Goal: Transaction & Acquisition: Subscribe to service/newsletter

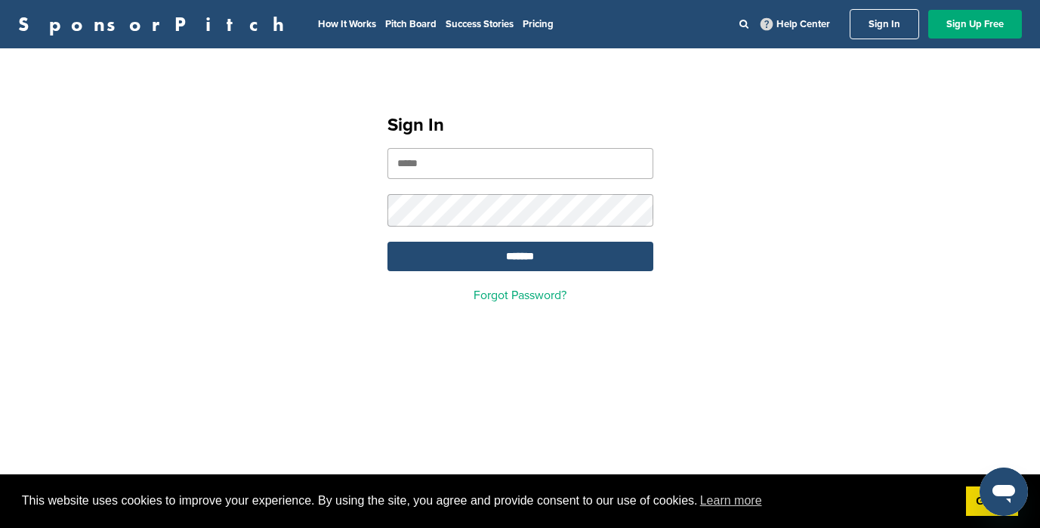
click at [550, 167] on input "email" at bounding box center [520, 163] width 266 height 31
click at [526, 159] on input "email" at bounding box center [520, 163] width 266 height 31
type input "**********"
click at [387, 242] on input "*******" at bounding box center [520, 256] width 266 height 29
click at [513, 259] on input "*******" at bounding box center [520, 256] width 266 height 29
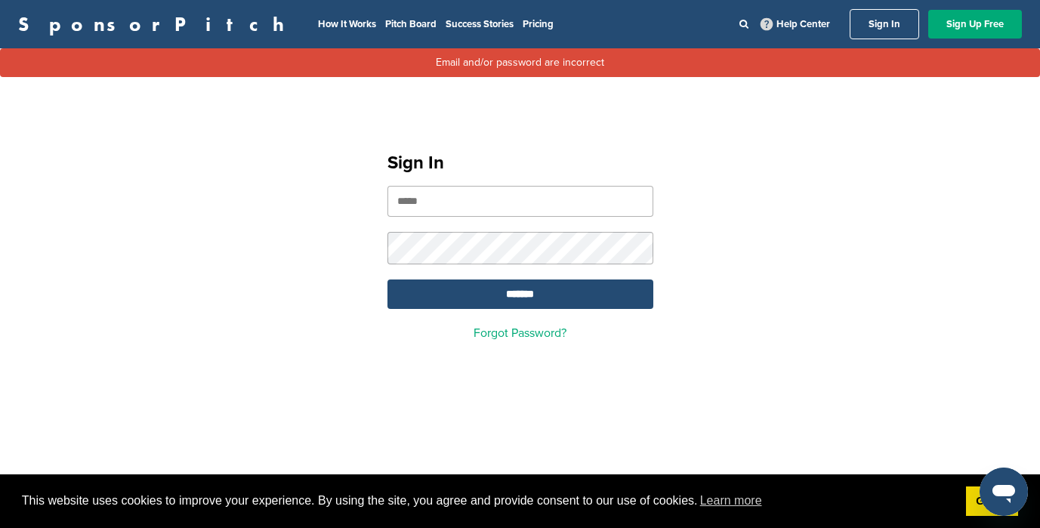
click at [492, 195] on input "email" at bounding box center [520, 201] width 266 height 31
type input "**********"
click at [590, 303] on input "*******" at bounding box center [520, 293] width 266 height 29
click at [498, 217] on input "email" at bounding box center [520, 201] width 266 height 31
type input "**********"
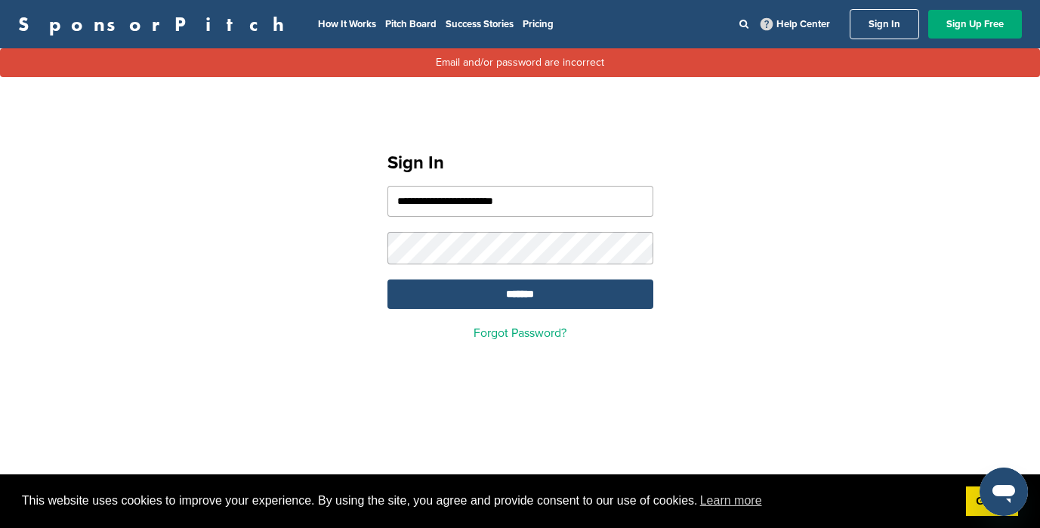
click at [458, 267] on form "**********" at bounding box center [520, 247] width 266 height 123
click at [387, 279] on input "*******" at bounding box center [520, 293] width 266 height 29
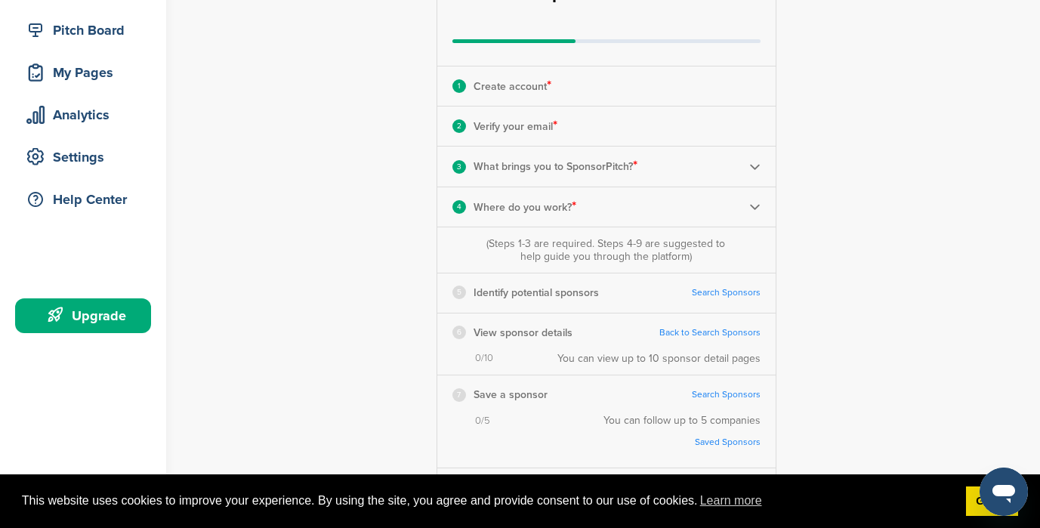
scroll to position [246, 0]
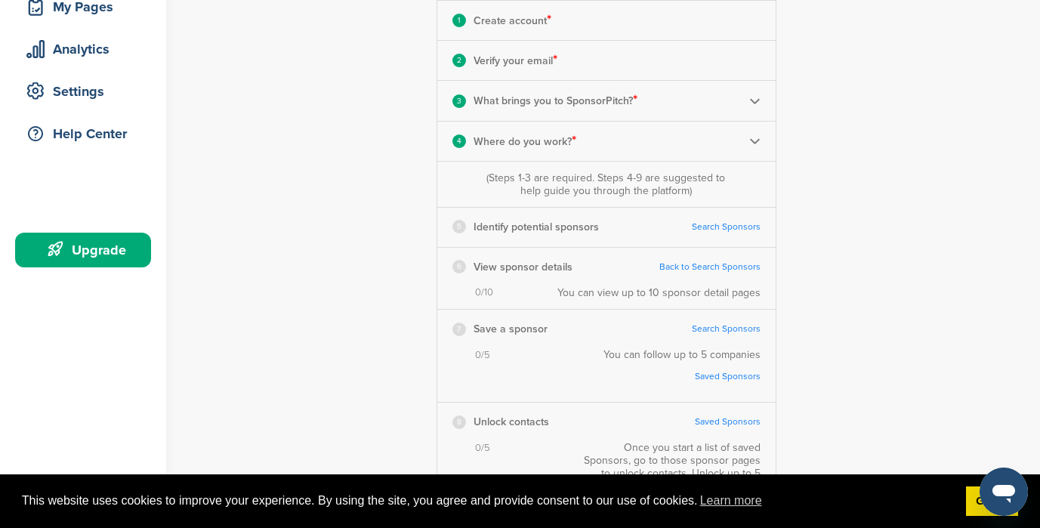
click at [705, 231] on link "Search Sponsors" at bounding box center [726, 226] width 69 height 11
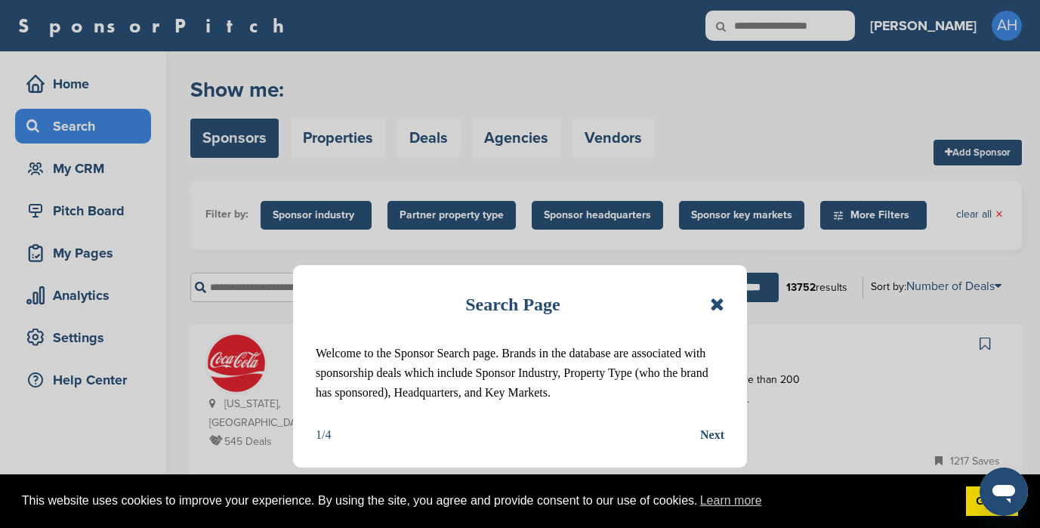
scroll to position [20, 0]
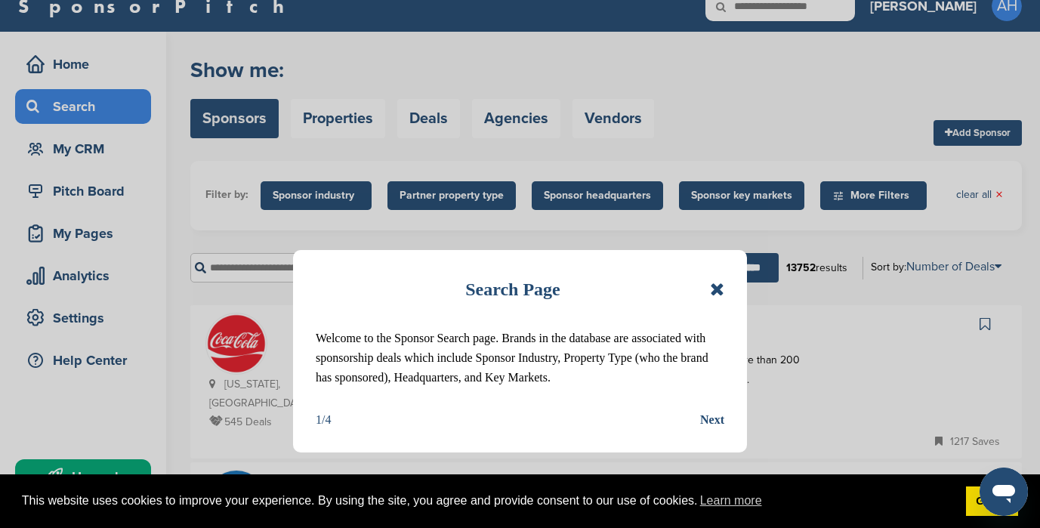
drag, startPoint x: 624, startPoint y: 313, endPoint x: 652, endPoint y: 382, distance: 75.2
click at [646, 379] on div "Search Page Welcome to the Sponsor Search page. Brands in the database are asso…" at bounding box center [520, 351] width 454 height 202
click at [652, 383] on p "Welcome to the Sponsor Search page. Brands in the database are associated with …" at bounding box center [520, 357] width 408 height 59
click at [713, 423] on div "Next" at bounding box center [712, 420] width 24 height 20
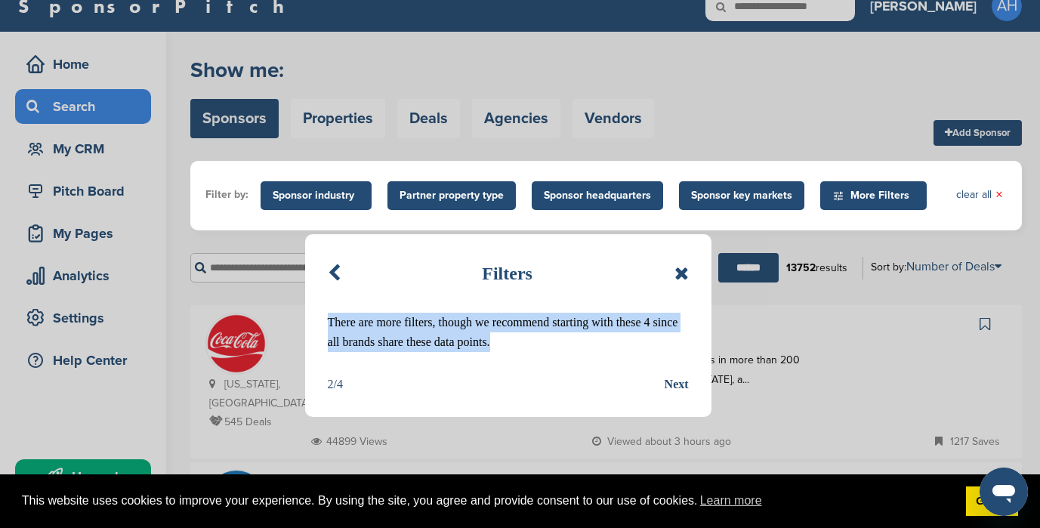
drag, startPoint x: 501, startPoint y: 316, endPoint x: 588, endPoint y: 362, distance: 99.0
click at [587, 361] on div "Filters There are more filters, though we recommend starting with these 4 since…" at bounding box center [508, 325] width 406 height 183
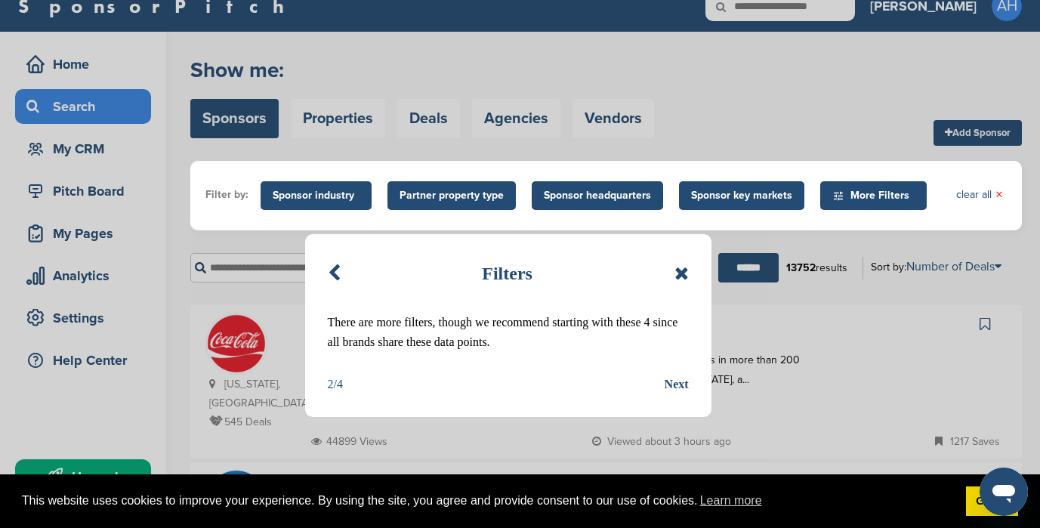
click at [591, 362] on div "Filters There are more filters, though we recommend starting with these 4 since…" at bounding box center [508, 325] width 406 height 183
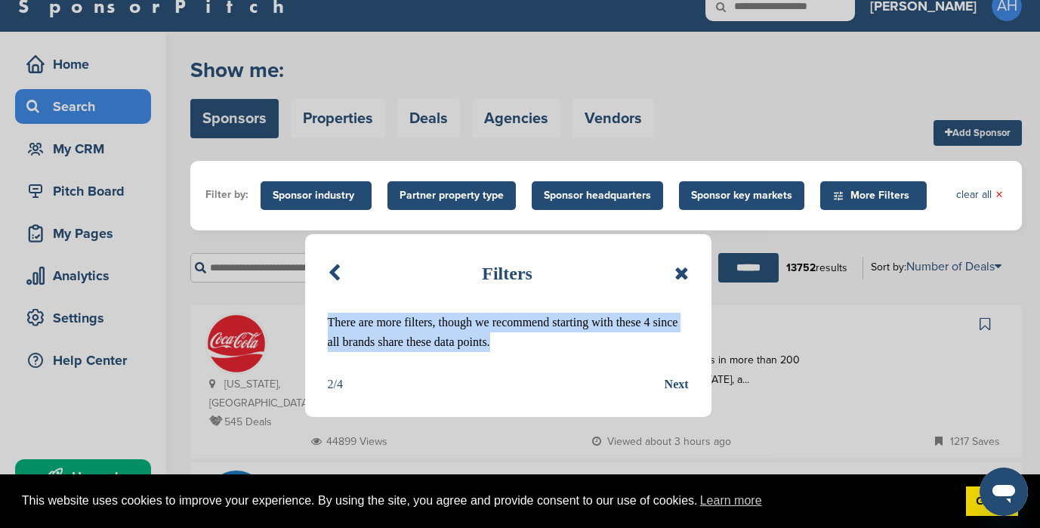
click at [589, 362] on div "Filters There are more filters, though we recommend starting with these 4 since…" at bounding box center [508, 325] width 406 height 183
click at [589, 361] on div "Filters There are more filters, though we recommend starting with these 4 since…" at bounding box center [508, 325] width 406 height 183
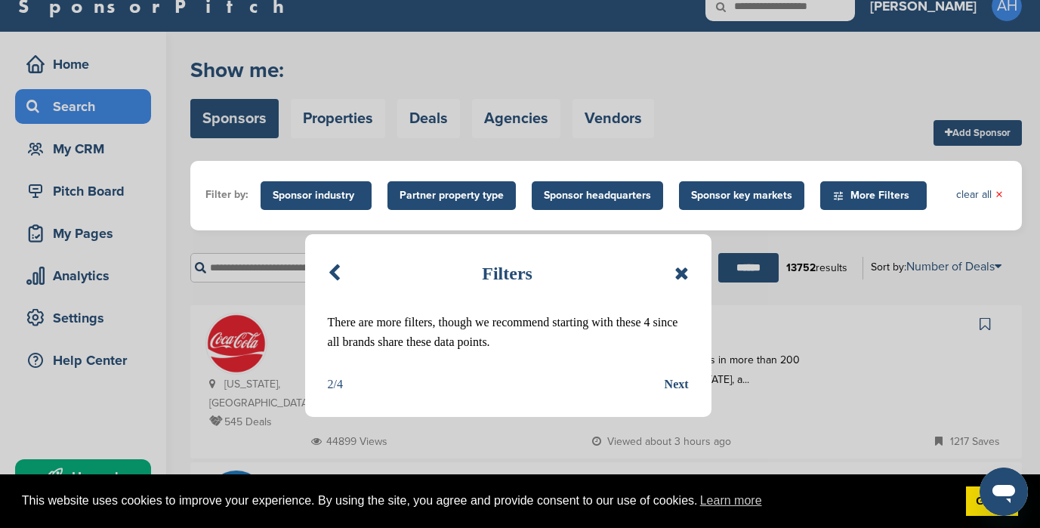
click at [662, 387] on div "2/4 Next" at bounding box center [508, 384] width 361 height 20
click at [674, 378] on div "Next" at bounding box center [676, 384] width 24 height 20
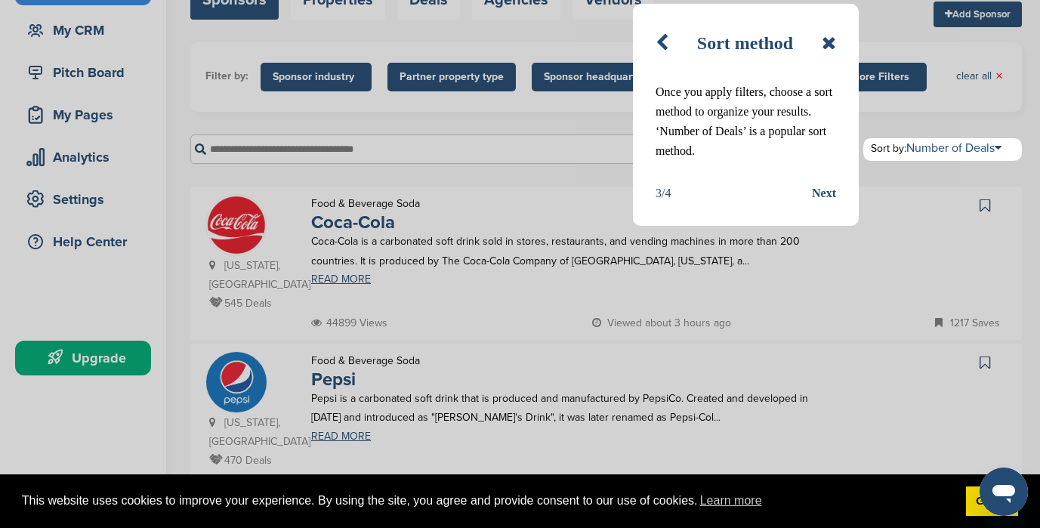
scroll to position [301, 0]
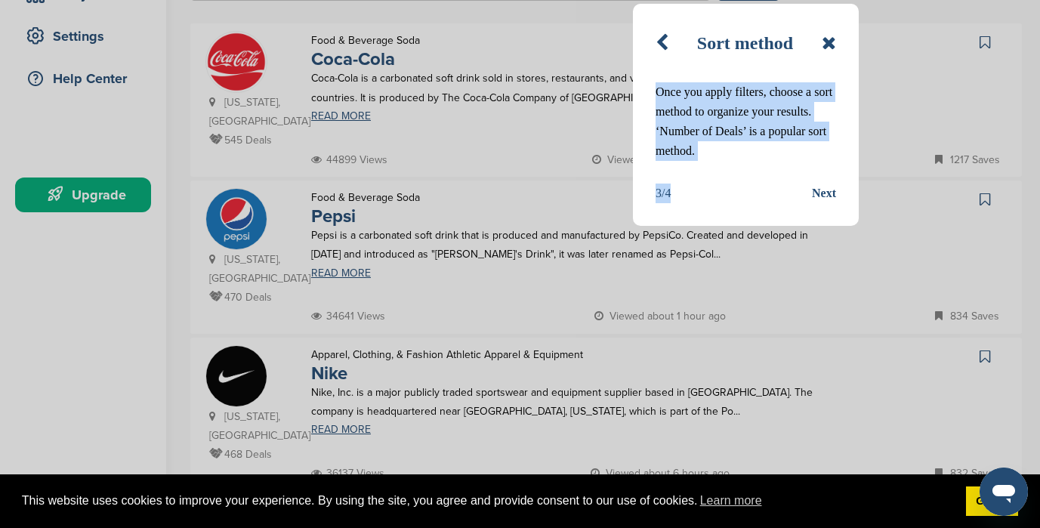
drag, startPoint x: 814, startPoint y: 46, endPoint x: 759, endPoint y: 177, distance: 141.8
click at [759, 177] on div "Sort method Once you apply filters, choose a sort method to organize your resul…" at bounding box center [746, 115] width 226 height 222
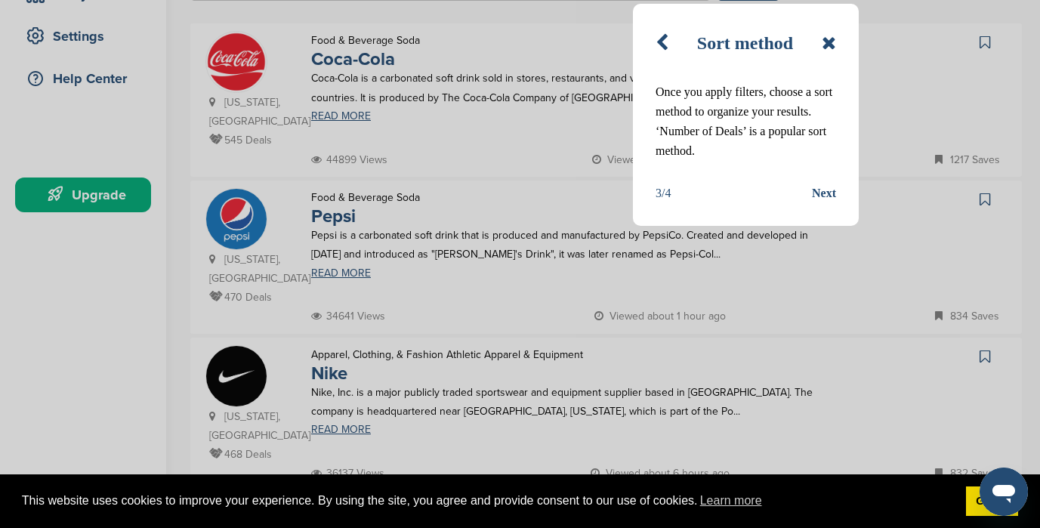
click at [824, 193] on div "Next" at bounding box center [824, 193] width 24 height 20
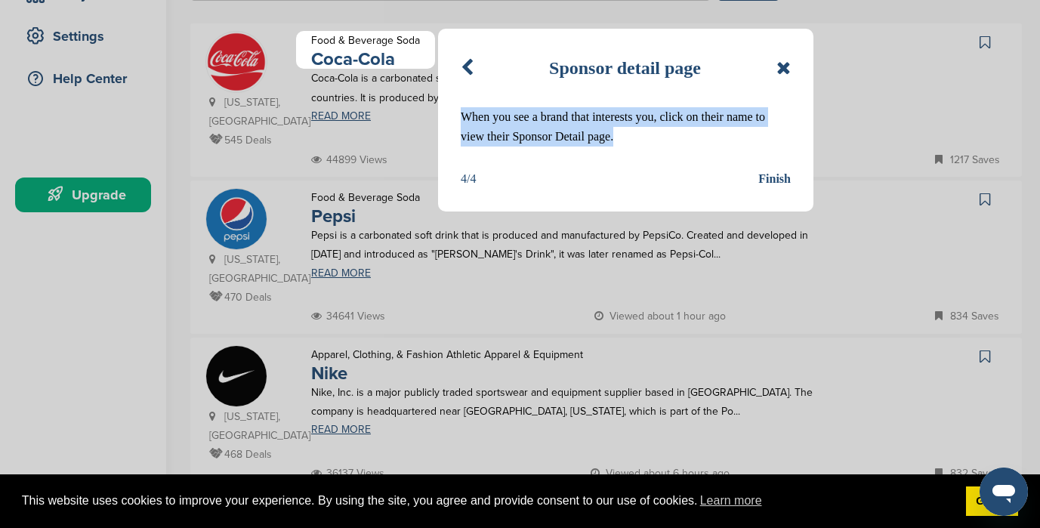
drag, startPoint x: 611, startPoint y: 93, endPoint x: 659, endPoint y: 148, distance: 73.3
click at [659, 148] on div "Sponsor detail page When you see a brand that interests you, click on their nam…" at bounding box center [625, 120] width 375 height 183
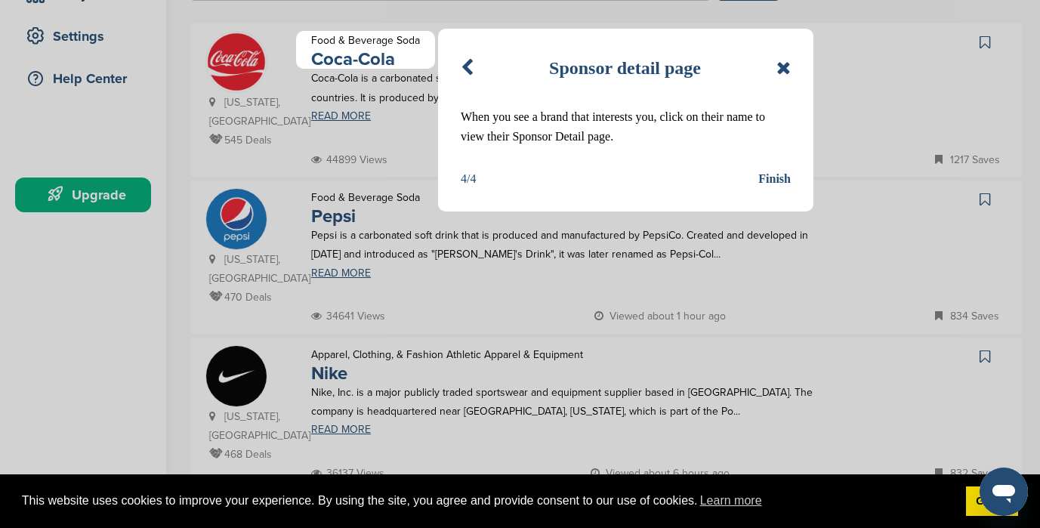
click at [787, 183] on div "Finish" at bounding box center [774, 179] width 32 height 20
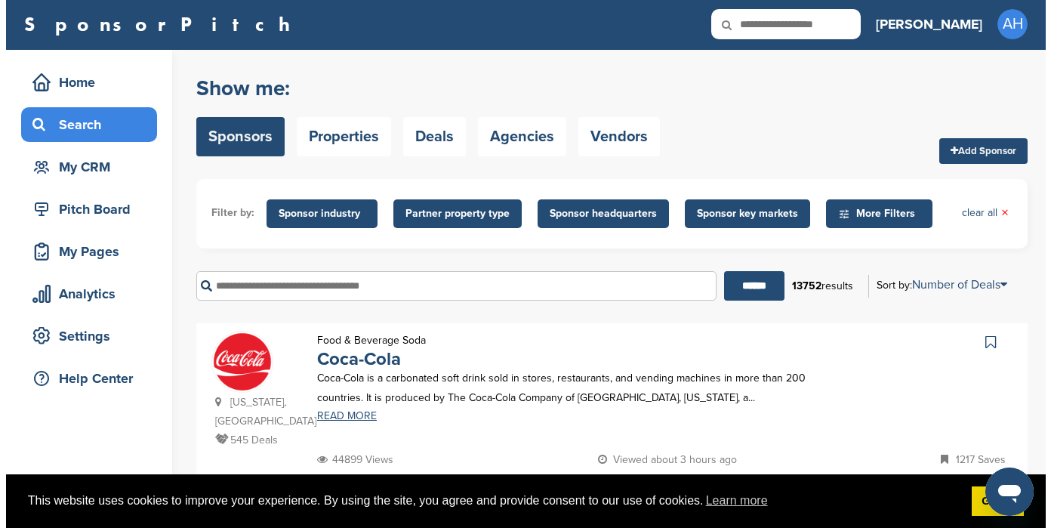
scroll to position [0, 0]
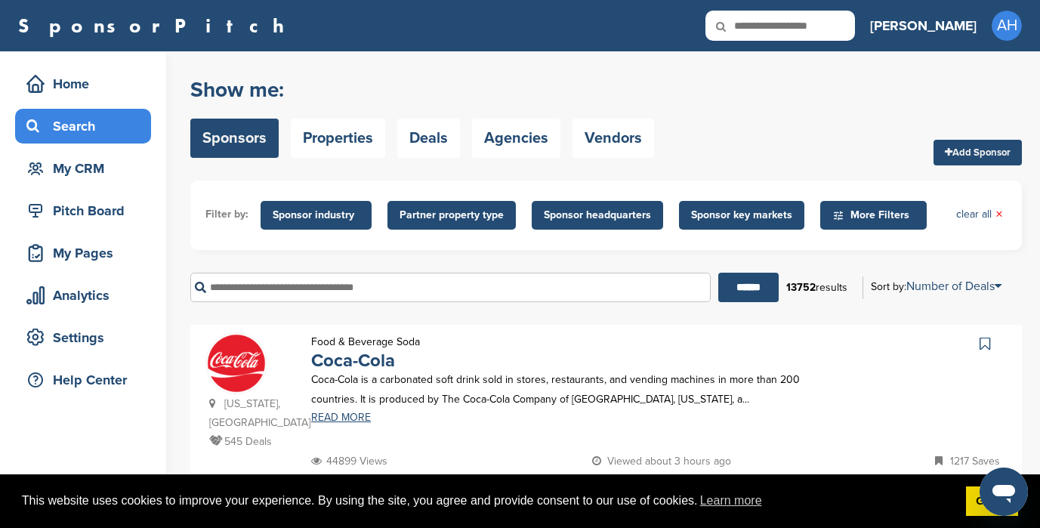
click at [318, 213] on span "Sponsor industry" at bounding box center [316, 215] width 87 height 17
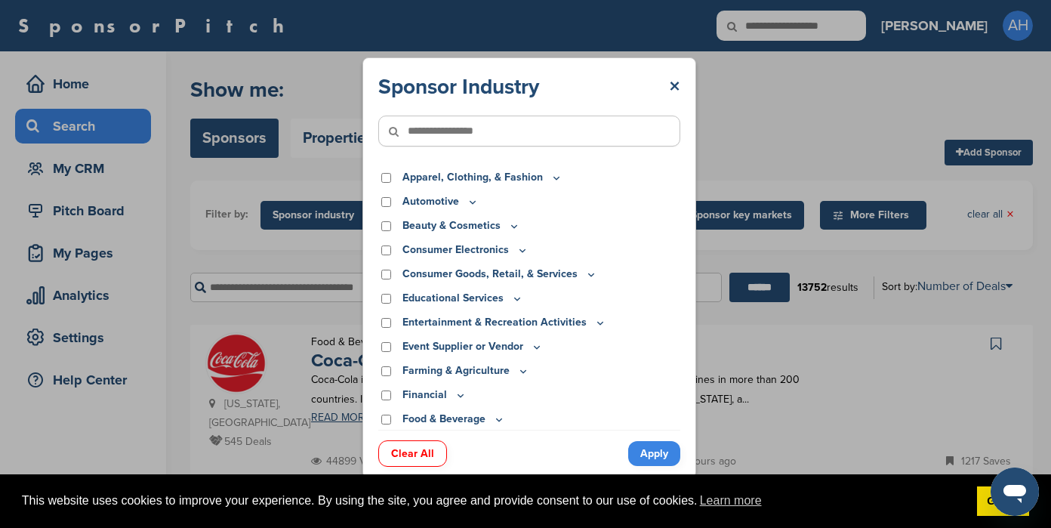
click at [558, 174] on div "Apparel, Clothing, & Fashion" at bounding box center [529, 177] width 302 height 17
click at [550, 180] on icon at bounding box center [556, 177] width 12 height 13
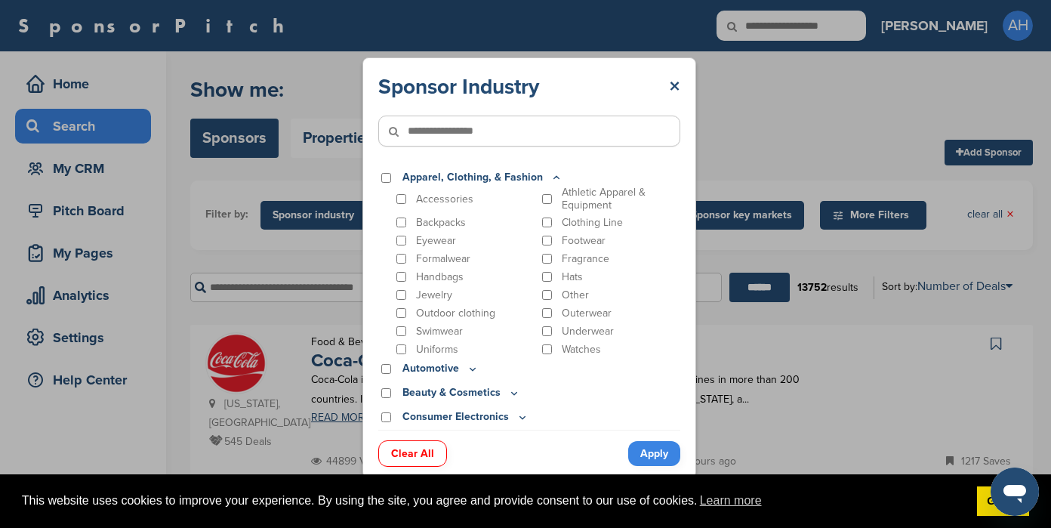
click at [550, 176] on icon at bounding box center [556, 177] width 12 height 13
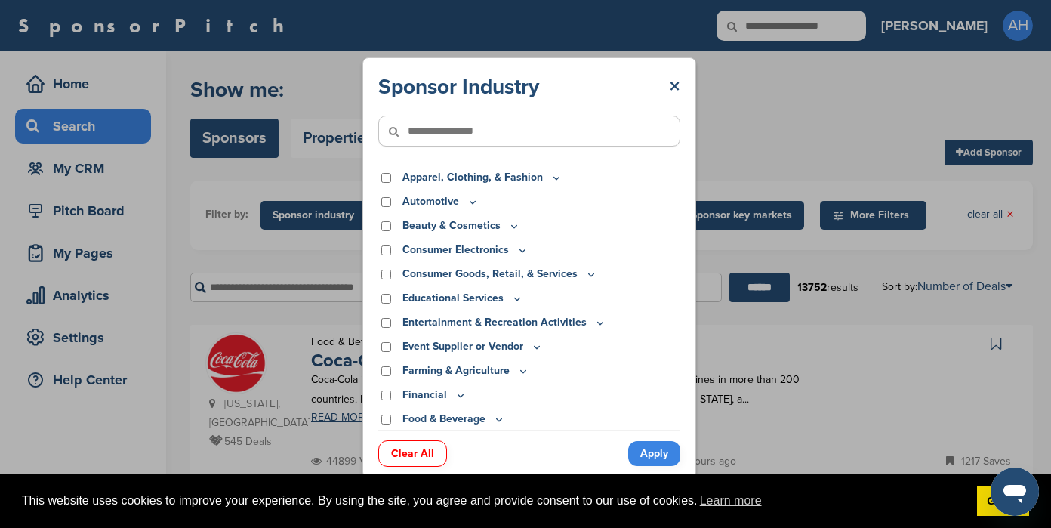
click at [539, 133] on input"] "text" at bounding box center [529, 131] width 302 height 31
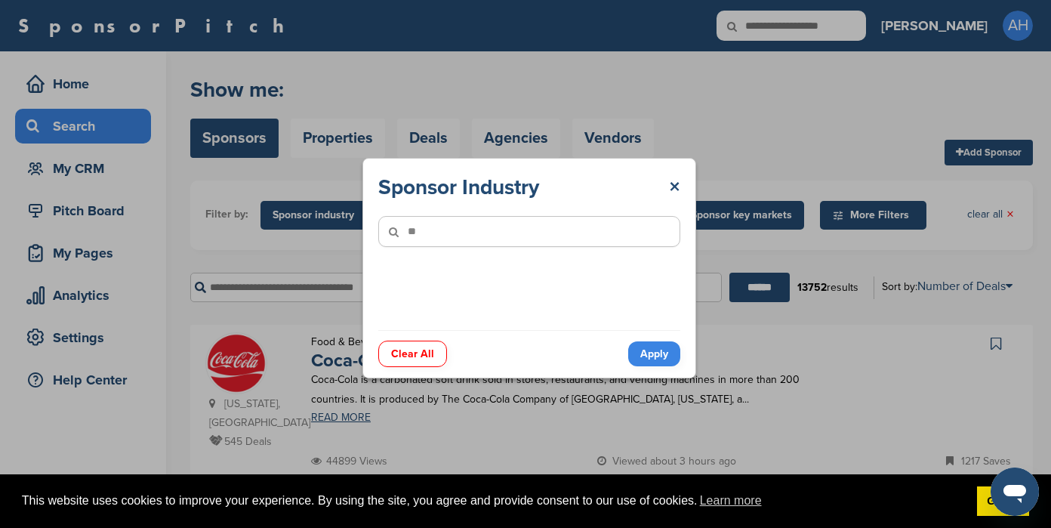
type input"] "*"
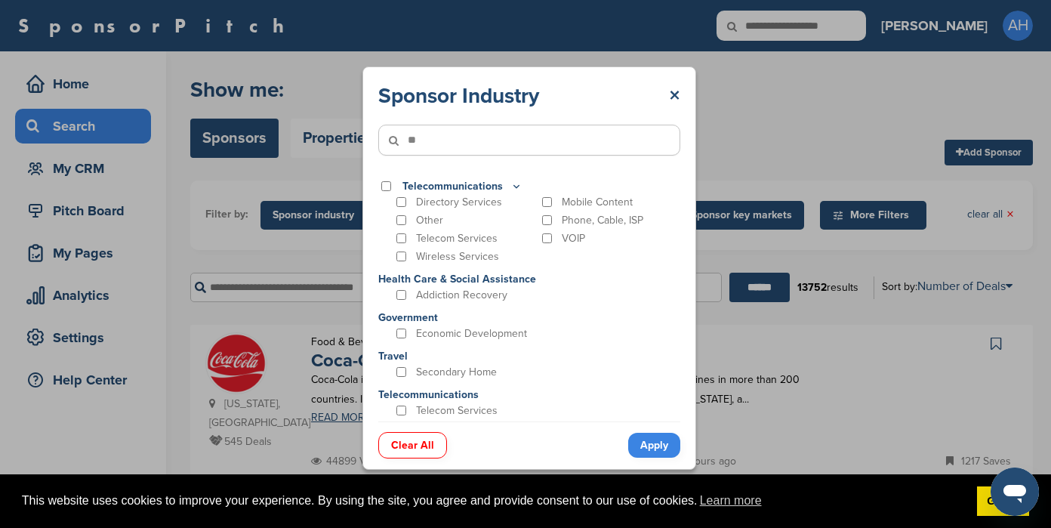
type input"] "*"
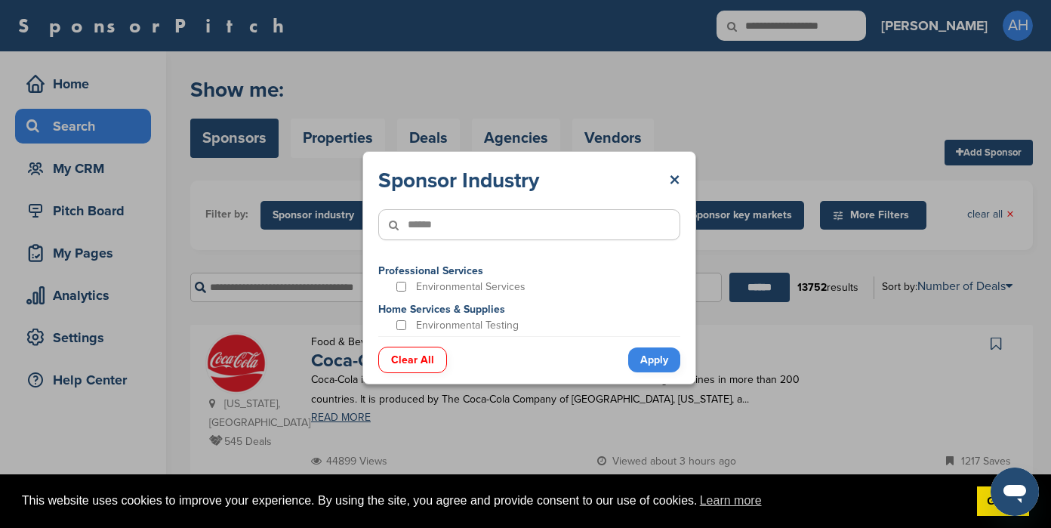
type input"] "*******"
drag, startPoint x: 487, startPoint y: 219, endPoint x: 289, endPoint y: 204, distance: 198.4
click at [289, 204] on div "Sponsor Industry × ******* Professional Services Environmental Services Home Se…" at bounding box center [529, 267] width 1059 height 535
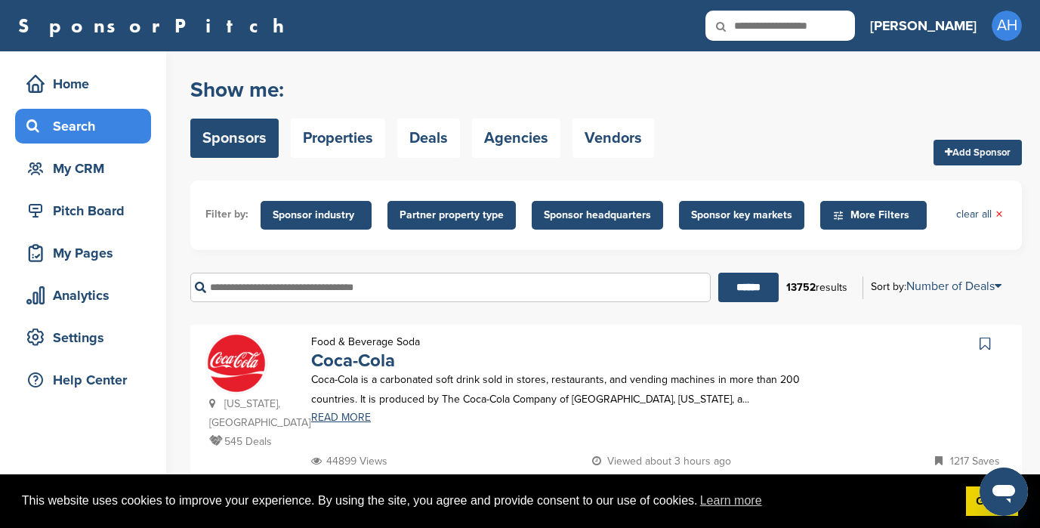
click at [356, 220] on span "Sponsor industry" at bounding box center [316, 215] width 87 height 17
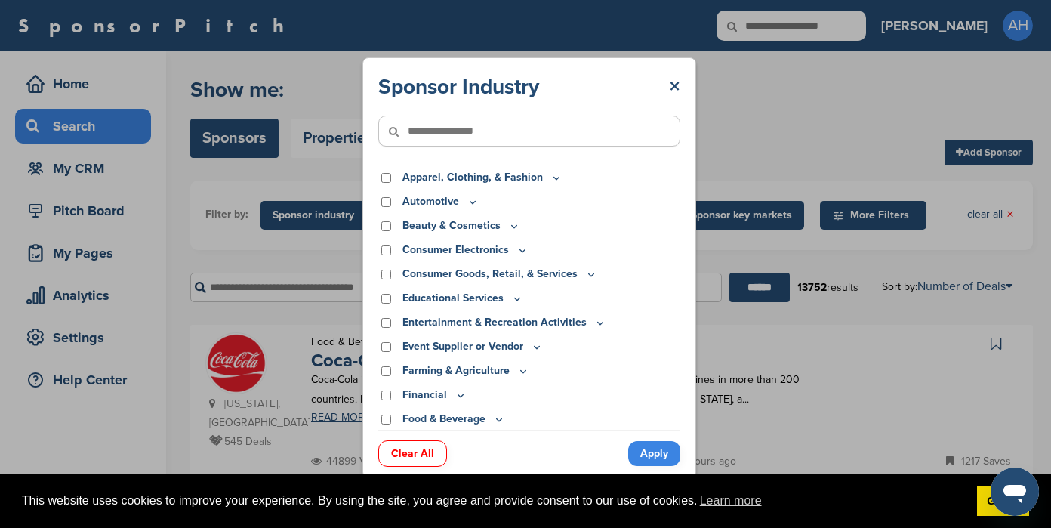
click at [556, 177] on icon at bounding box center [556, 177] width 12 height 13
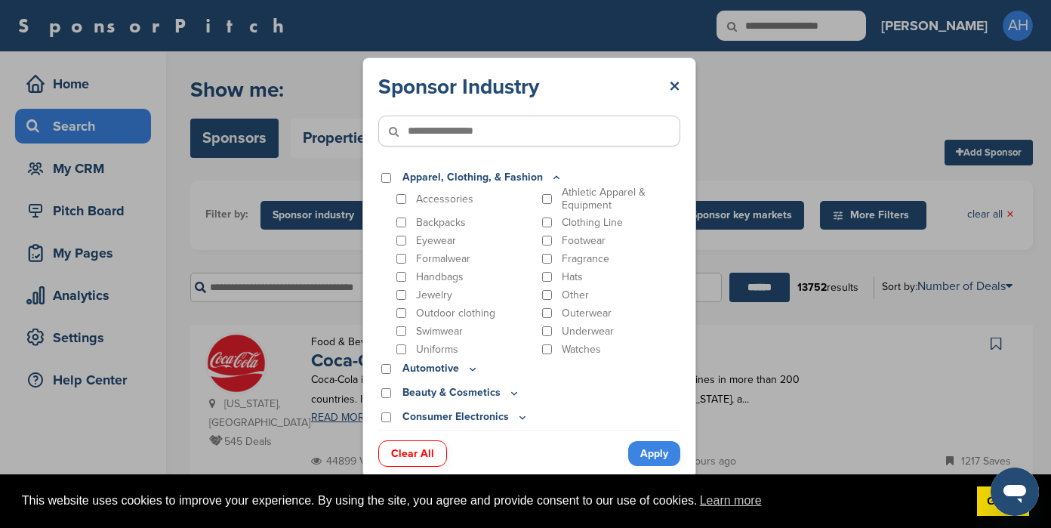
click at [547, 202] on div "Athletic Apparel & Equipment" at bounding box center [610, 199] width 142 height 26
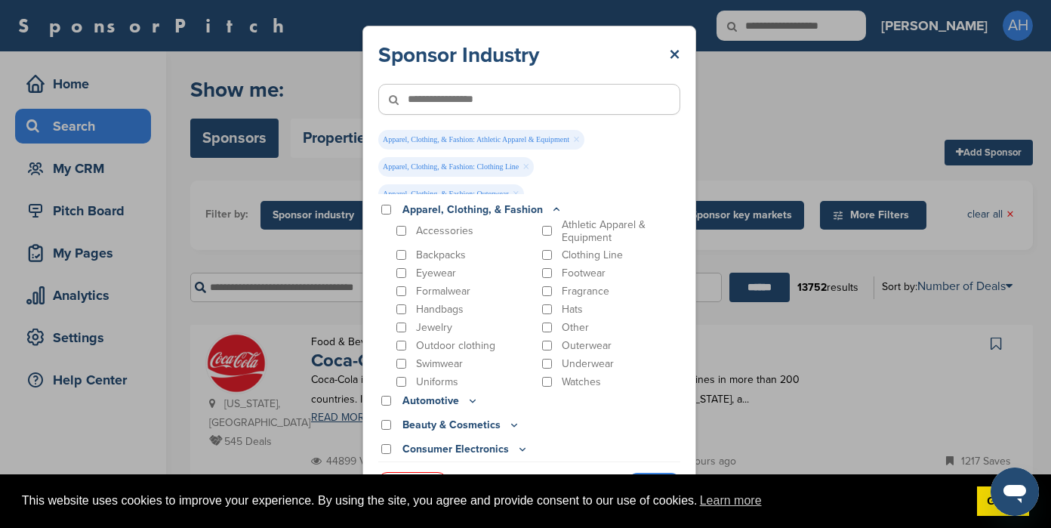
click at [545, 367] on div "Underwear" at bounding box center [610, 363] width 142 height 14
click at [546, 309] on div "Hats" at bounding box center [610, 309] width 142 height 14
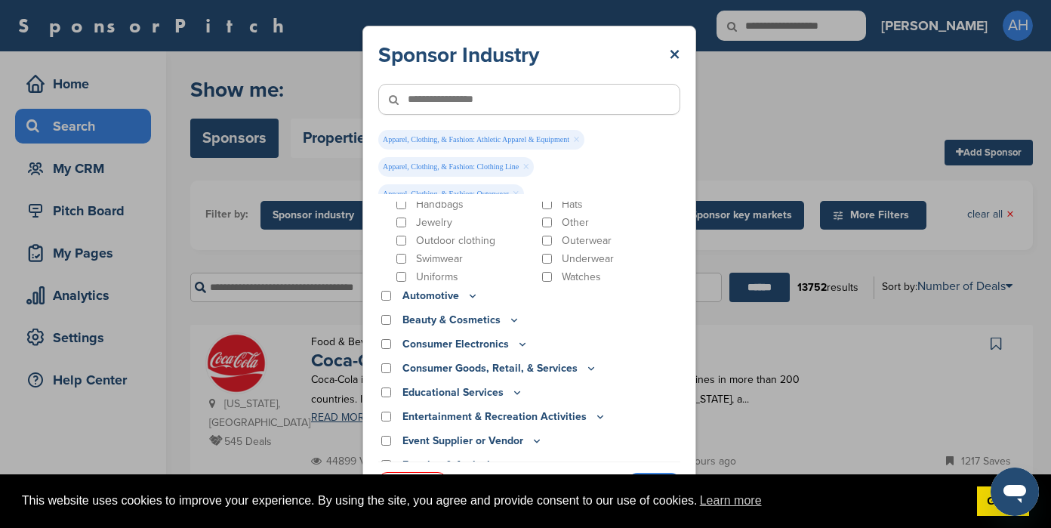
scroll to position [107, 0]
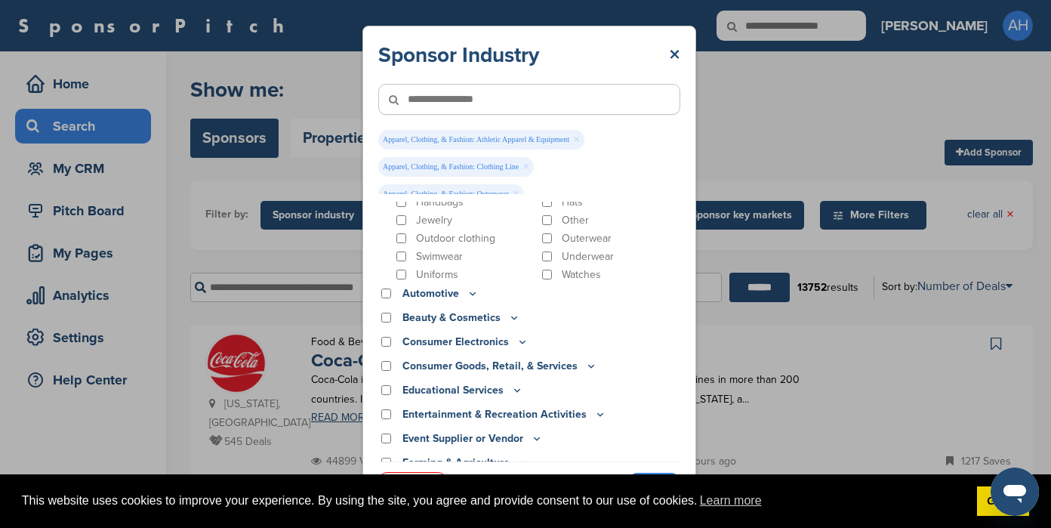
click at [492, 316] on p "Beauty & Cosmetics" at bounding box center [461, 318] width 118 height 17
click at [509, 315] on icon at bounding box center [514, 317] width 12 height 13
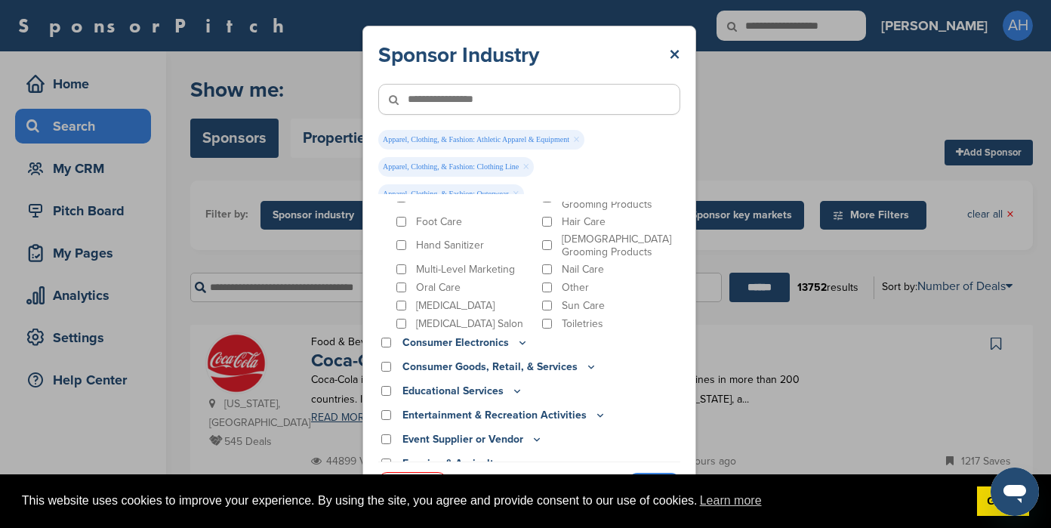
scroll to position [249, 0]
click at [482, 363] on p "Consumer Goods, Retail, & Services" at bounding box center [499, 366] width 195 height 17
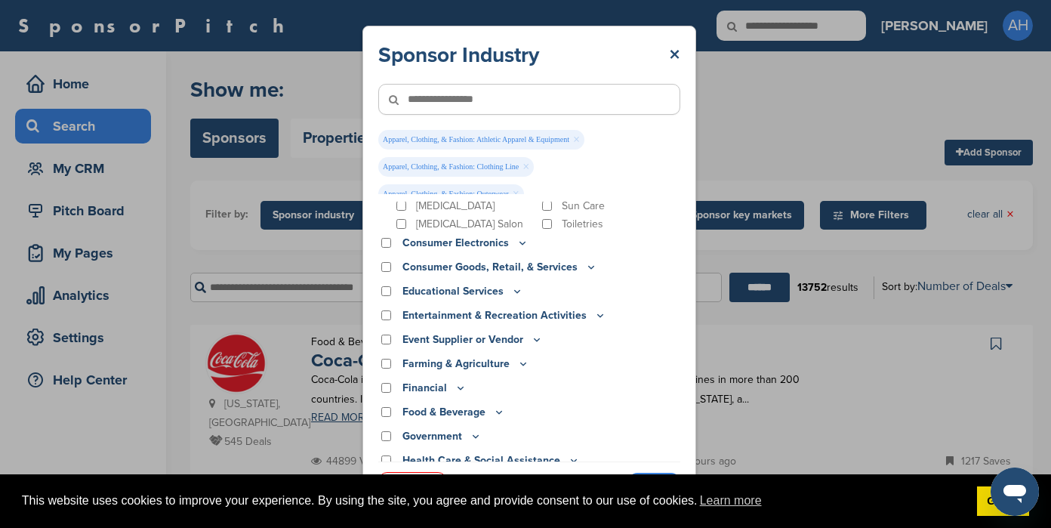
scroll to position [365, 0]
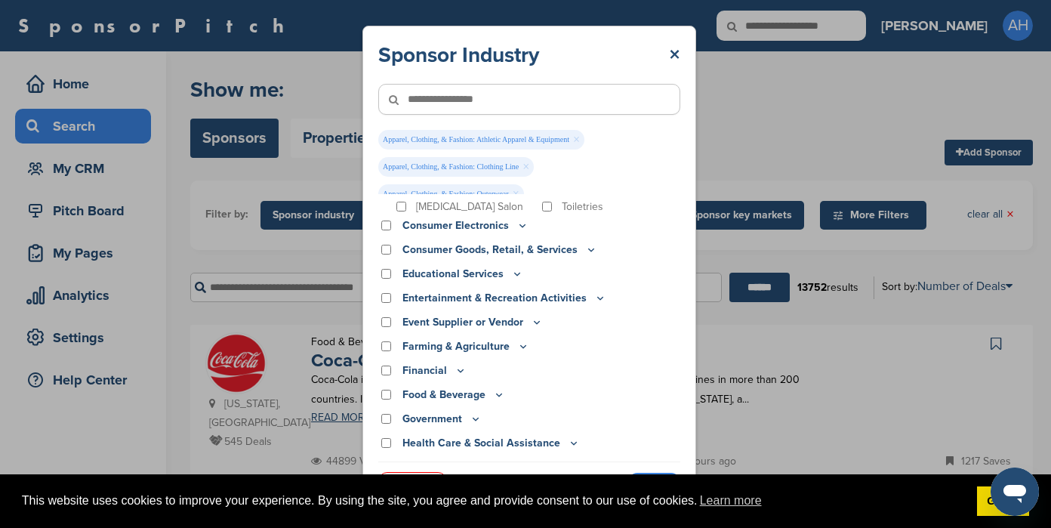
click at [585, 251] on icon at bounding box center [591, 249] width 12 height 13
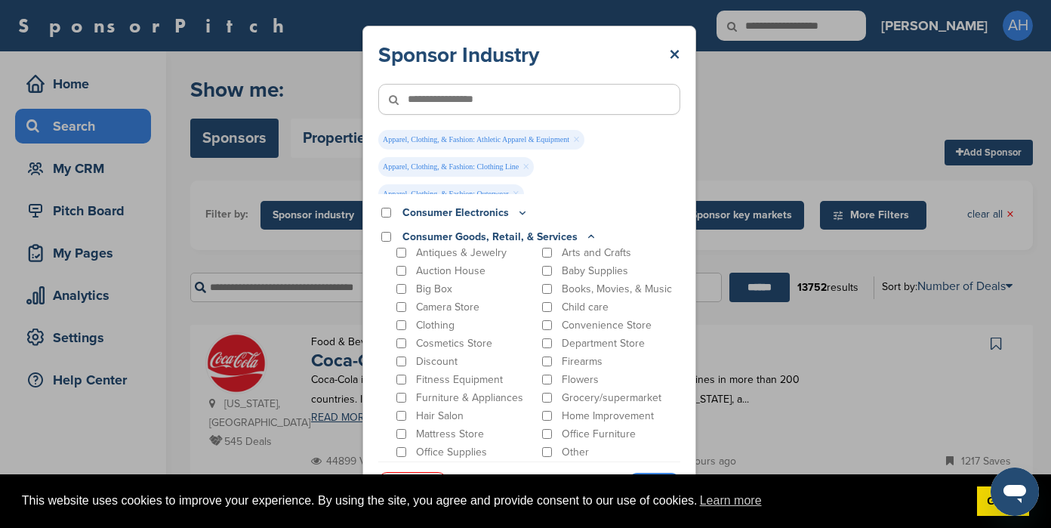
scroll to position [381, 0]
click at [547, 251] on div "Arts and Crafts" at bounding box center [610, 249] width 142 height 14
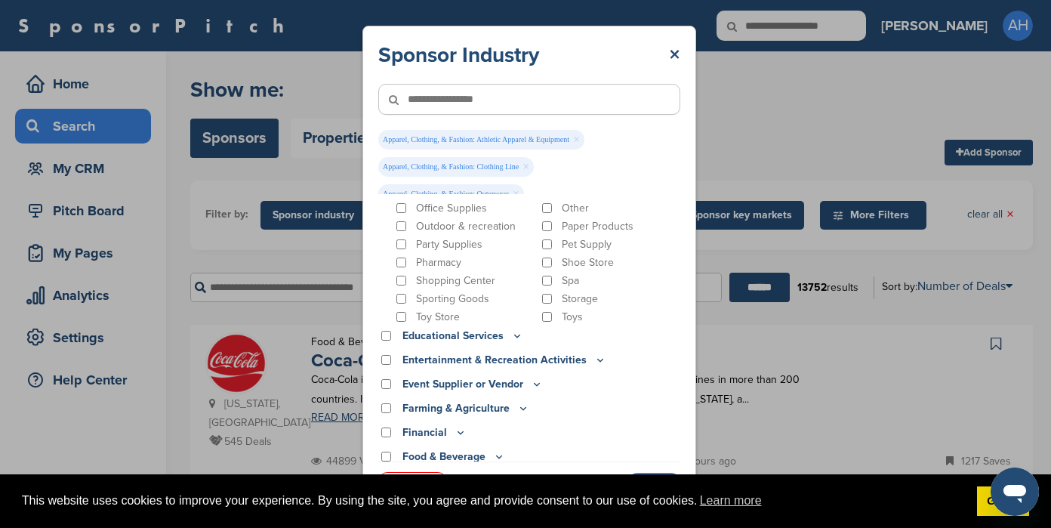
scroll to position [676, 0]
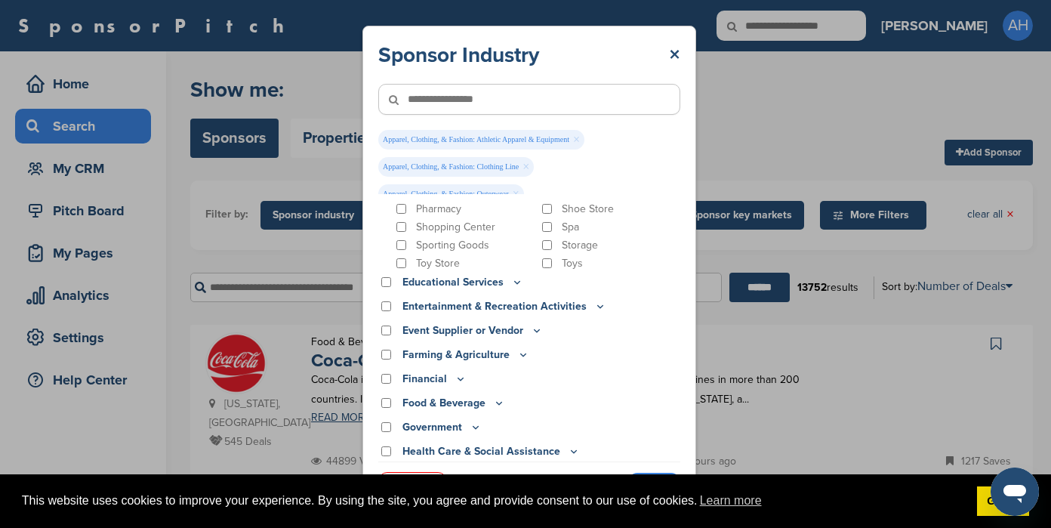
click at [451, 286] on p "Educational Services" at bounding box center [462, 282] width 121 height 17
click at [469, 279] on p "Educational Services" at bounding box center [462, 282] width 121 height 17
click at [515, 282] on icon at bounding box center [517, 282] width 12 height 13
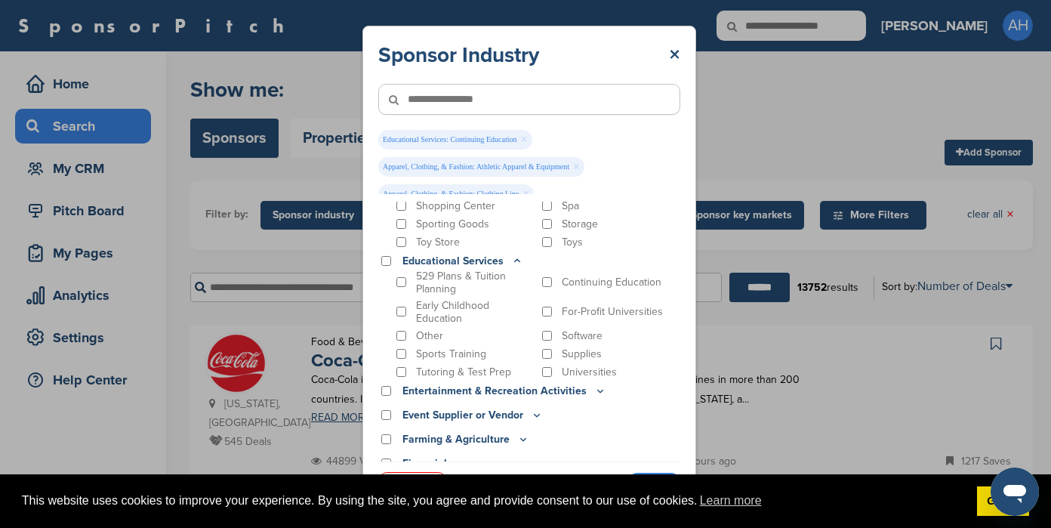
scroll to position [698, 0]
click at [598, 391] on icon at bounding box center [600, 391] width 5 height 2
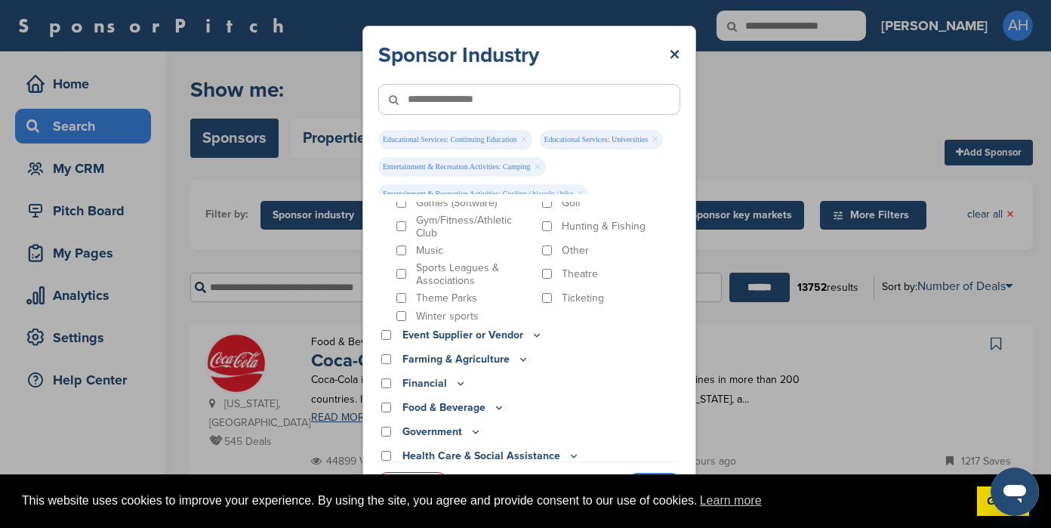
scroll to position [993, 0]
click at [507, 337] on p "Event Supplier or Vendor" at bounding box center [472, 333] width 140 height 17
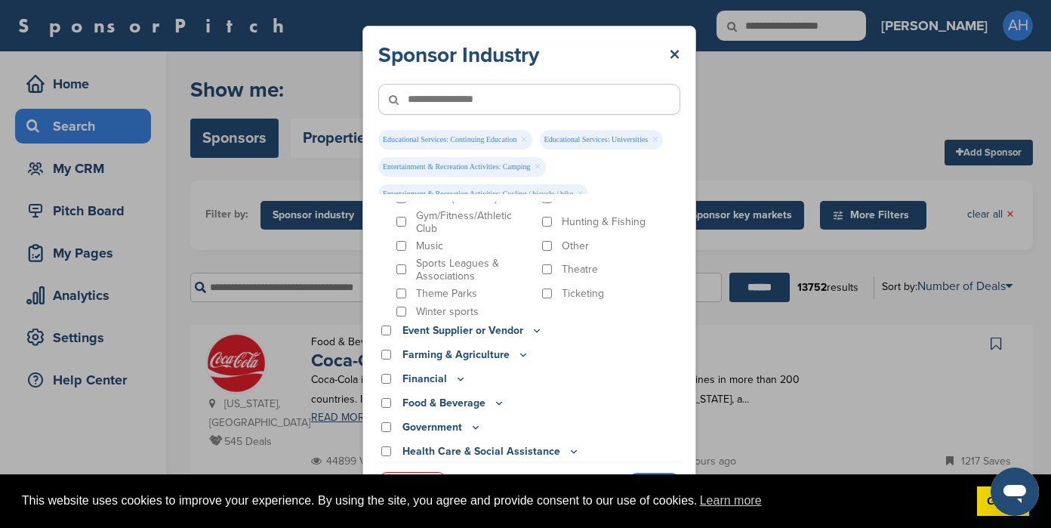
click at [534, 331] on icon at bounding box center [537, 330] width 12 height 13
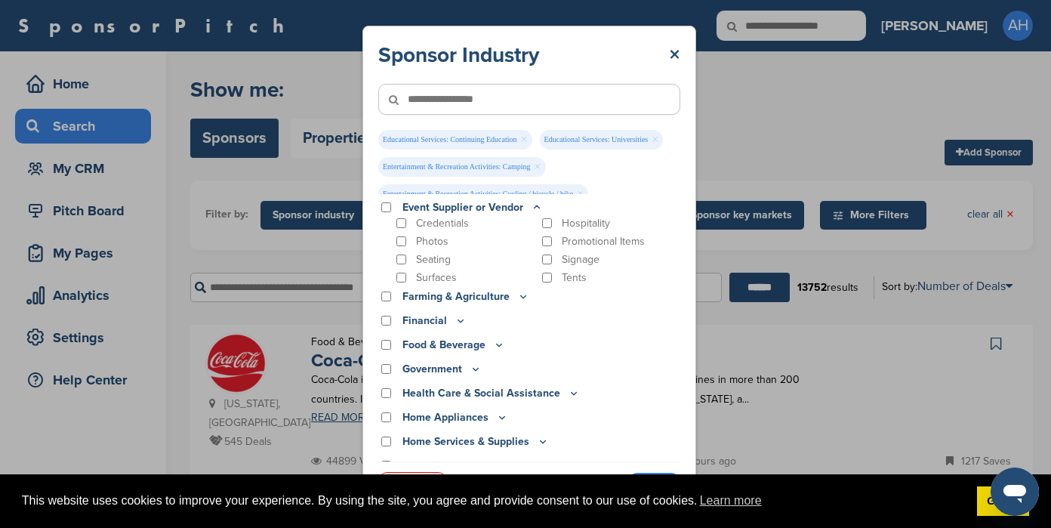
scroll to position [1145, 0]
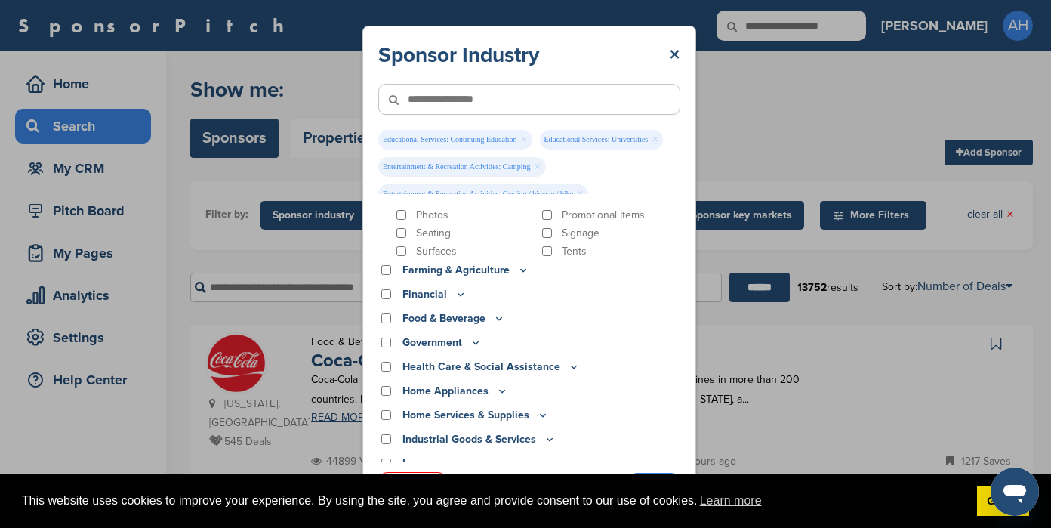
click at [547, 217] on div "Promotional Items" at bounding box center [610, 215] width 142 height 14
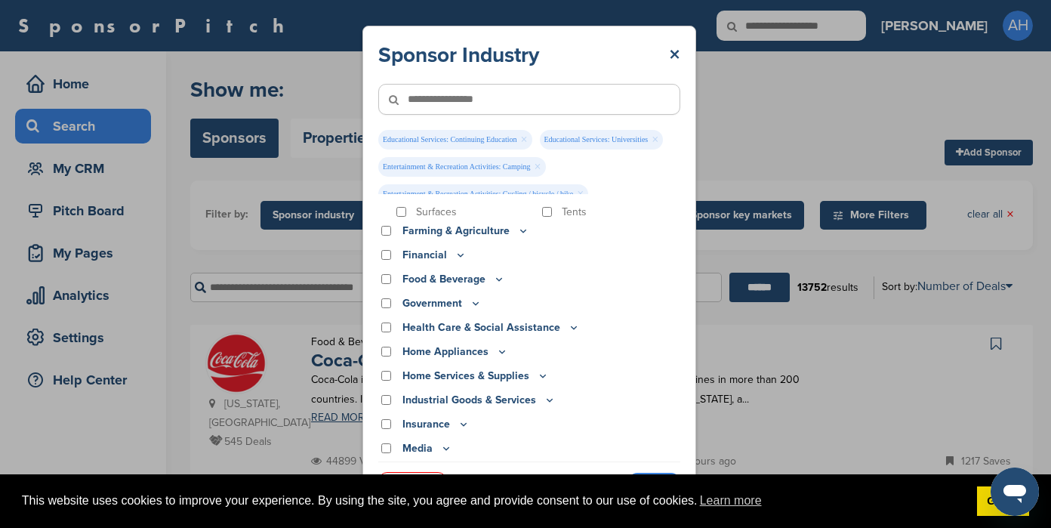
scroll to position [1258, 0]
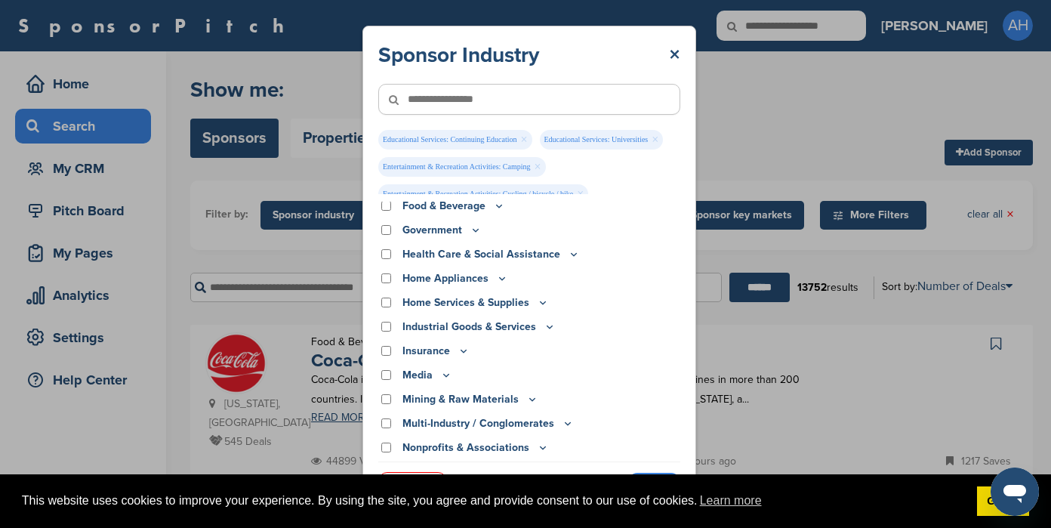
click at [473, 206] on p "Food & Beverage" at bounding box center [453, 206] width 103 height 17
click at [510, 202] on div "Food & Beverage" at bounding box center [529, 206] width 302 height 17
click at [496, 208] on icon at bounding box center [499, 205] width 12 height 13
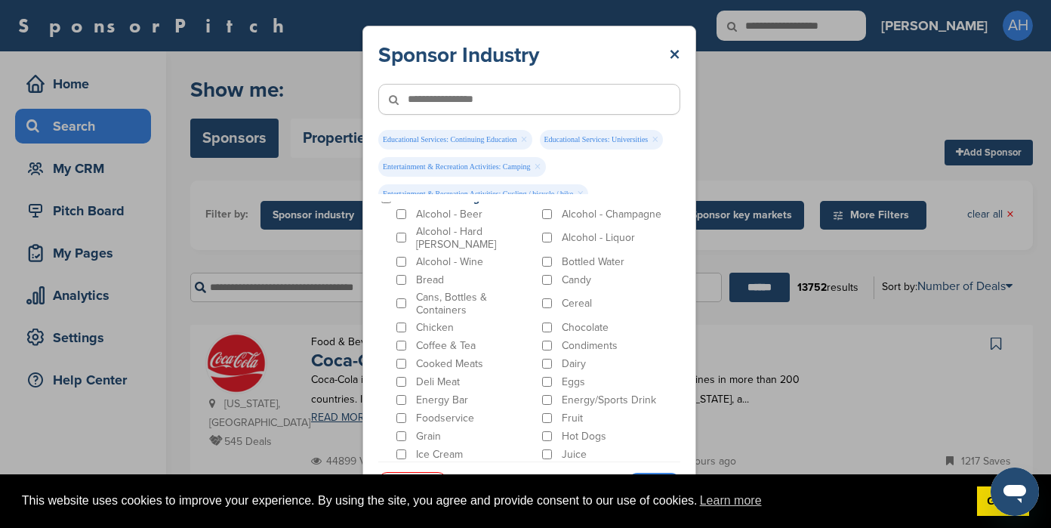
scroll to position [1272, 0]
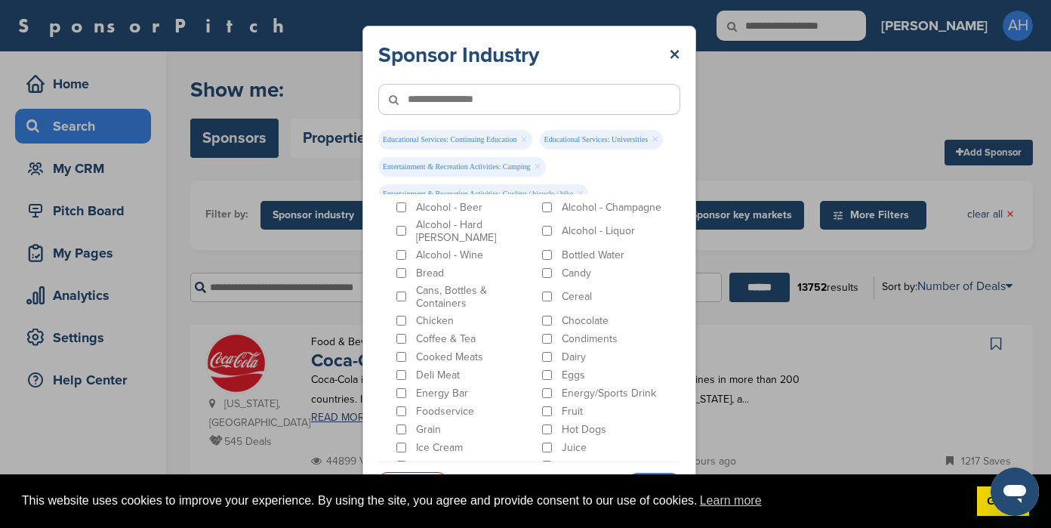
click at [427, 387] on p "Energy Bar" at bounding box center [442, 393] width 52 height 13
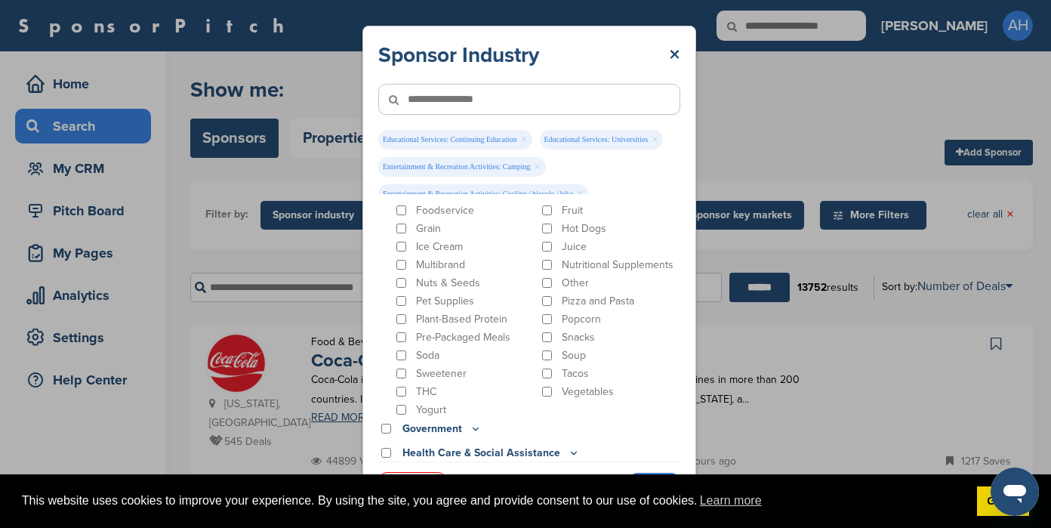
scroll to position [1474, 0]
click at [464, 276] on p "Nuts & Seeds" at bounding box center [448, 282] width 64 height 13
click at [430, 294] on p "Pet Supplies" at bounding box center [445, 300] width 58 height 13
click at [450, 312] on p "Plant-Based Protein" at bounding box center [461, 318] width 91 height 13
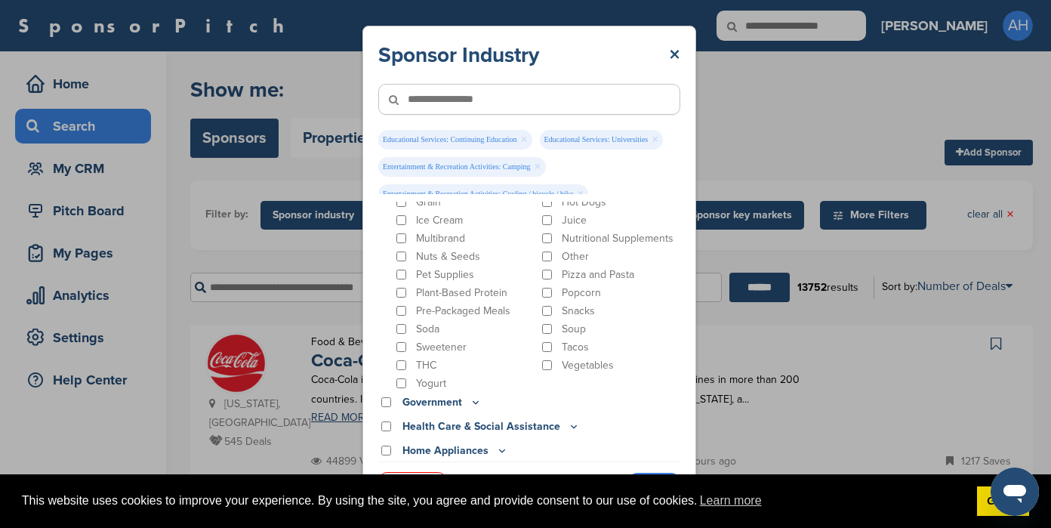
click at [427, 377] on p "Yogurt" at bounding box center [431, 383] width 30 height 13
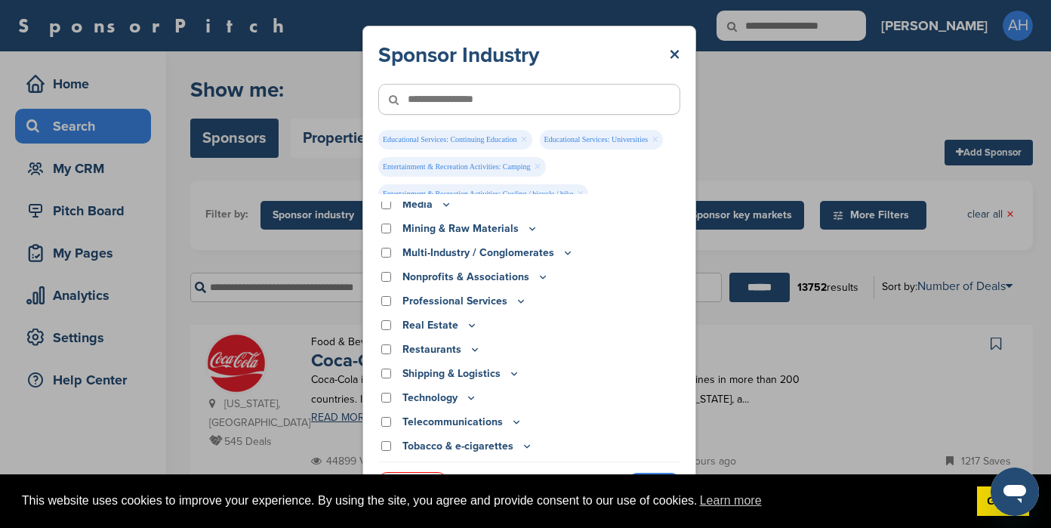
scroll to position [1851, 0]
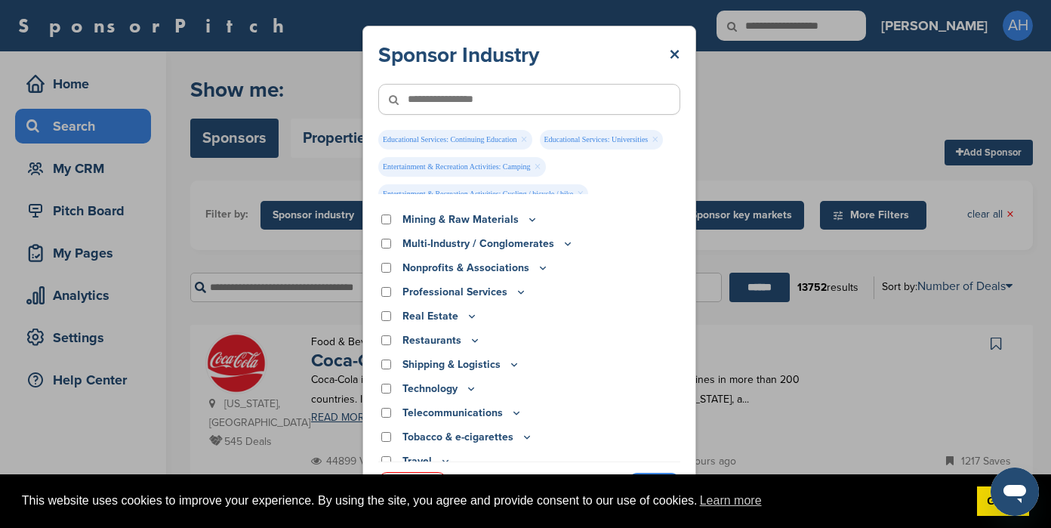
click at [490, 212] on p "Mining & Raw Materials" at bounding box center [470, 219] width 136 height 17
click at [495, 211] on p "Mining & Raw Materials" at bounding box center [470, 219] width 136 height 17
click at [526, 213] on icon at bounding box center [532, 219] width 12 height 13
click at [529, 216] on icon at bounding box center [532, 222] width 12 height 13
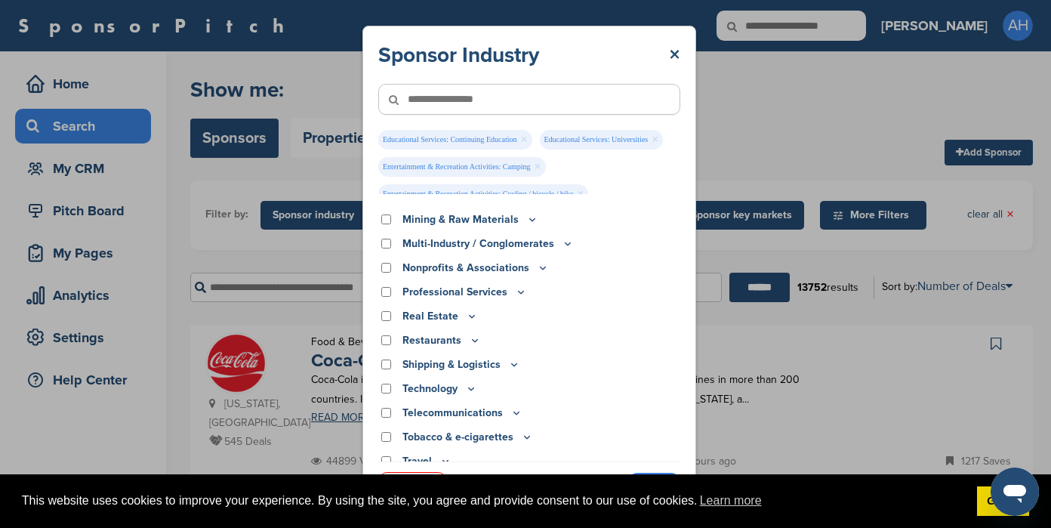
scroll to position [1733, 0]
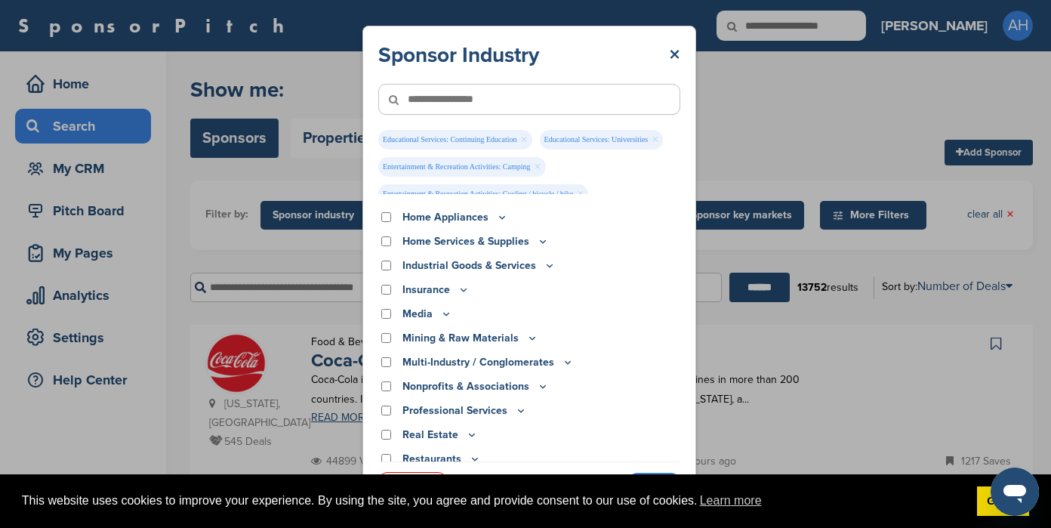
click at [539, 235] on icon at bounding box center [543, 241] width 12 height 13
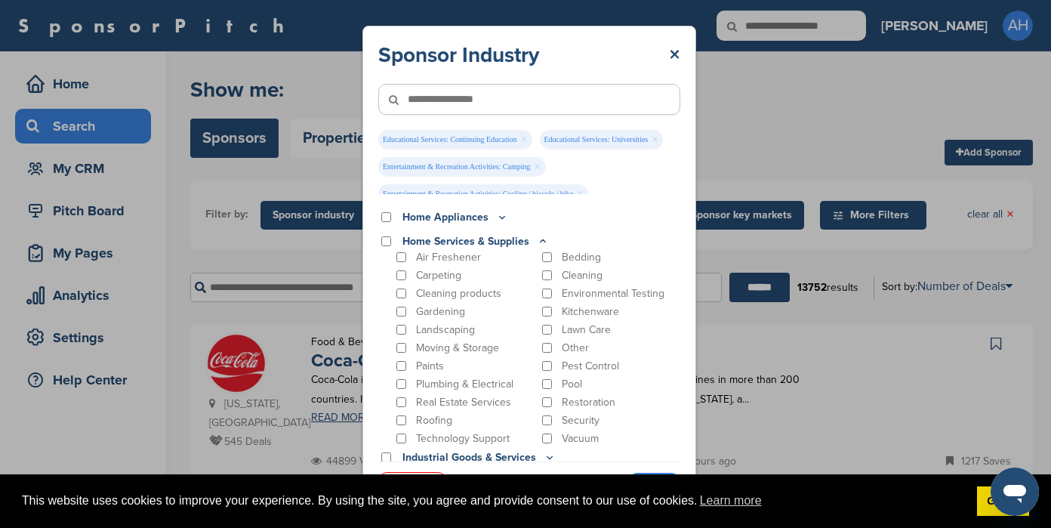
drag, startPoint x: 458, startPoint y: 281, endPoint x: 448, endPoint y: 302, distance: 23.6
click at [458, 287] on p "Cleaning products" at bounding box center [458, 293] width 85 height 13
click at [442, 305] on p "Gardening" at bounding box center [440, 311] width 49 height 13
click at [448, 323] on p "Landscaping" at bounding box center [445, 329] width 59 height 13
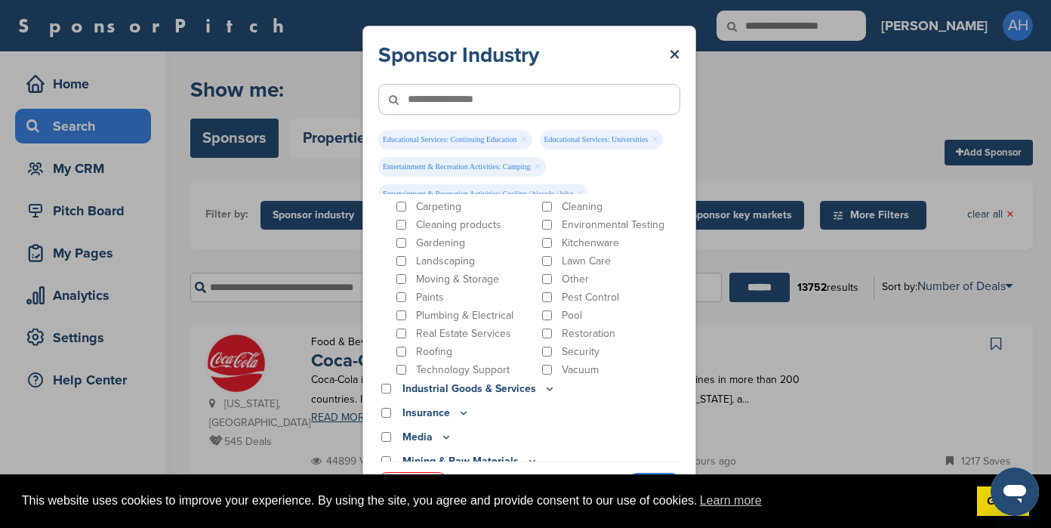
scroll to position [1777, 0]
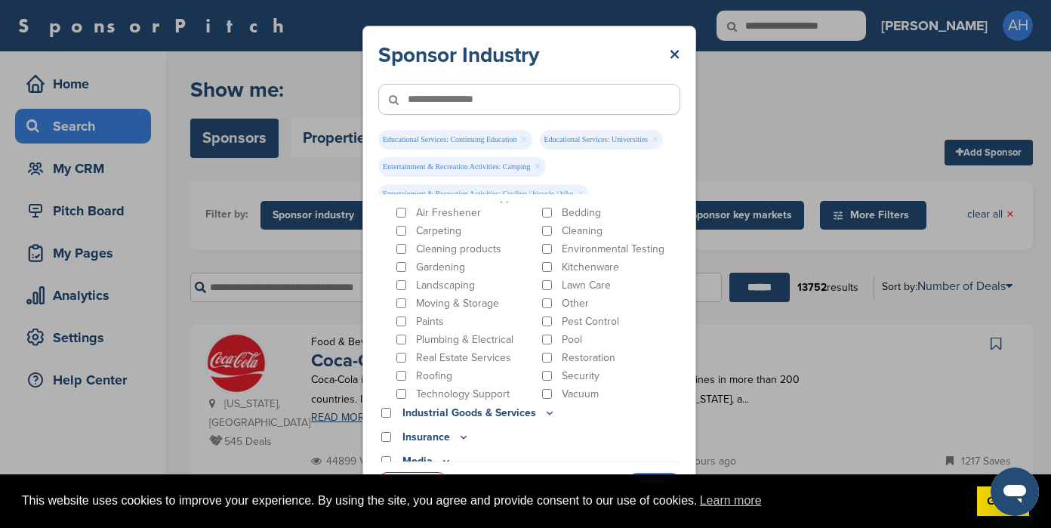
click at [578, 260] on p "Kitchenware" at bounding box center [590, 266] width 57 height 13
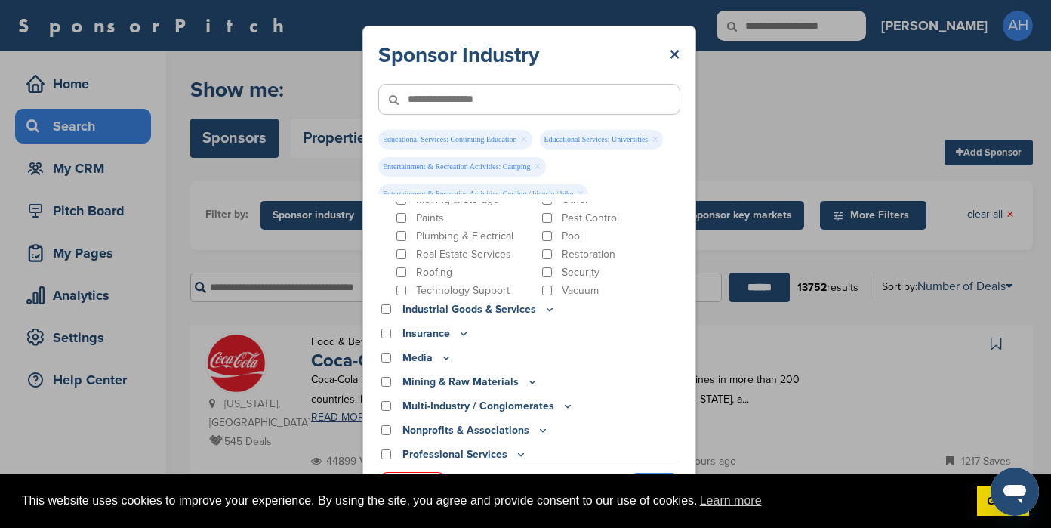
scroll to position [1894, 0]
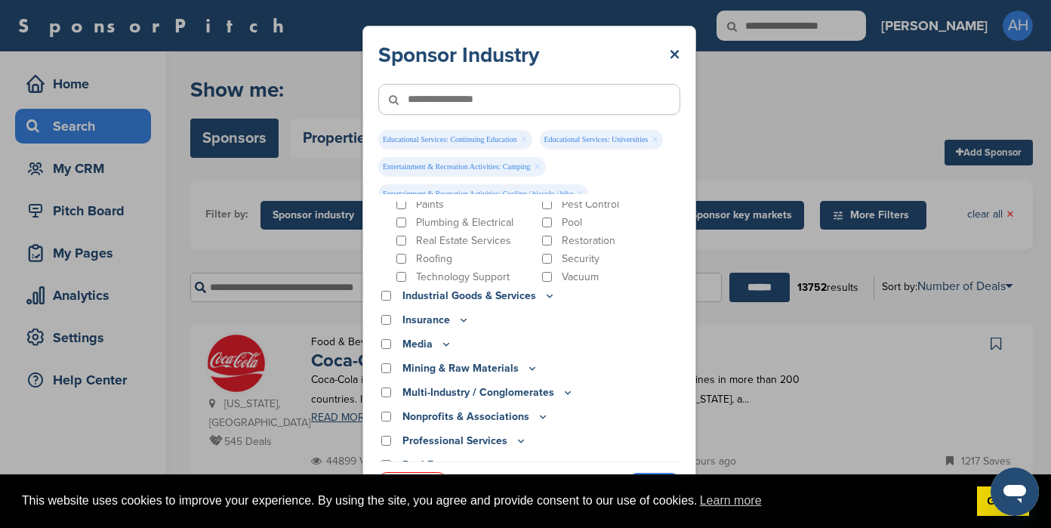
click at [483, 288] on p "Industrial Goods & Services" at bounding box center [478, 296] width 153 height 17
click at [549, 289] on icon at bounding box center [550, 295] width 12 height 13
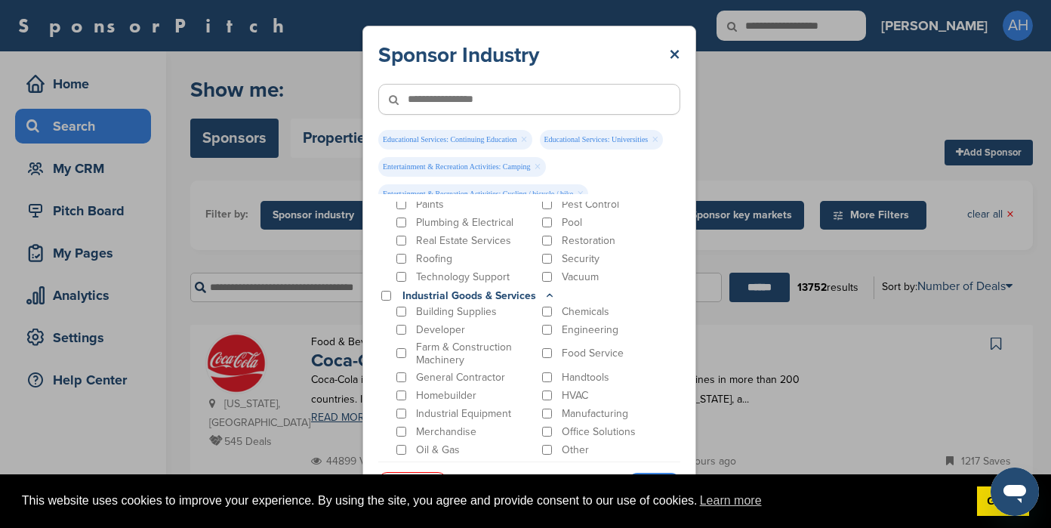
click at [546, 289] on icon at bounding box center [550, 295] width 12 height 13
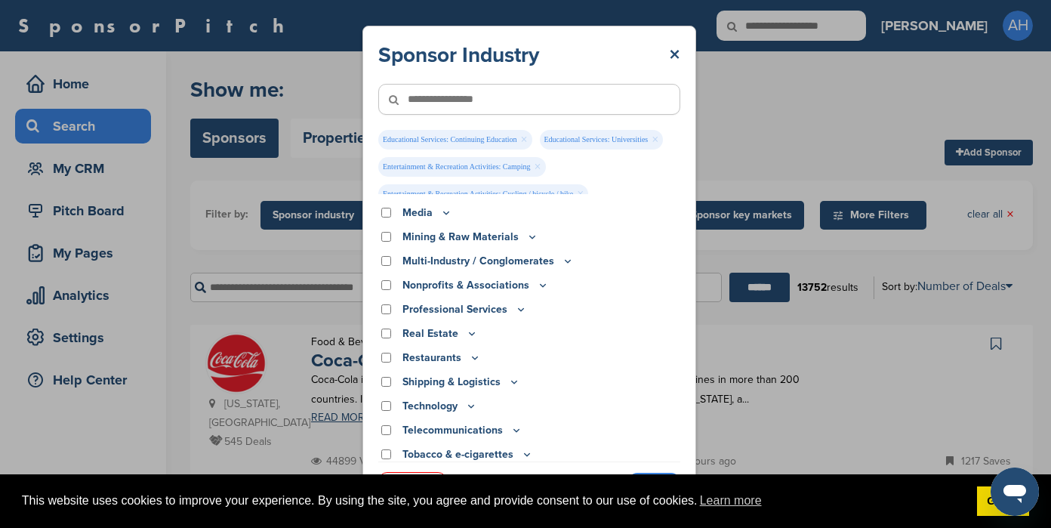
scroll to position [2042, 0]
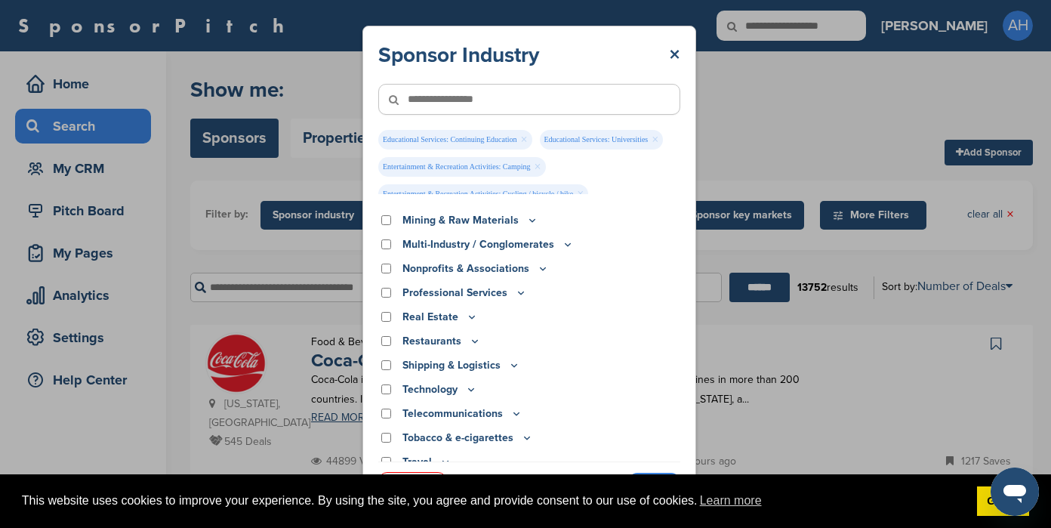
click at [541, 262] on icon at bounding box center [543, 268] width 12 height 13
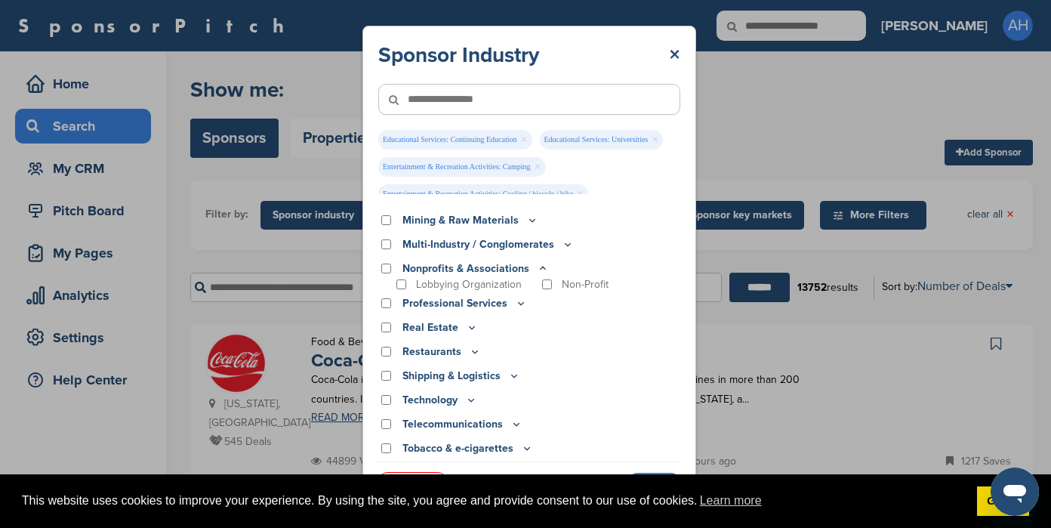
click at [541, 262] on icon at bounding box center [543, 268] width 12 height 13
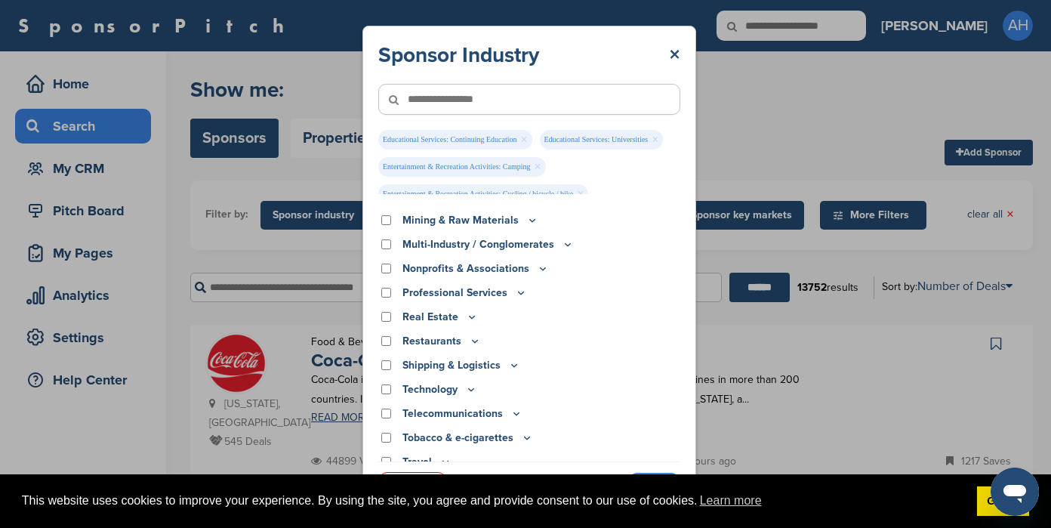
click at [521, 286] on icon at bounding box center [521, 292] width 12 height 13
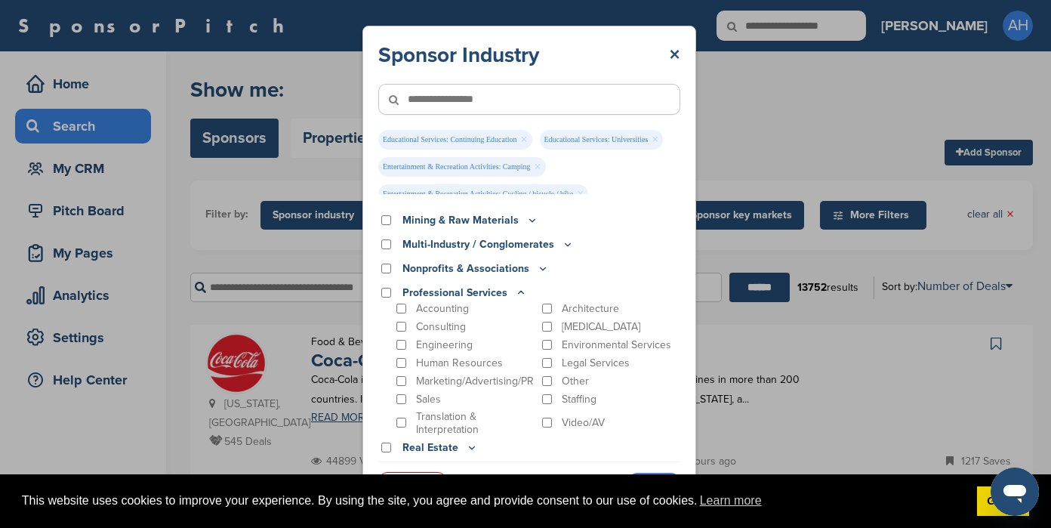
click at [521, 286] on icon at bounding box center [521, 292] width 12 height 13
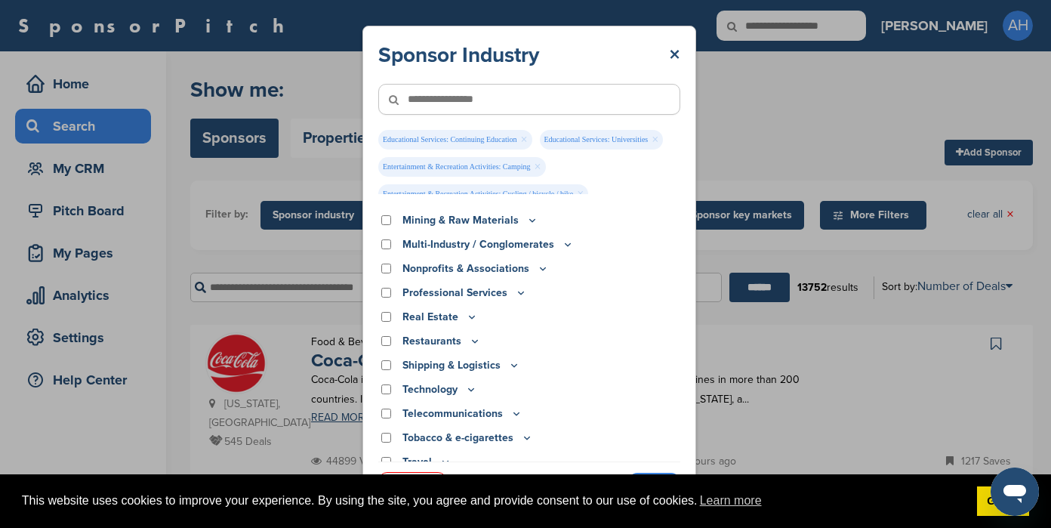
click at [470, 310] on icon at bounding box center [472, 316] width 12 height 13
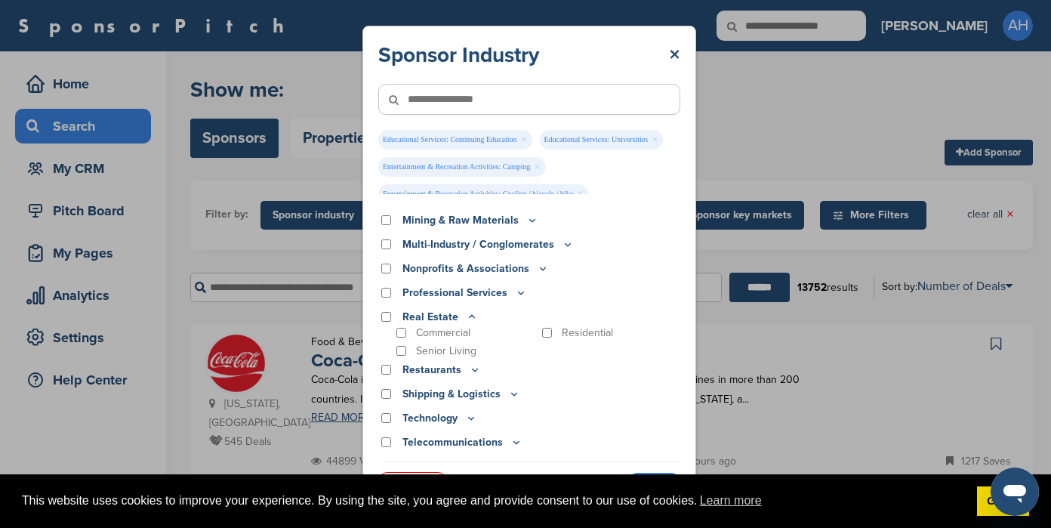
click at [470, 316] on icon at bounding box center [472, 317] width 5 height 2
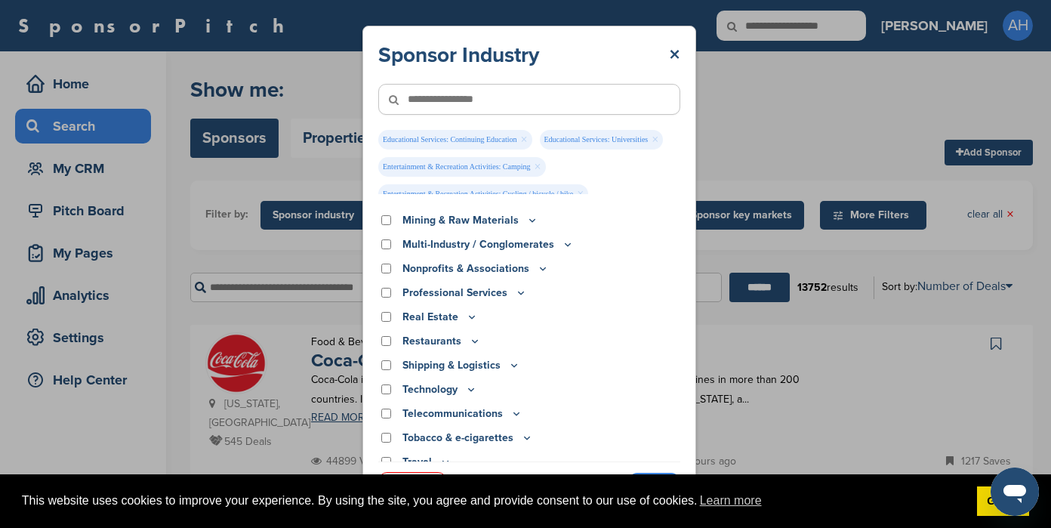
click at [470, 310] on icon at bounding box center [472, 316] width 12 height 13
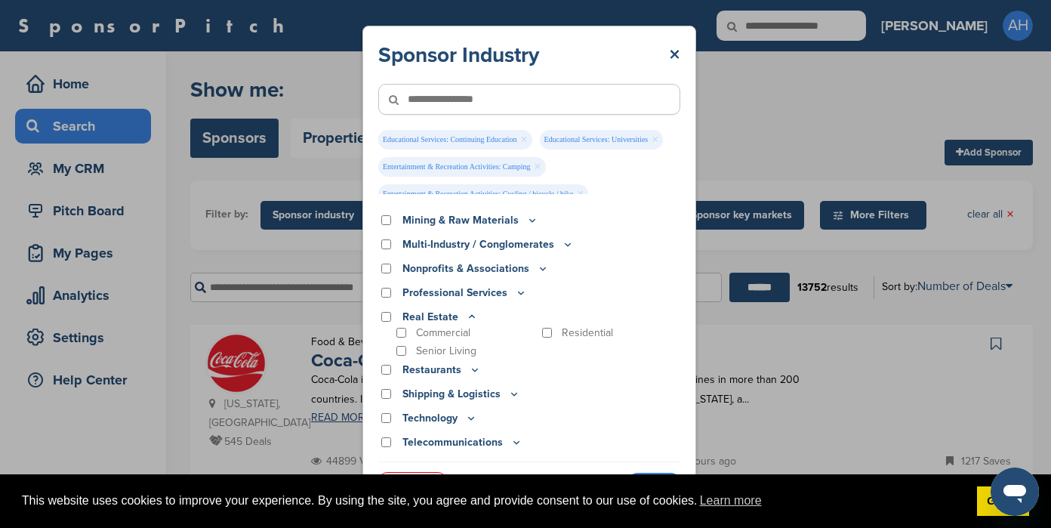
click at [473, 369] on icon at bounding box center [475, 370] width 5 height 2
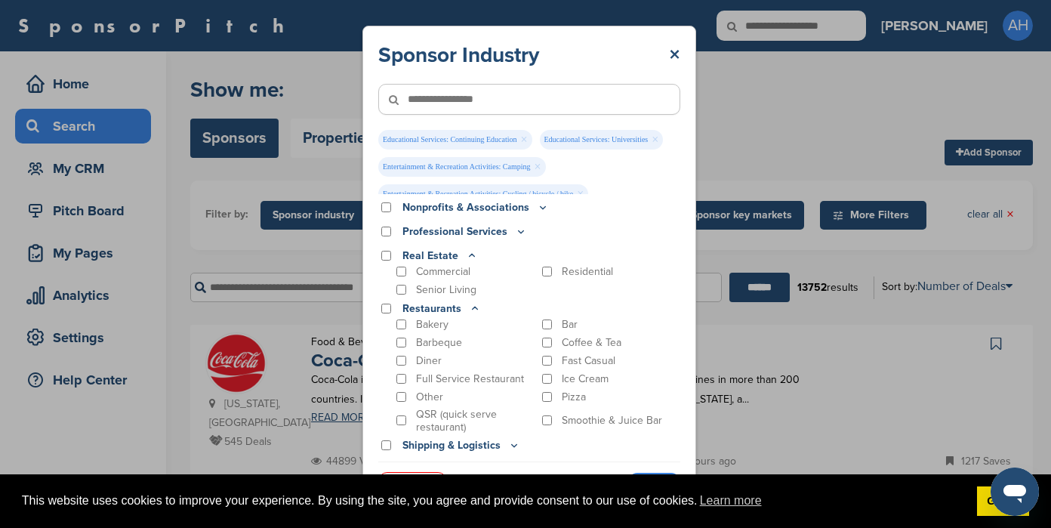
scroll to position [2128, 0]
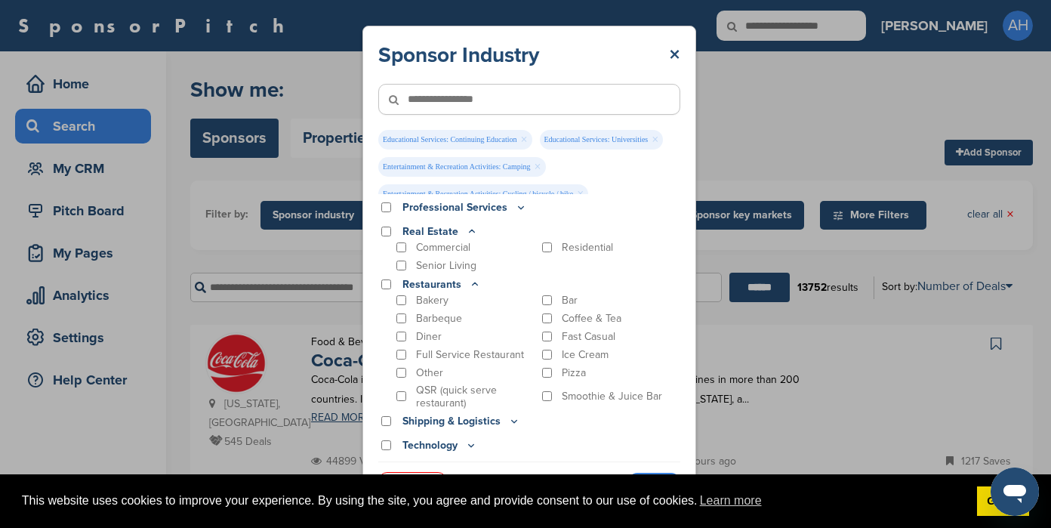
click at [431, 294] on p "Bakery" at bounding box center [432, 300] width 32 height 13
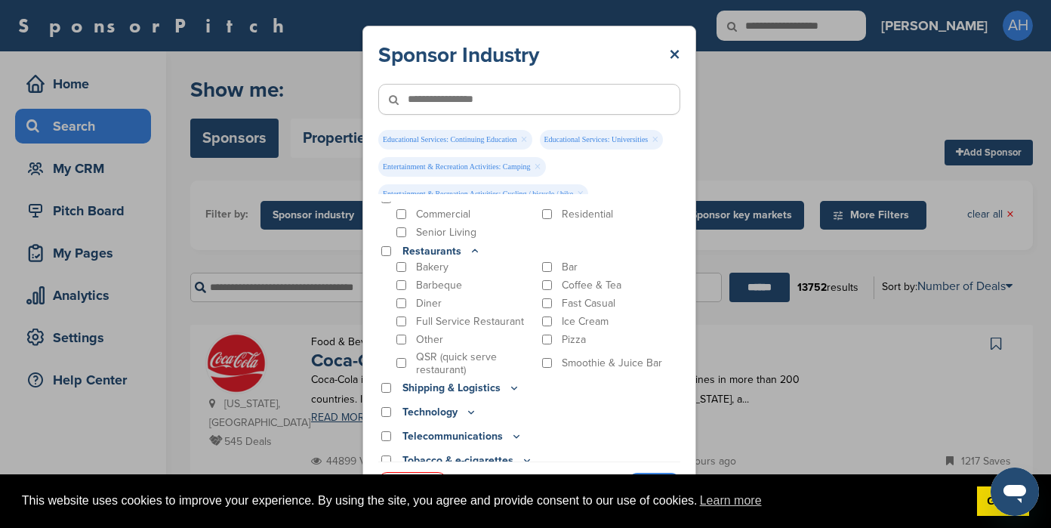
scroll to position [2184, 0]
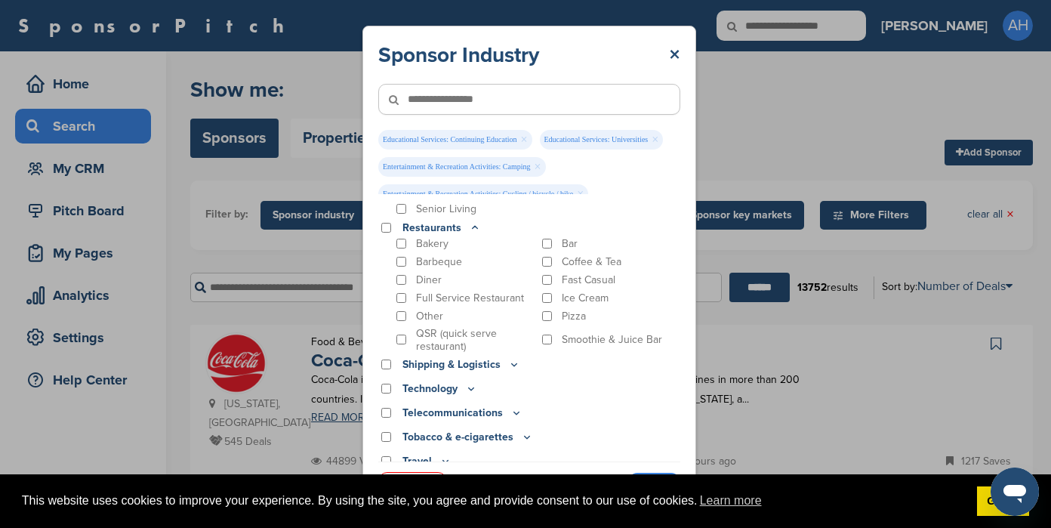
click at [473, 382] on icon at bounding box center [471, 388] width 12 height 13
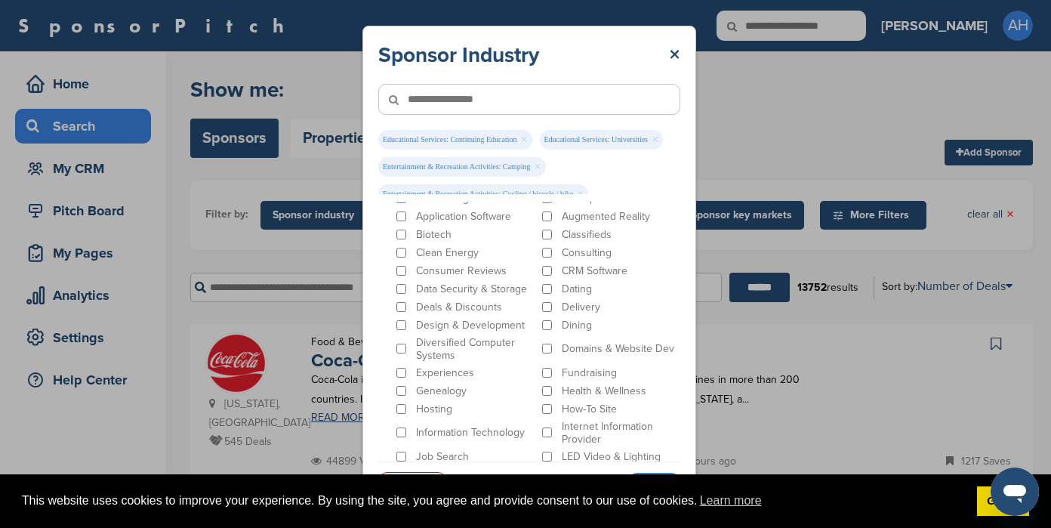
scroll to position [2330, 0]
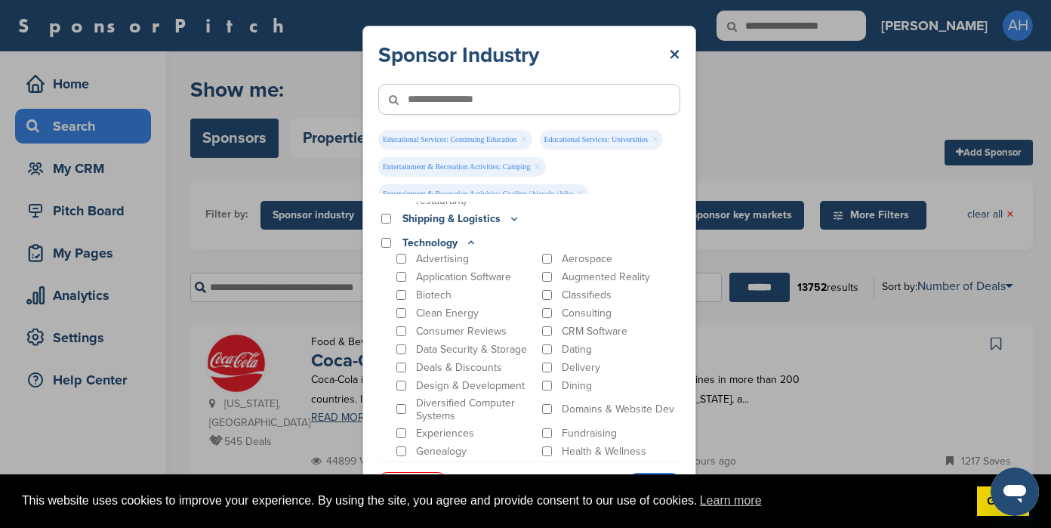
click at [458, 307] on p "Clean Energy" at bounding box center [447, 313] width 63 height 13
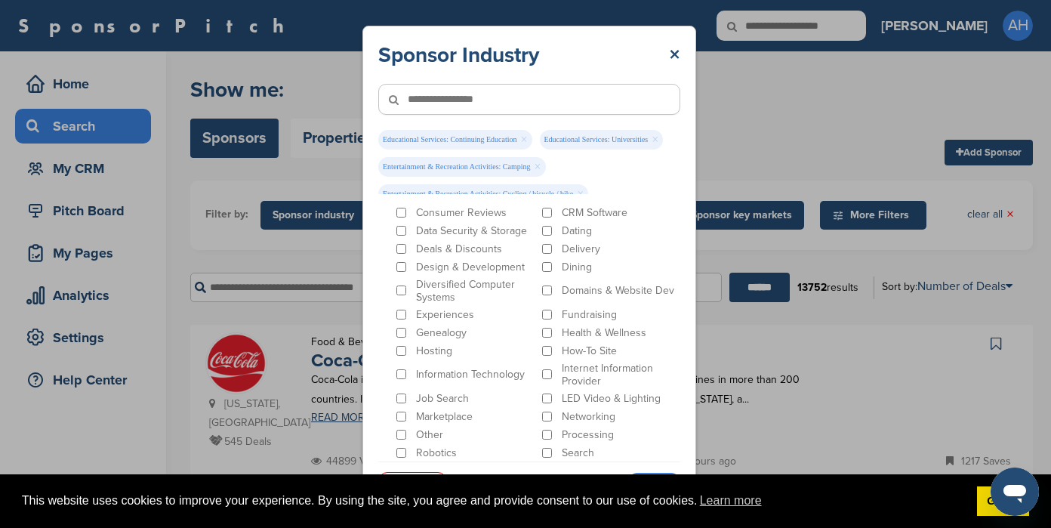
scroll to position [2476, 0]
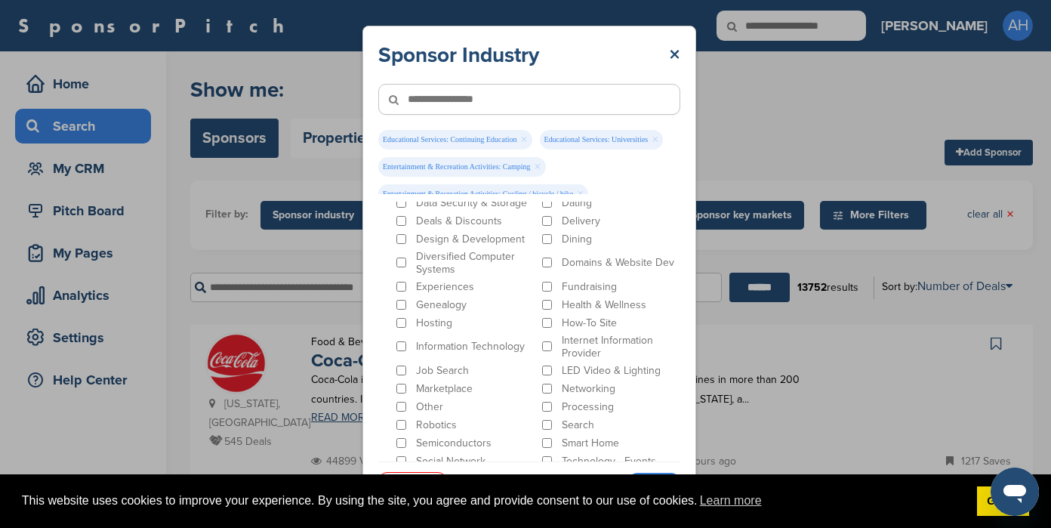
click at [424, 298] on p "Genealogy" at bounding box center [441, 304] width 51 height 13
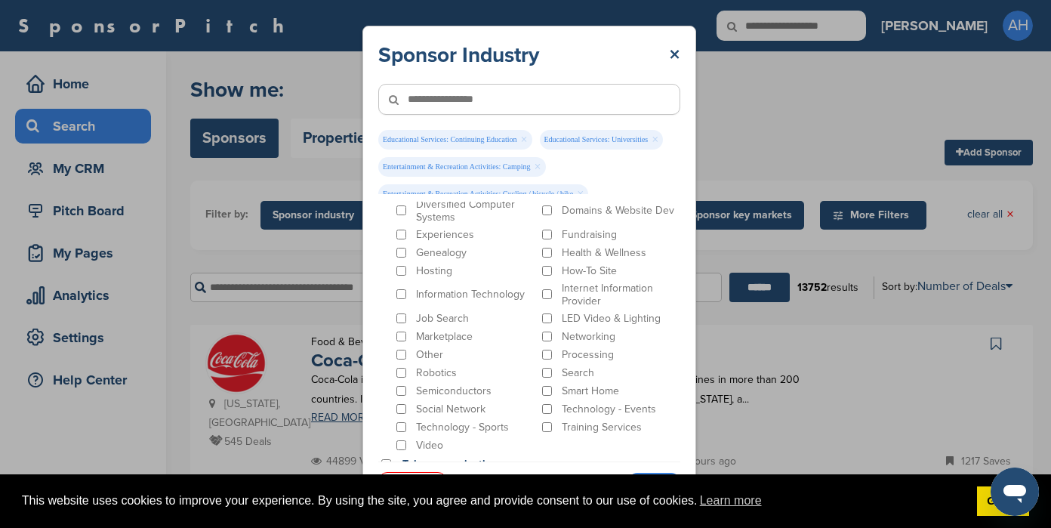
scroll to position [2545, 0]
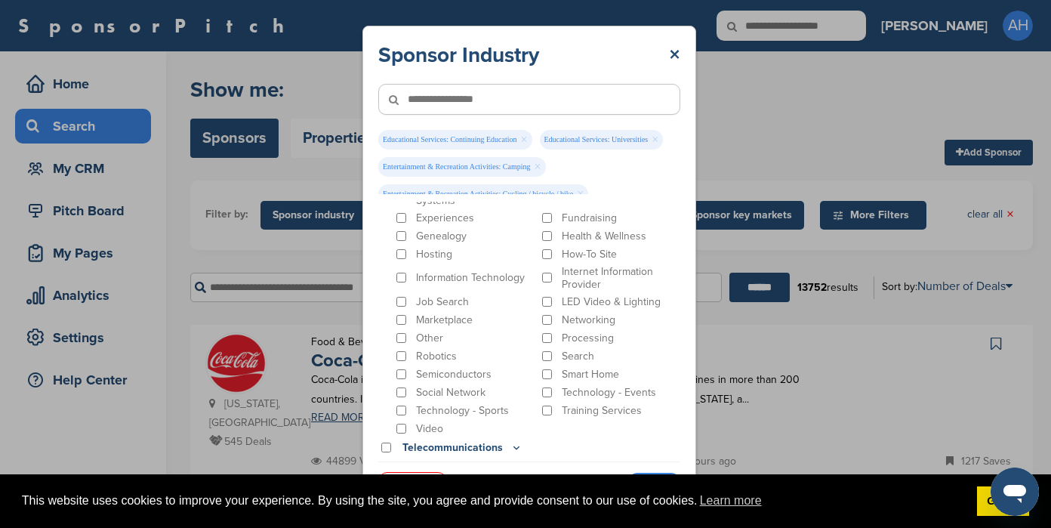
click at [575, 368] on p "Smart Home" at bounding box center [590, 374] width 57 height 13
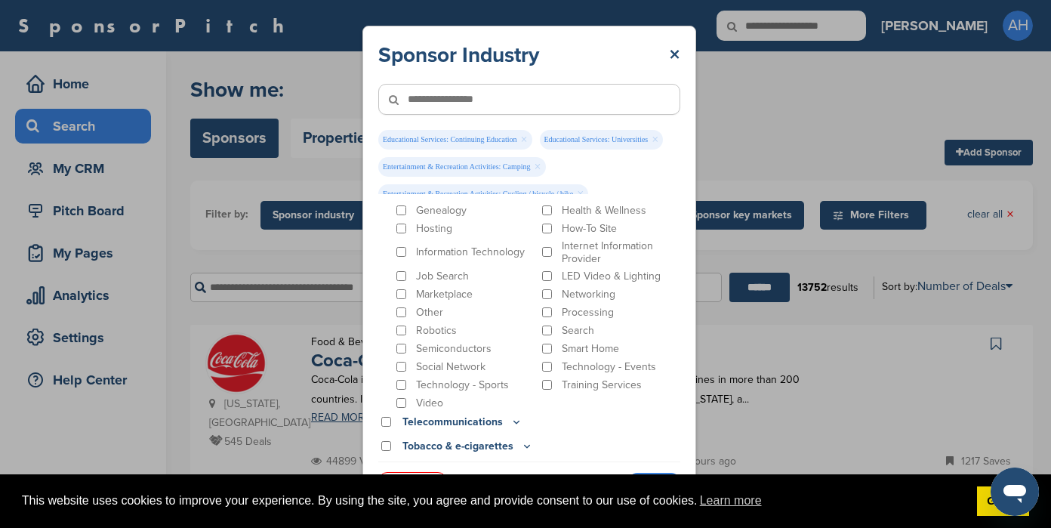
scroll to position [2572, 0]
click at [467, 359] on p "Social Network" at bounding box center [450, 365] width 69 height 13
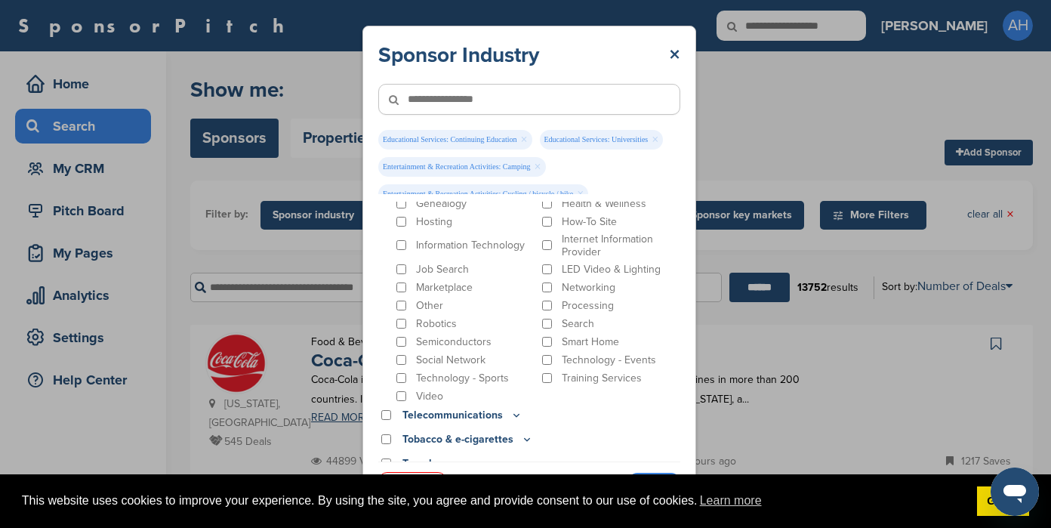
scroll to position [2580, 0]
click at [447, 461] on icon at bounding box center [445, 462] width 5 height 2
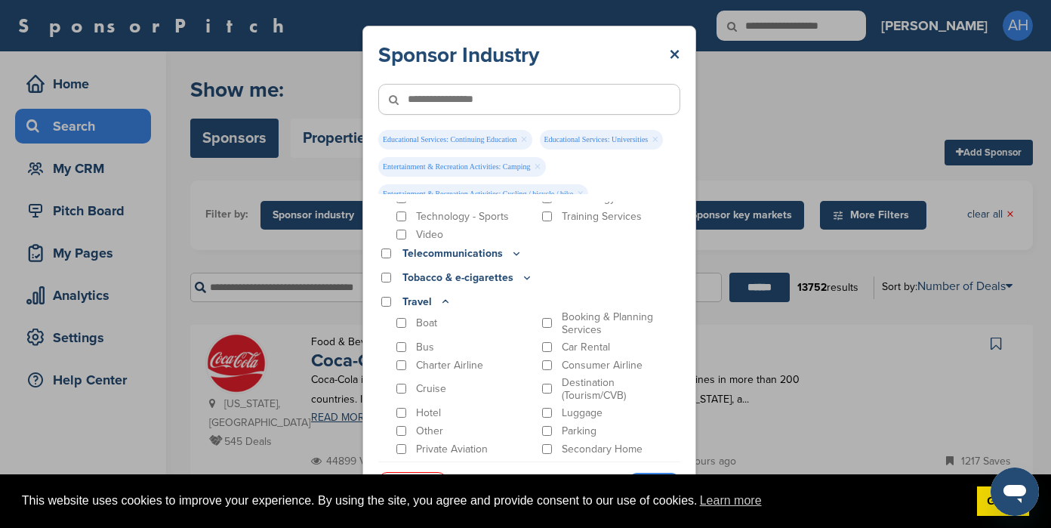
scroll to position [2740, 0]
click at [445, 300] on icon at bounding box center [445, 301] width 5 height 2
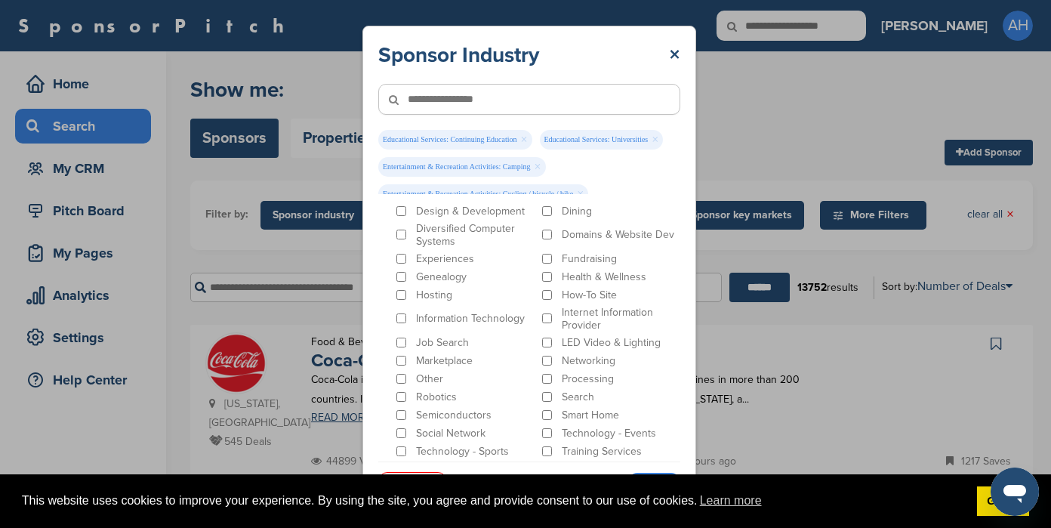
scroll to position [2441, 0]
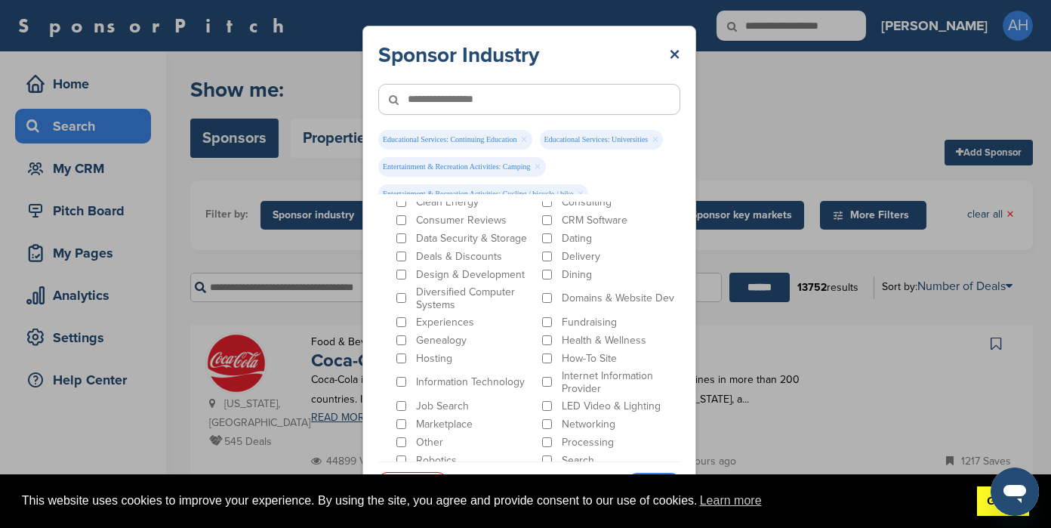
click at [980, 507] on link "Got it!" at bounding box center [1003, 501] width 52 height 30
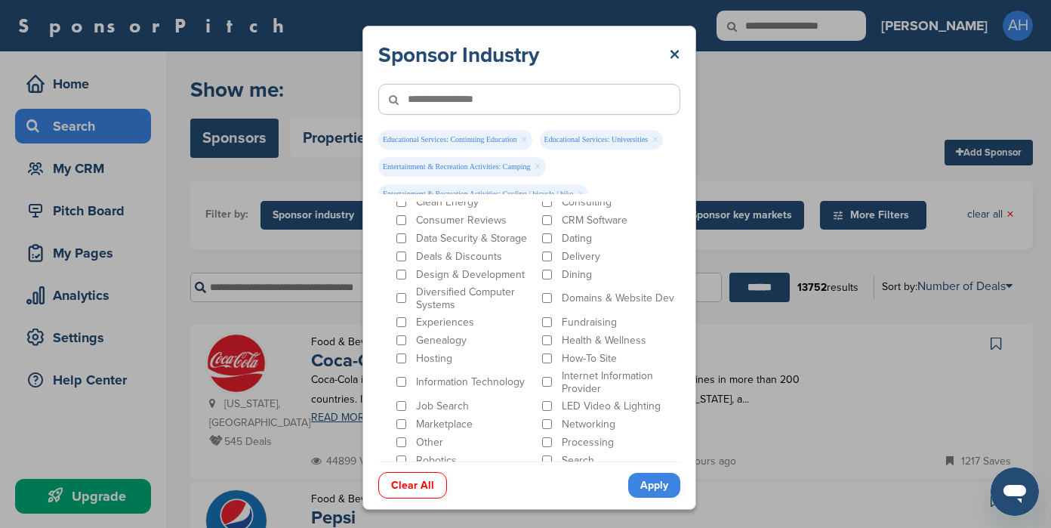
click at [674, 490] on link "Apply" at bounding box center [654, 485] width 52 height 25
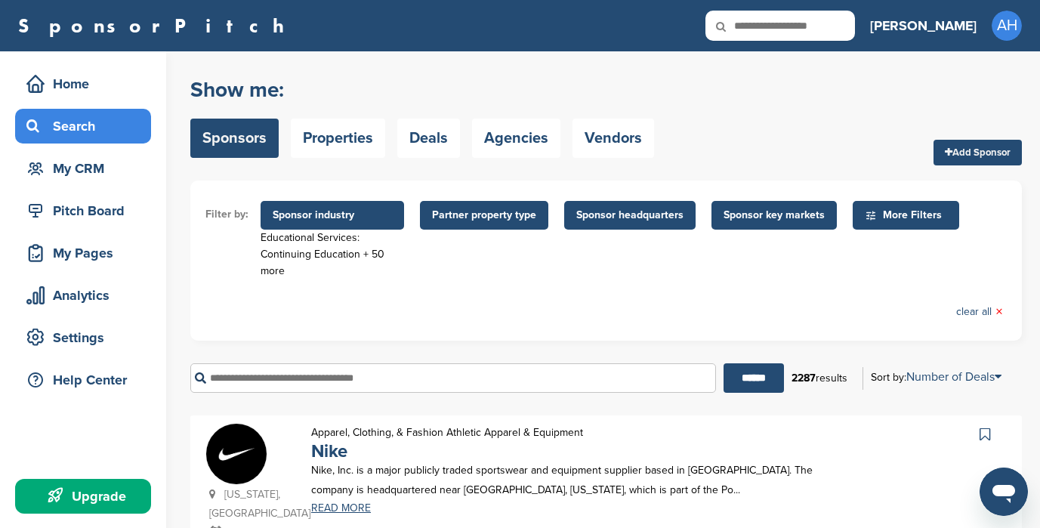
click at [502, 227] on span "Partner property type" at bounding box center [484, 215] width 128 height 29
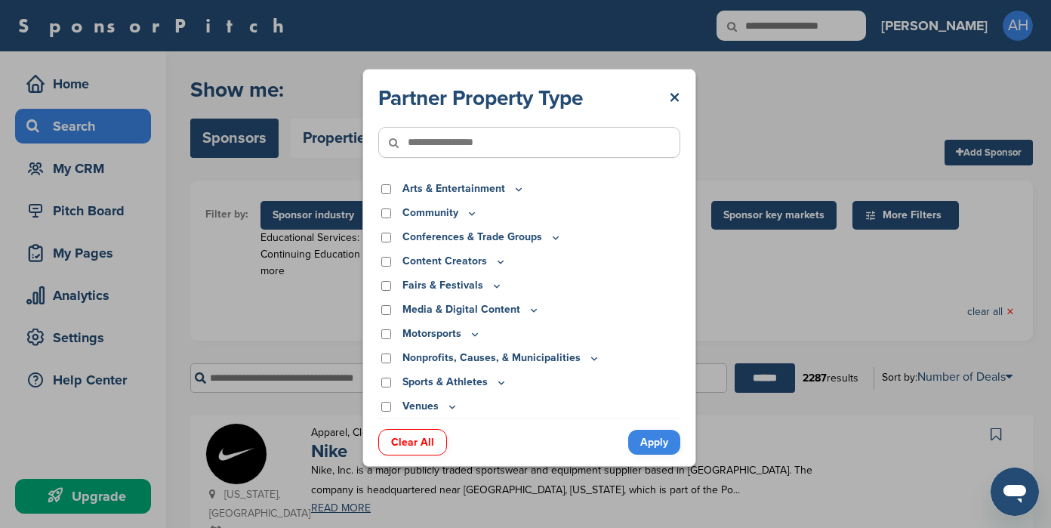
click at [453, 186] on p "Arts & Entertainment" at bounding box center [463, 188] width 122 height 17
click at [516, 190] on icon at bounding box center [518, 189] width 5 height 2
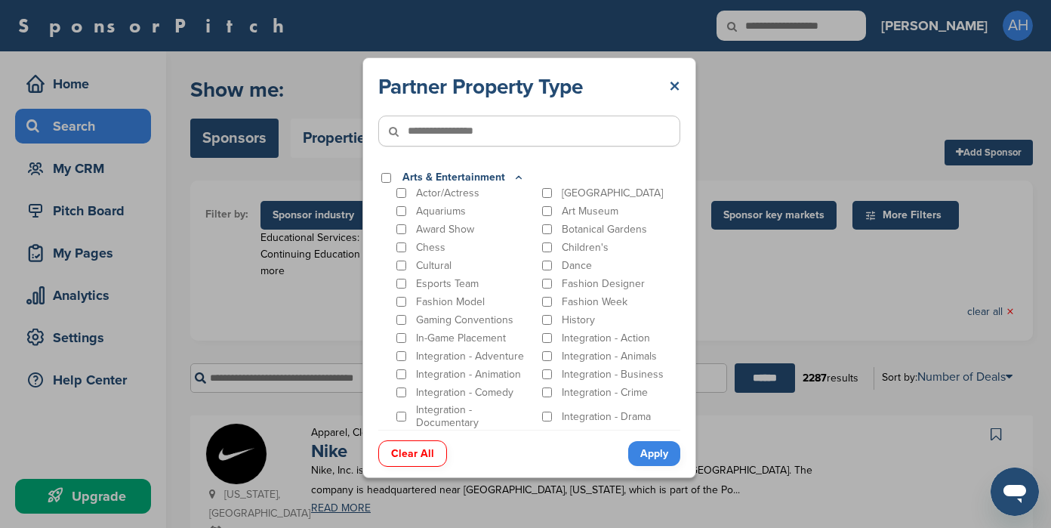
click at [678, 85] on link "×" at bounding box center [674, 86] width 11 height 27
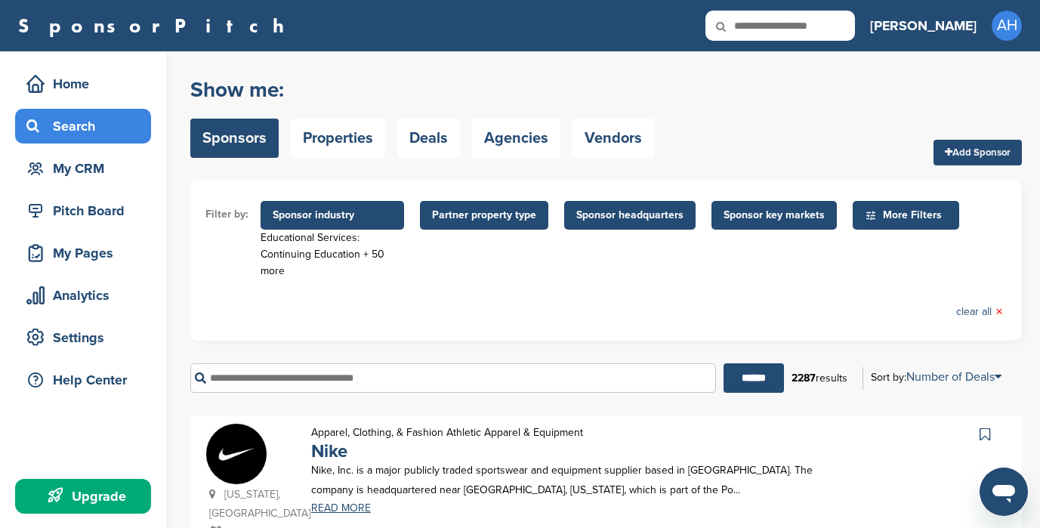
click at [509, 218] on span "Partner property type" at bounding box center [484, 215] width 104 height 17
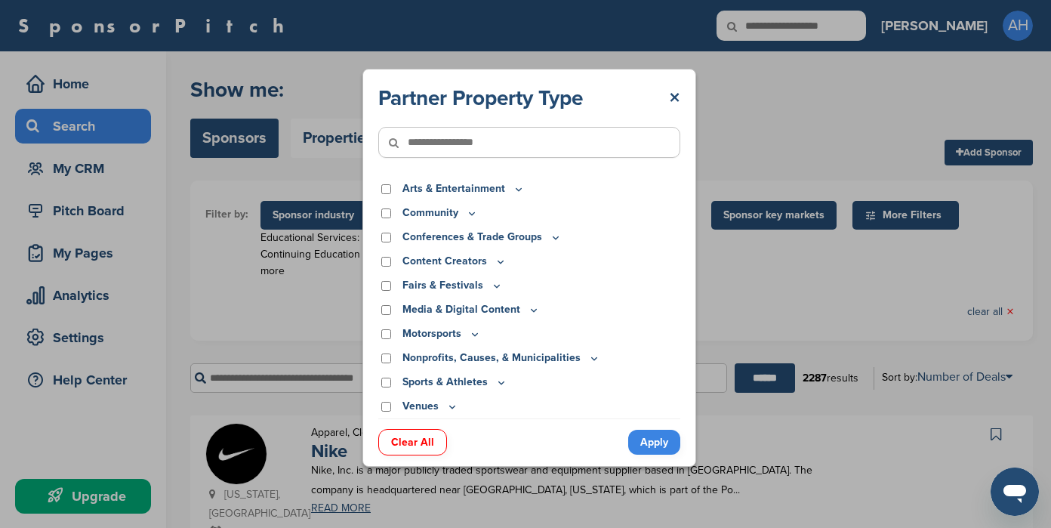
click at [451, 406] on icon at bounding box center [452, 406] width 12 height 13
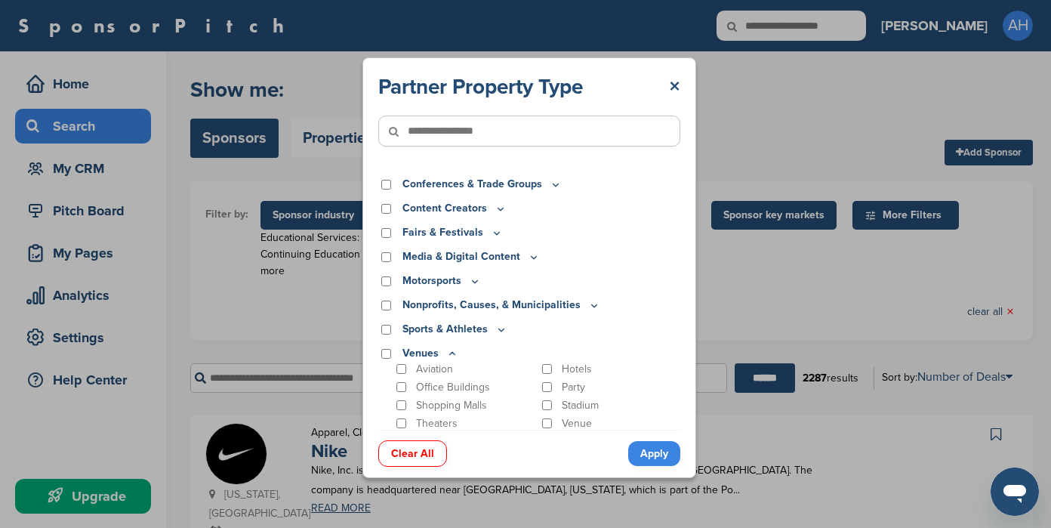
scroll to position [43, 0]
click at [502, 330] on icon at bounding box center [501, 328] width 12 height 13
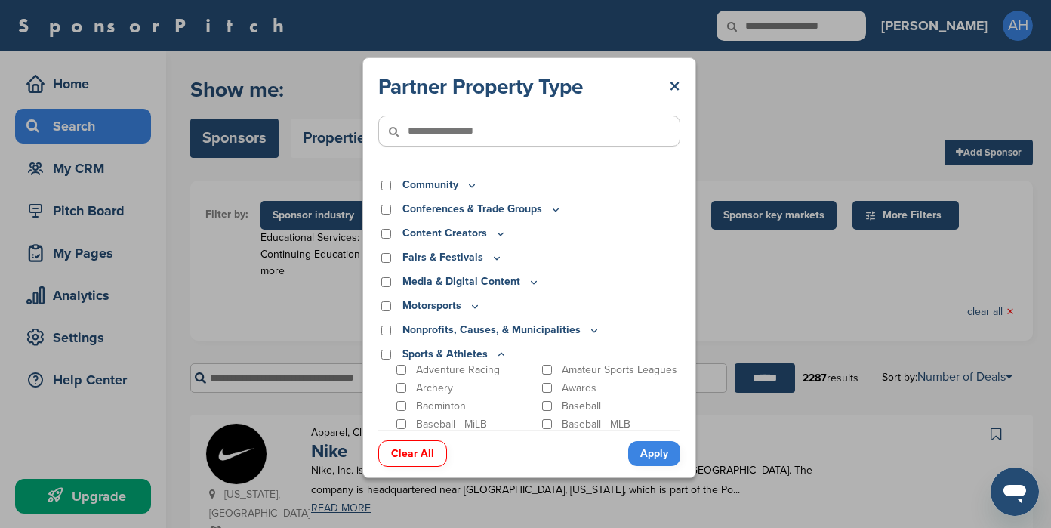
scroll to position [0, 0]
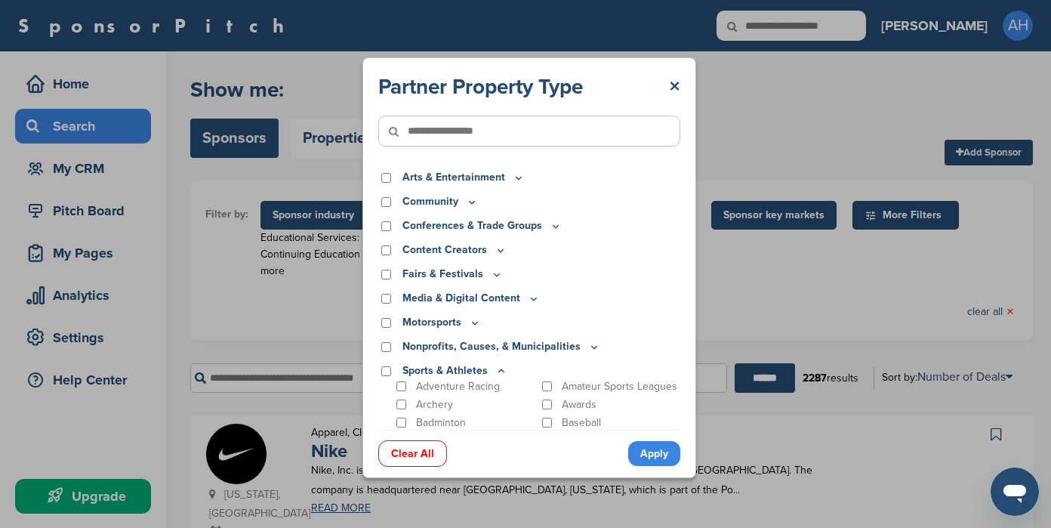
click at [589, 344] on icon at bounding box center [594, 347] width 12 height 13
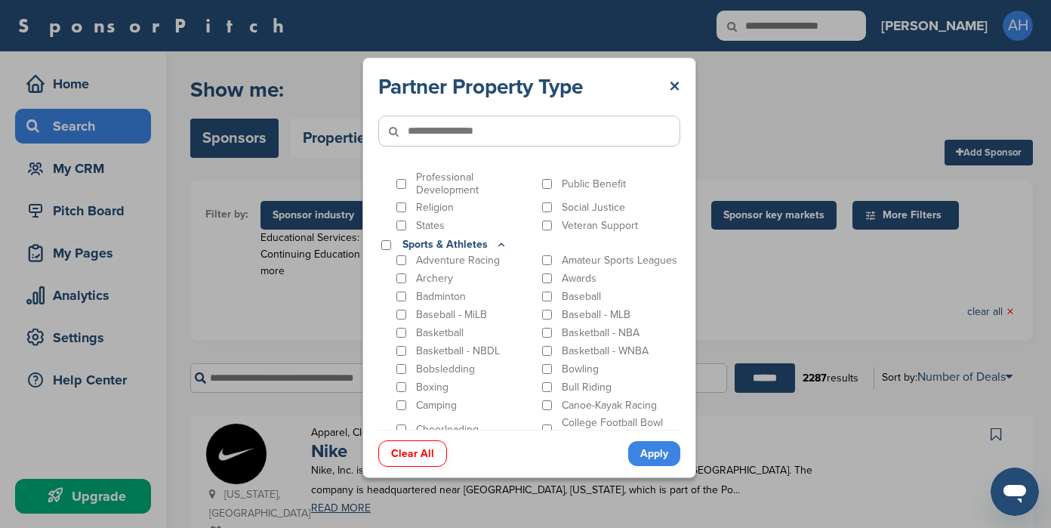
scroll to position [67, 0]
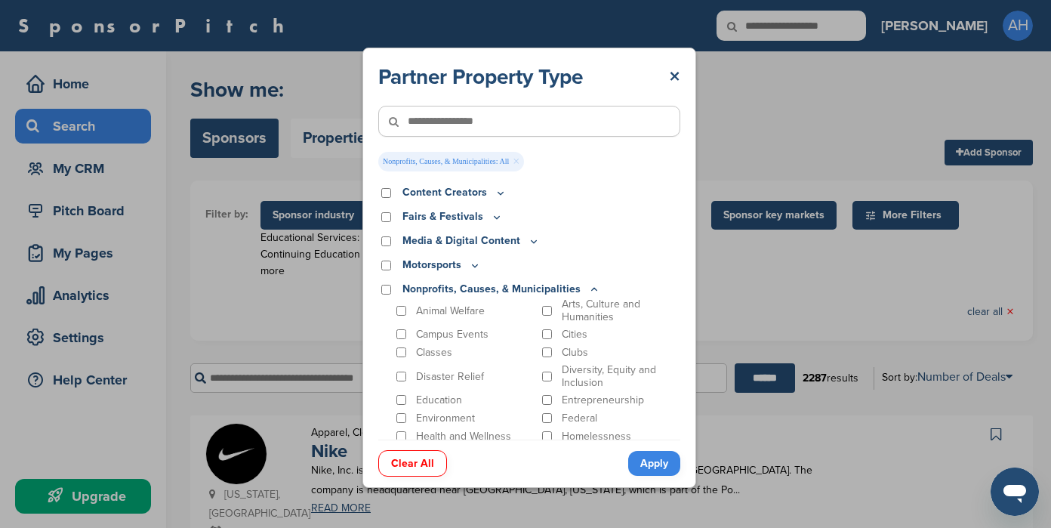
click at [529, 242] on icon at bounding box center [534, 241] width 12 height 13
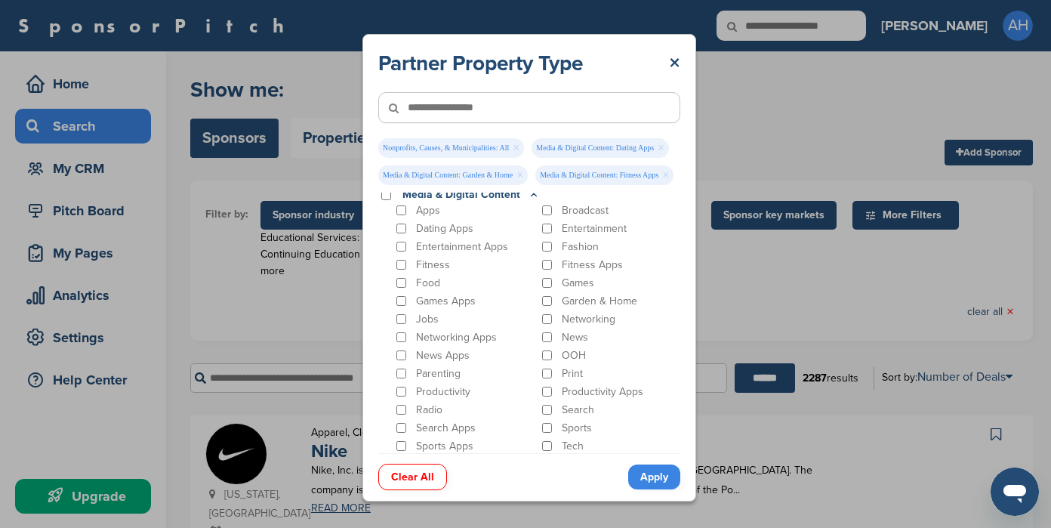
scroll to position [200, 0]
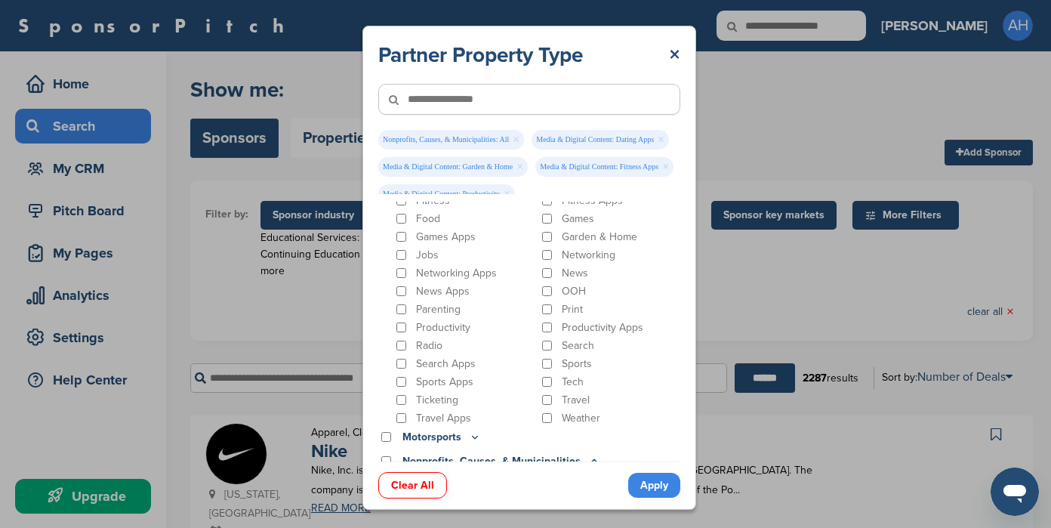
click at [394, 308] on div "Parenting" at bounding box center [464, 309] width 142 height 14
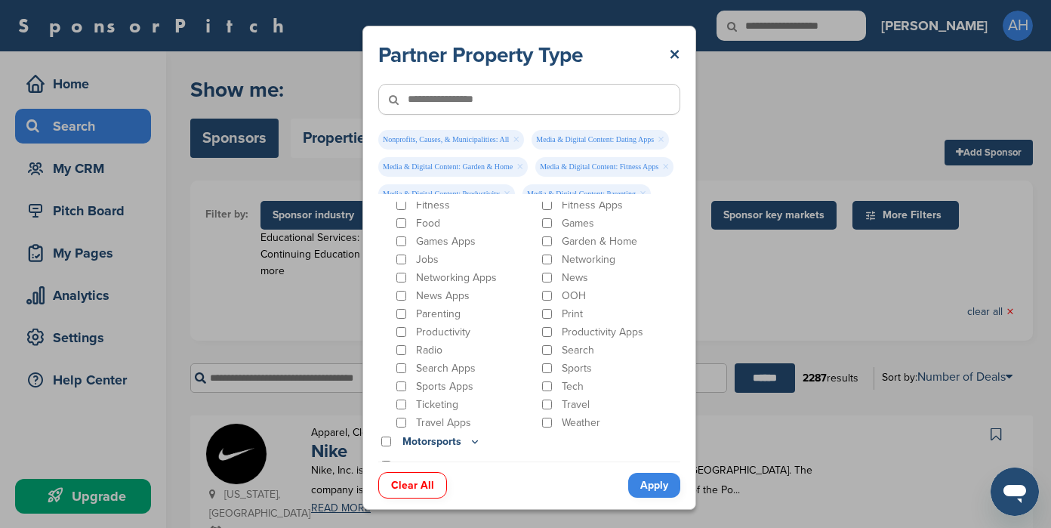
scroll to position [184, 0]
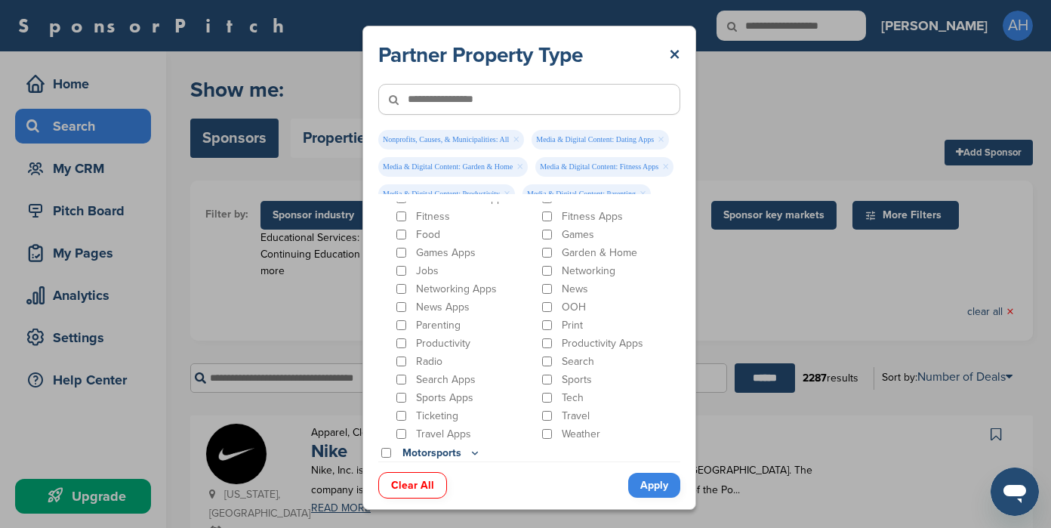
click at [406, 293] on div "Networking Apps" at bounding box center [464, 289] width 142 height 14
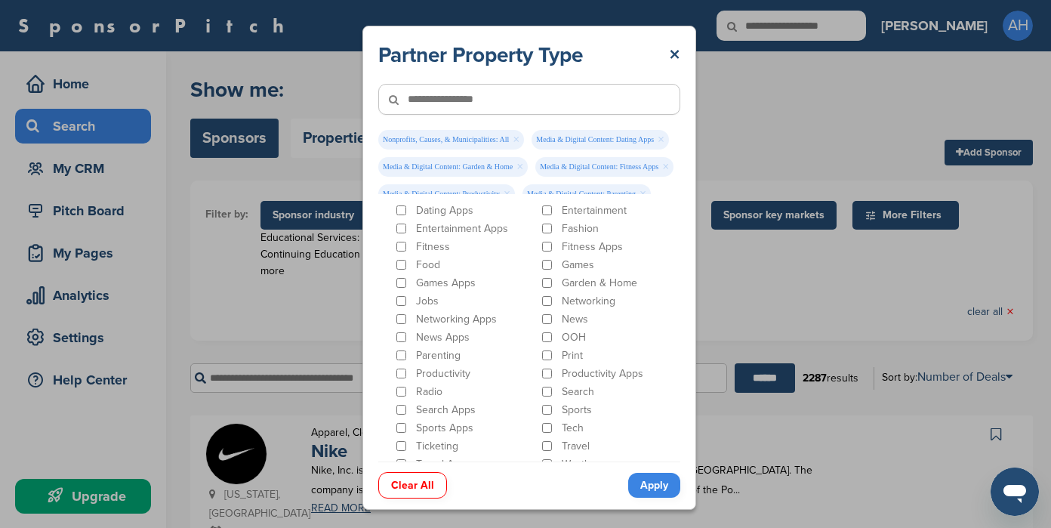
scroll to position [85, 0]
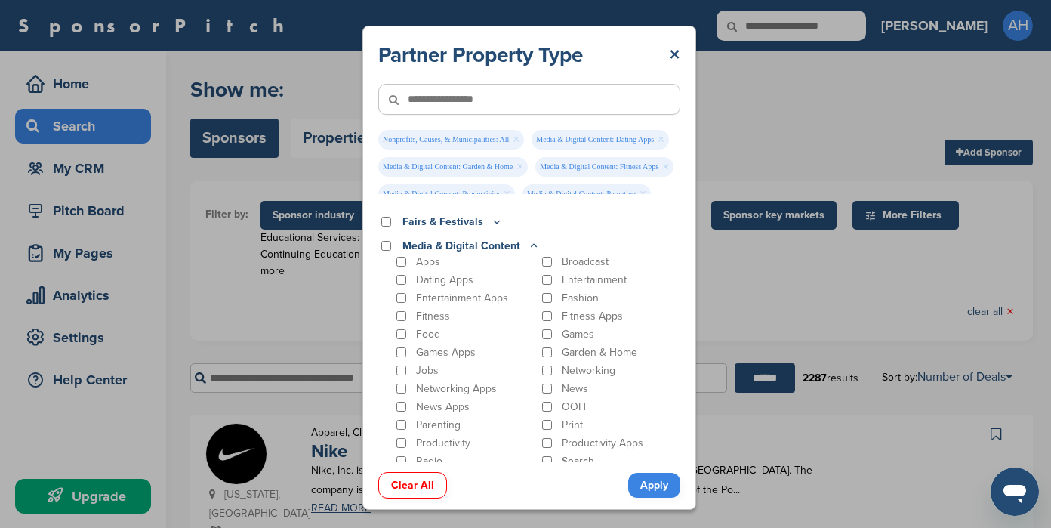
click at [495, 222] on icon at bounding box center [497, 222] width 5 height 2
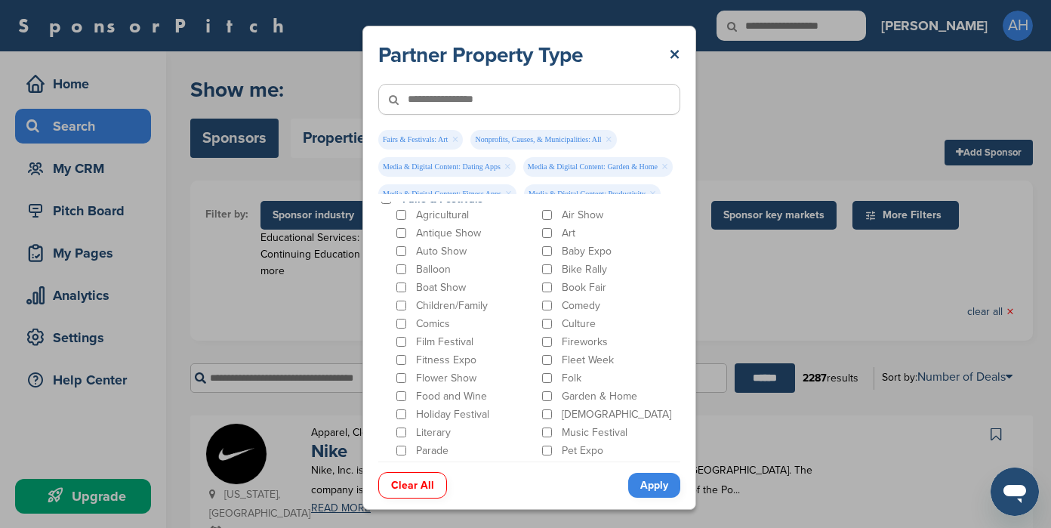
scroll to position [127, 0]
click at [539, 309] on div "Culture" at bounding box center [610, 304] width 142 height 14
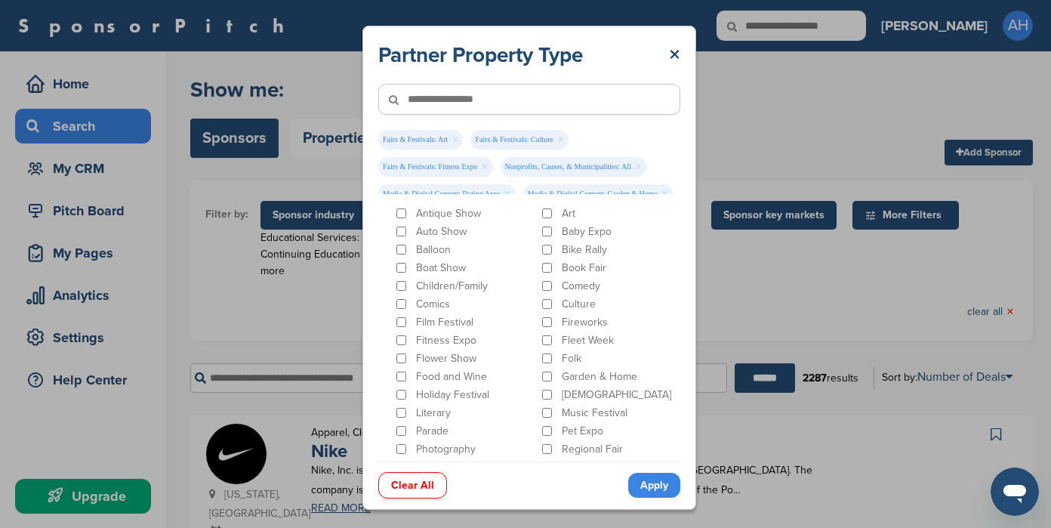
scroll to position [151, 0]
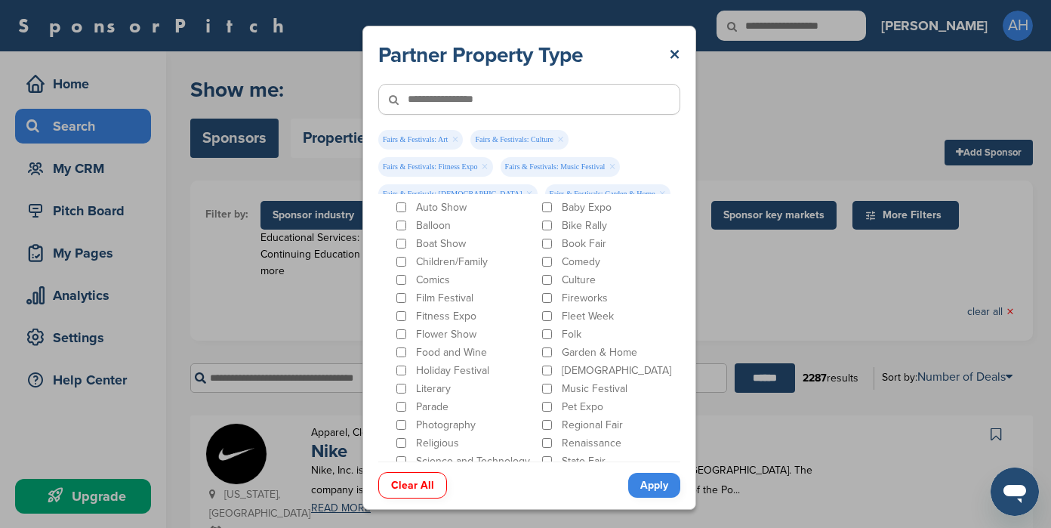
click at [414, 353] on div "Food and Wine" at bounding box center [464, 352] width 142 height 14
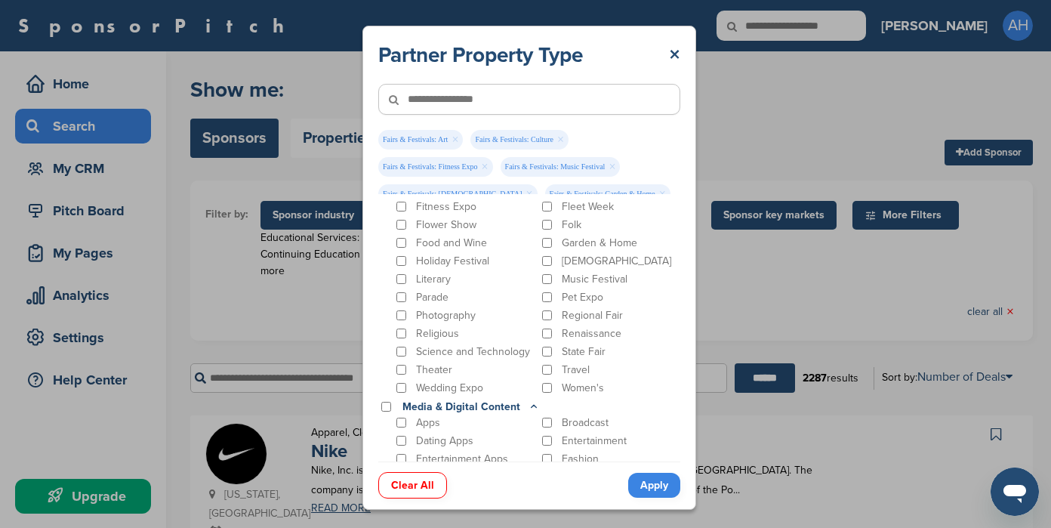
scroll to position [262, 0]
click at [547, 385] on div "Women's" at bounding box center [610, 386] width 142 height 14
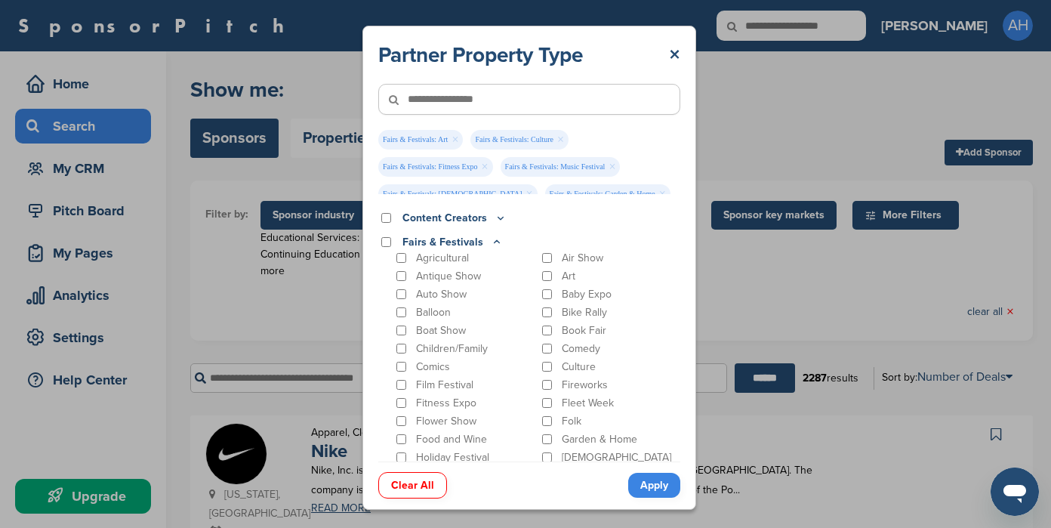
scroll to position [0, 0]
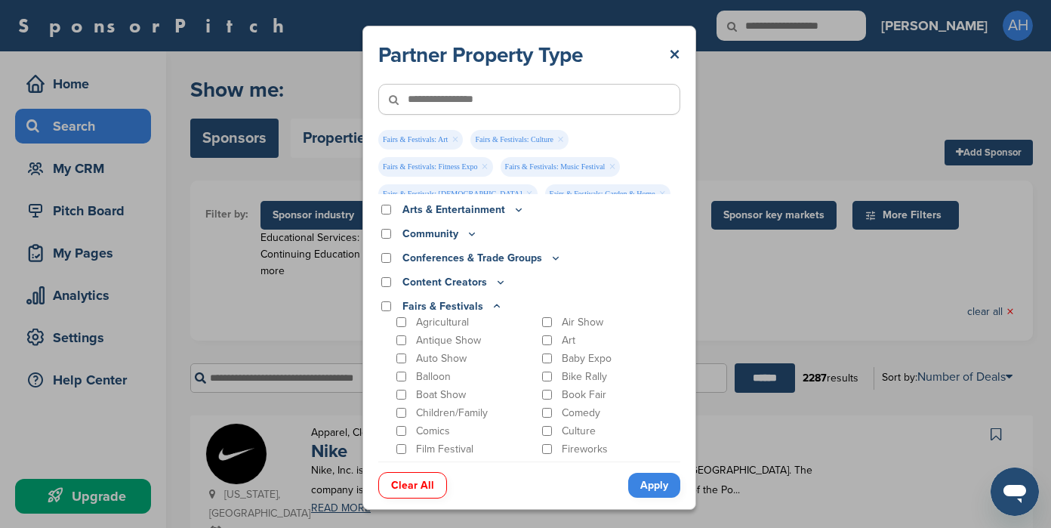
click at [495, 287] on icon at bounding box center [501, 282] width 12 height 13
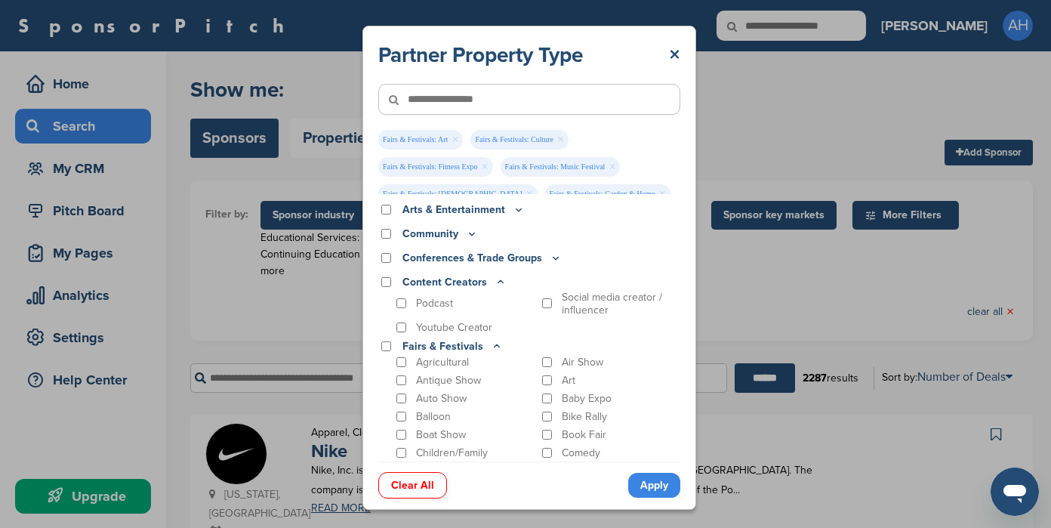
click at [395, 303] on div "Podcast" at bounding box center [464, 304] width 142 height 26
click at [403, 332] on div "Youtube Creator" at bounding box center [464, 327] width 142 height 14
click at [550, 262] on icon at bounding box center [556, 257] width 12 height 13
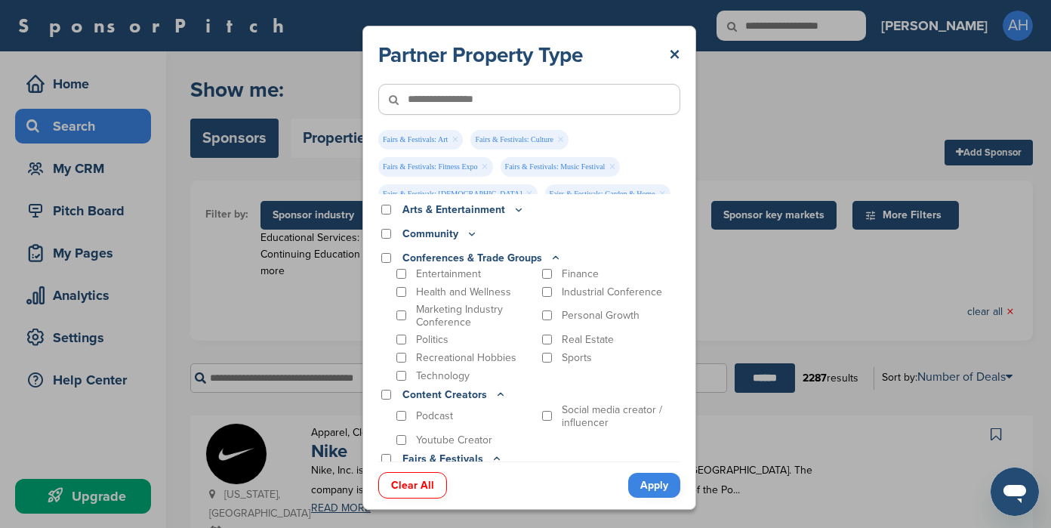
click at [423, 291] on p "Health and Wellness" at bounding box center [463, 291] width 95 height 13
click at [469, 236] on icon at bounding box center [472, 233] width 12 height 13
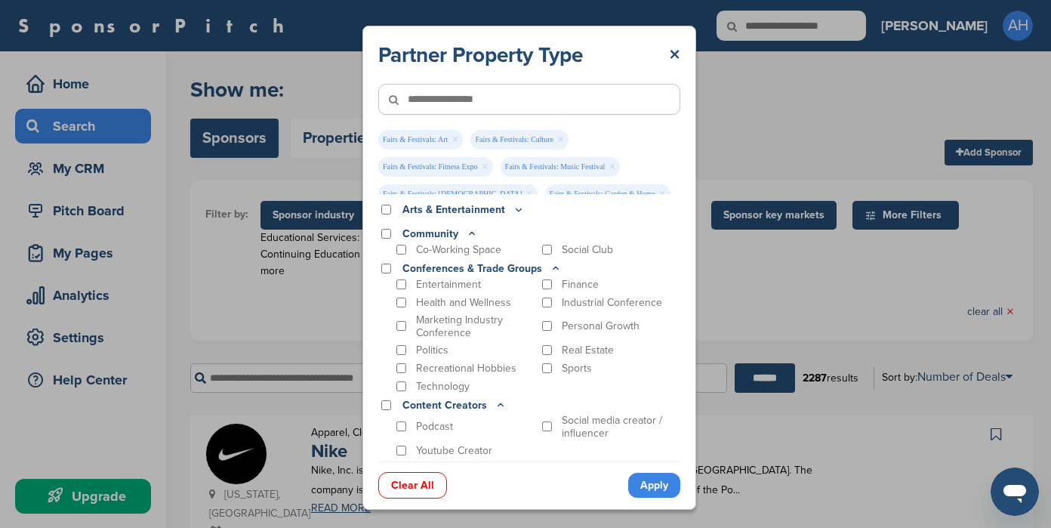
click at [430, 248] on p "Co-Working Space" at bounding box center [458, 249] width 85 height 13
click at [513, 211] on icon at bounding box center [519, 209] width 12 height 13
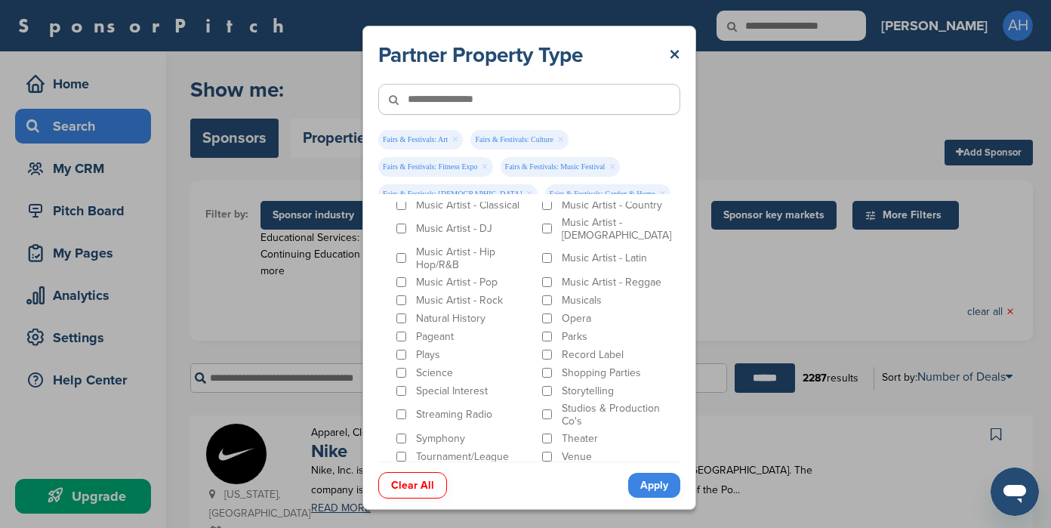
scroll to position [484, 0]
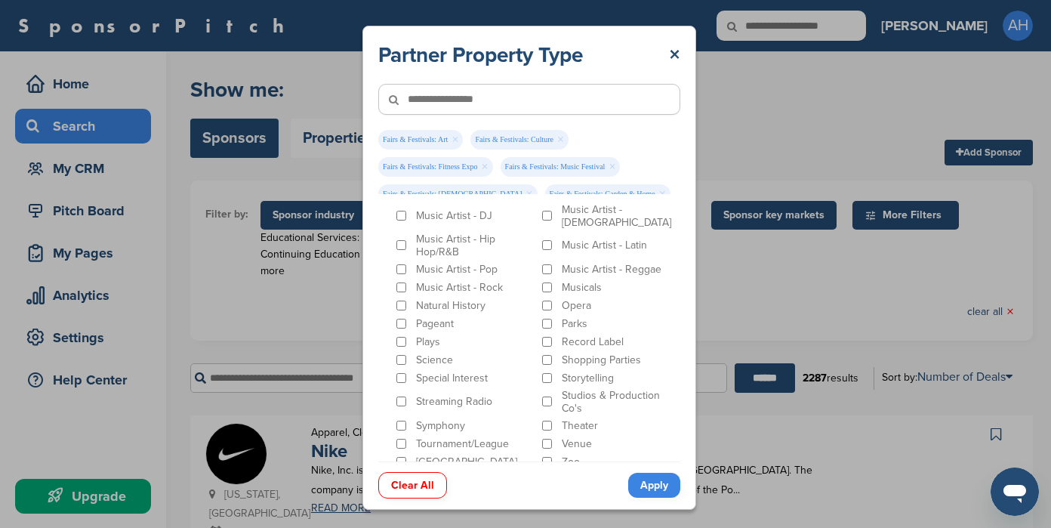
click at [661, 476] on link "Apply" at bounding box center [654, 485] width 52 height 25
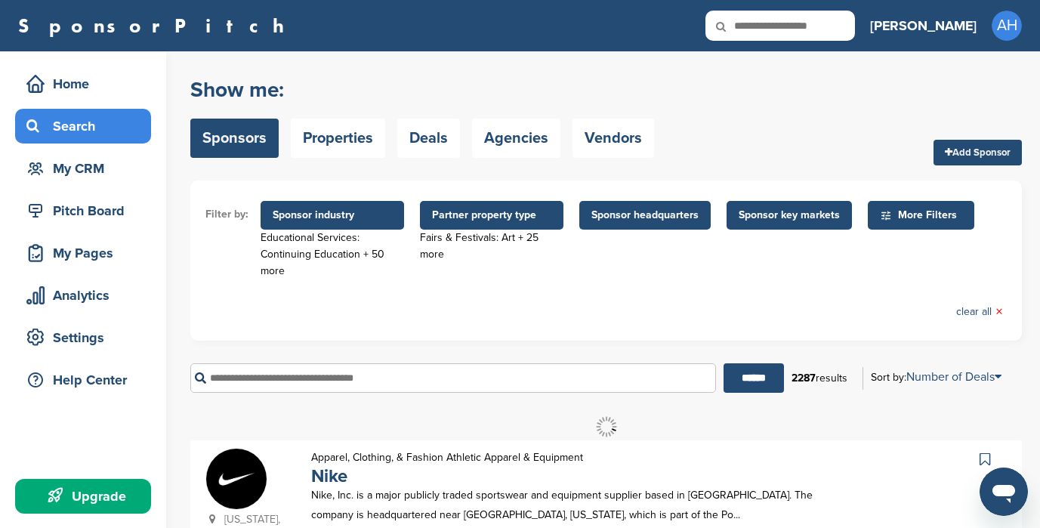
click at [648, 219] on span "Sponsor headquarters" at bounding box center [644, 215] width 107 height 17
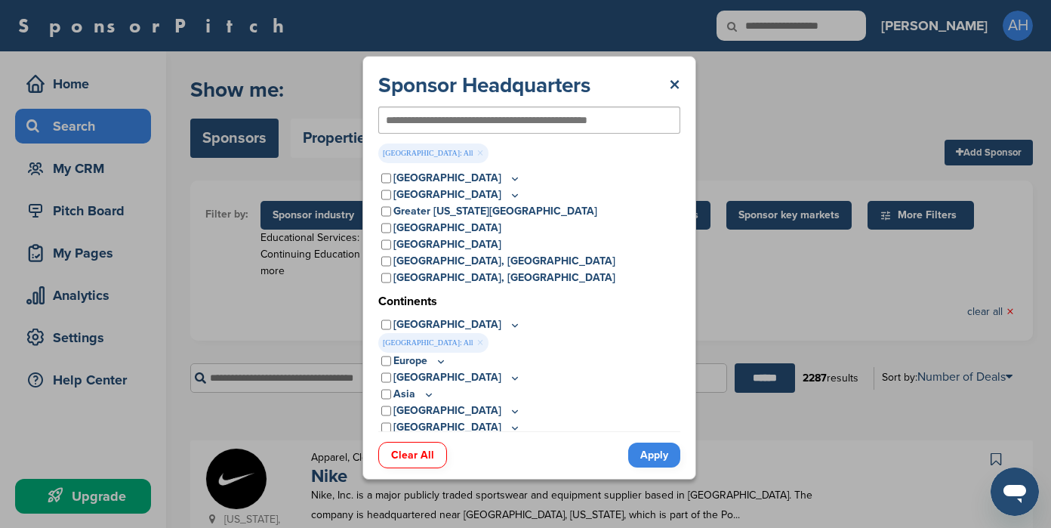
scroll to position [29, 0]
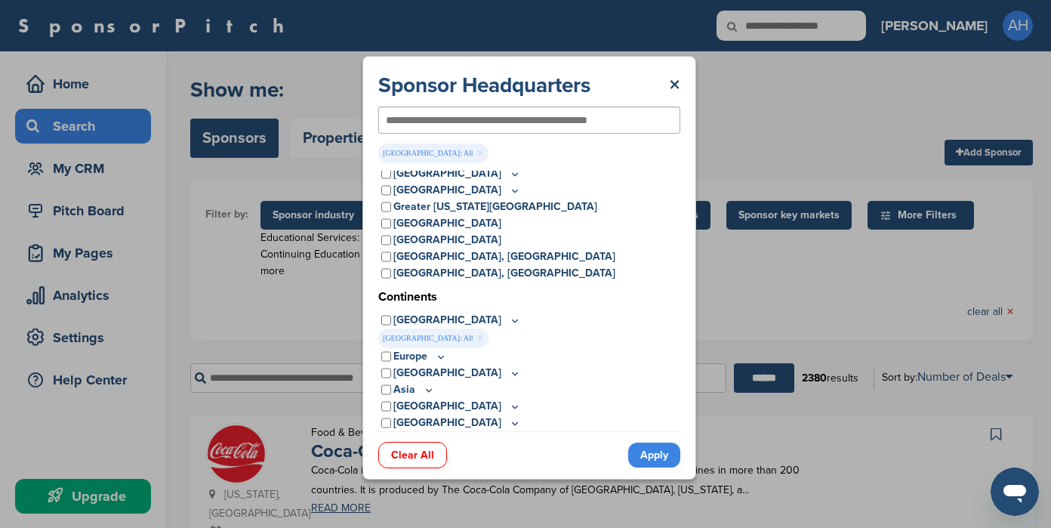
drag, startPoint x: 516, startPoint y: 91, endPoint x: 522, endPoint y: 104, distance: 14.5
click at [516, 94] on div "Sponsor Headquarters ×" at bounding box center [529, 85] width 302 height 27
click at [524, 110] on div at bounding box center [529, 119] width 302 height 27
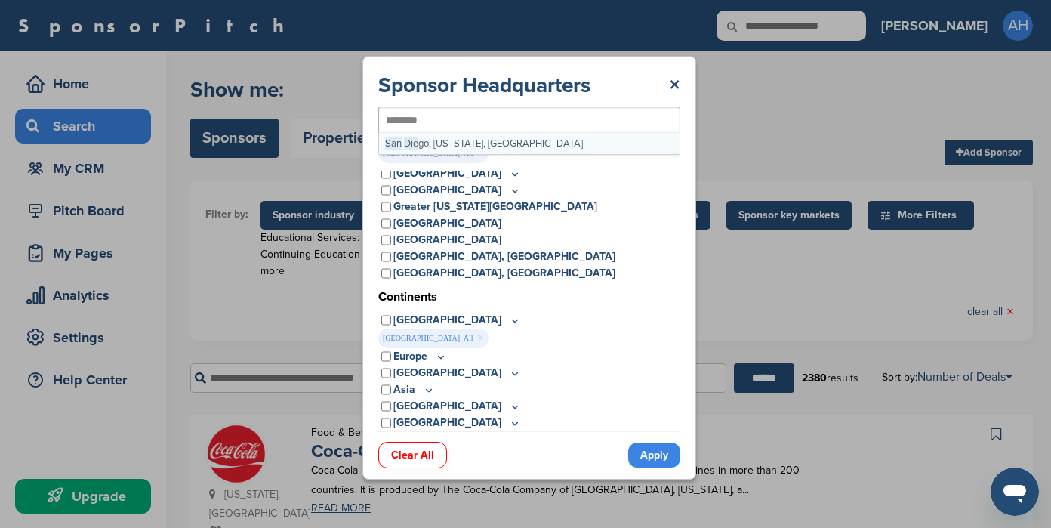
type input "*********"
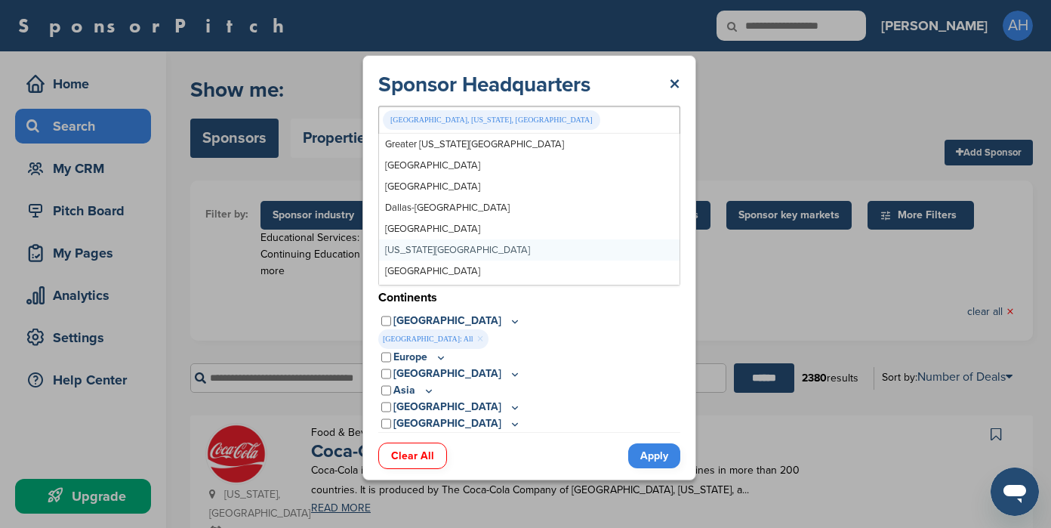
click at [666, 433] on div "Clear All Apply" at bounding box center [529, 448] width 302 height 32
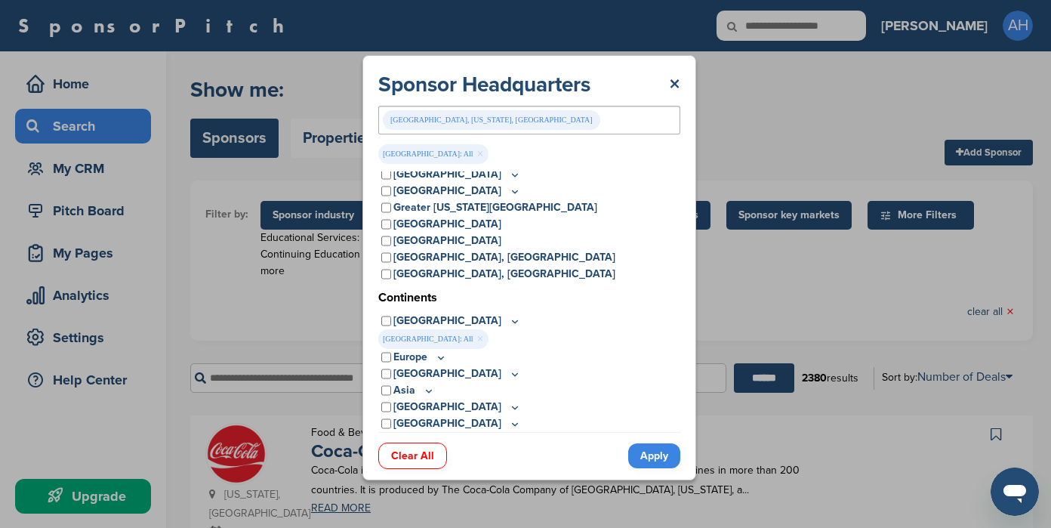
click at [667, 455] on link "Apply" at bounding box center [654, 455] width 52 height 25
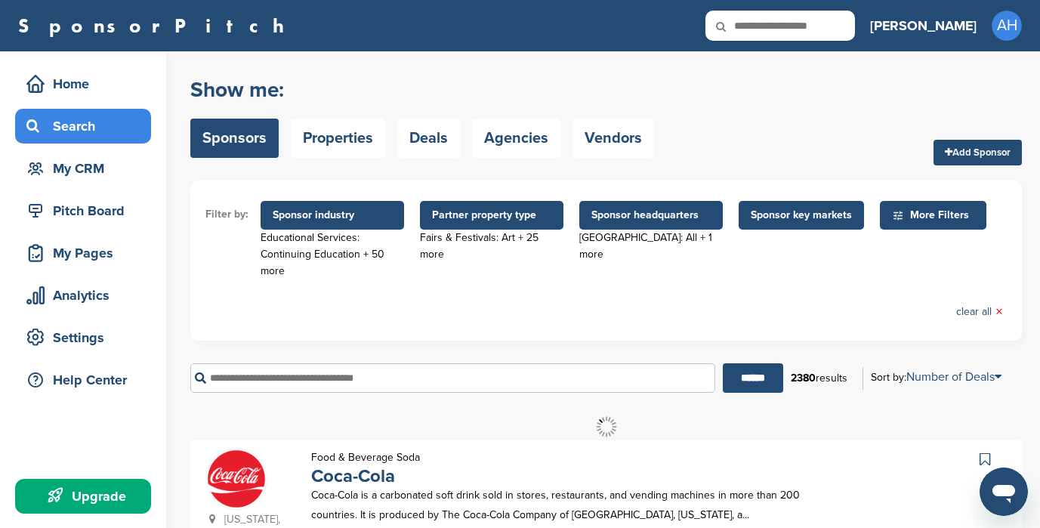
click at [624, 212] on span "Sponsor headquarters" at bounding box center [650, 215] width 119 height 17
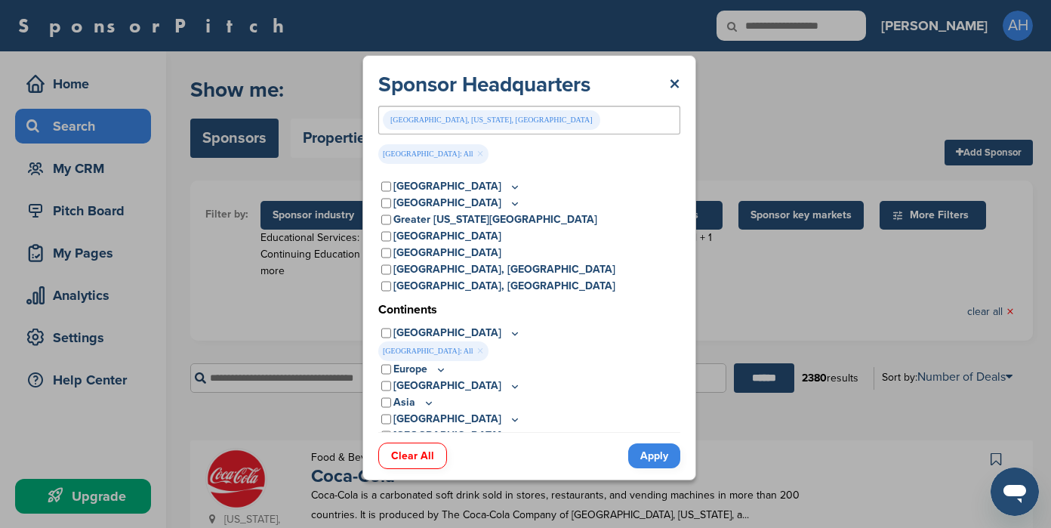
scroll to position [0, 0]
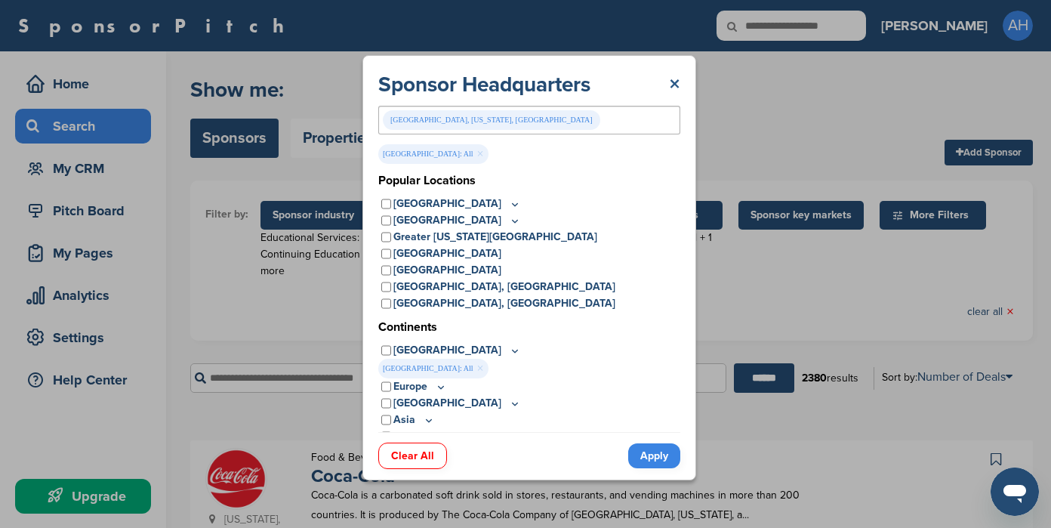
click at [673, 81] on link "×" at bounding box center [674, 84] width 11 height 27
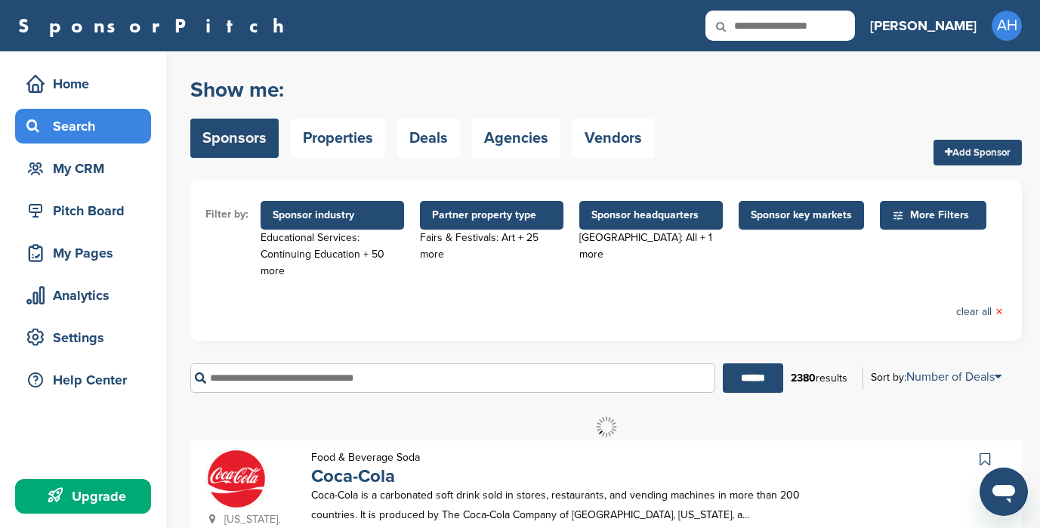
click at [636, 208] on span "Sponsor headquarters" at bounding box center [650, 215] width 119 height 17
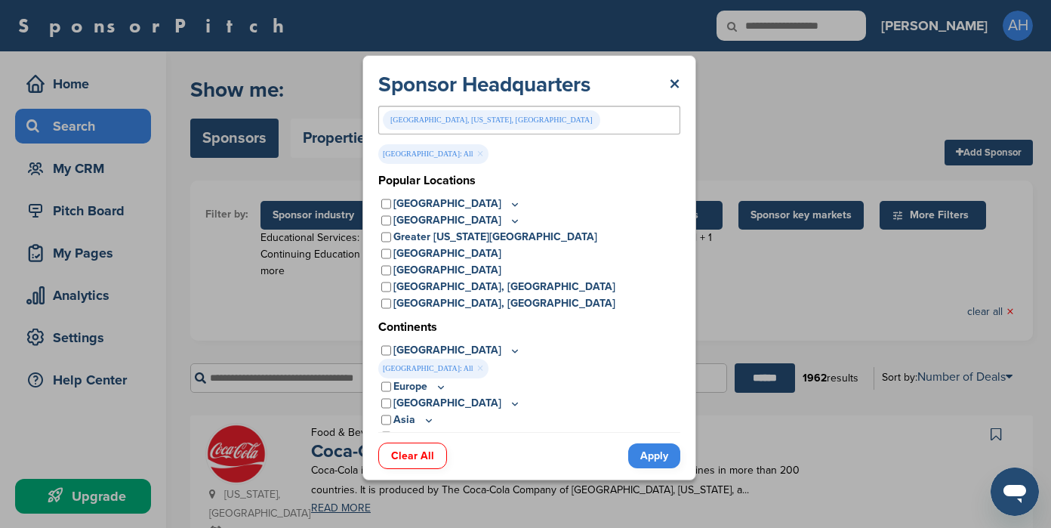
click at [421, 460] on link "Clear All" at bounding box center [412, 455] width 69 height 26
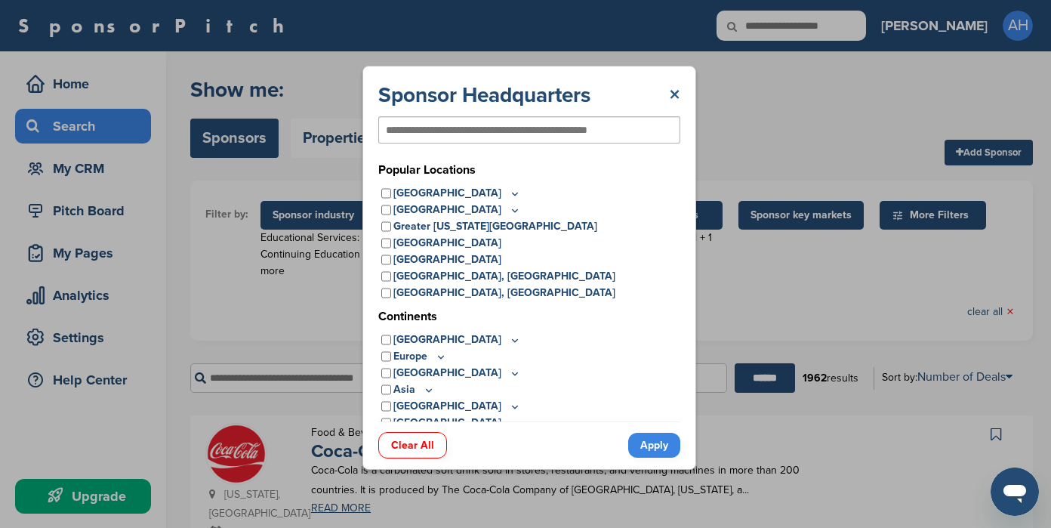
click at [671, 97] on link "×" at bounding box center [674, 95] width 11 height 27
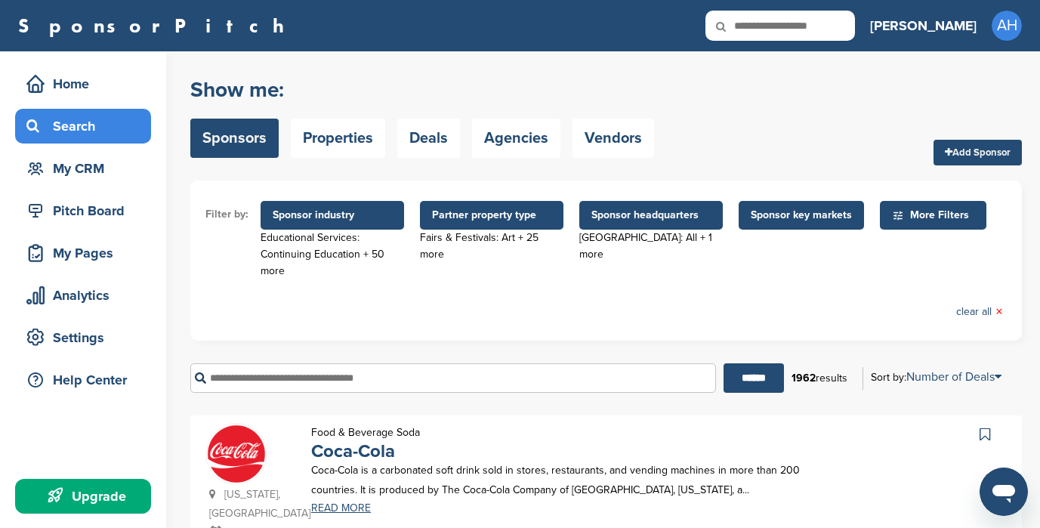
click at [812, 224] on span "Sponsor key markets" at bounding box center [800, 215] width 125 height 29
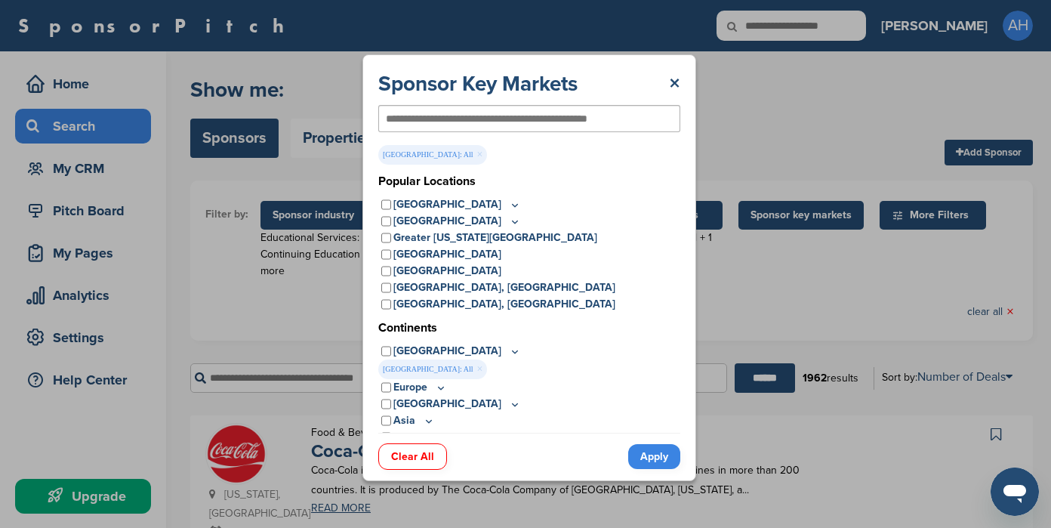
click at [510, 103] on div at bounding box center [529, 121] width 302 height 48
click at [514, 112] on input "text" at bounding box center [505, 119] width 238 height 14
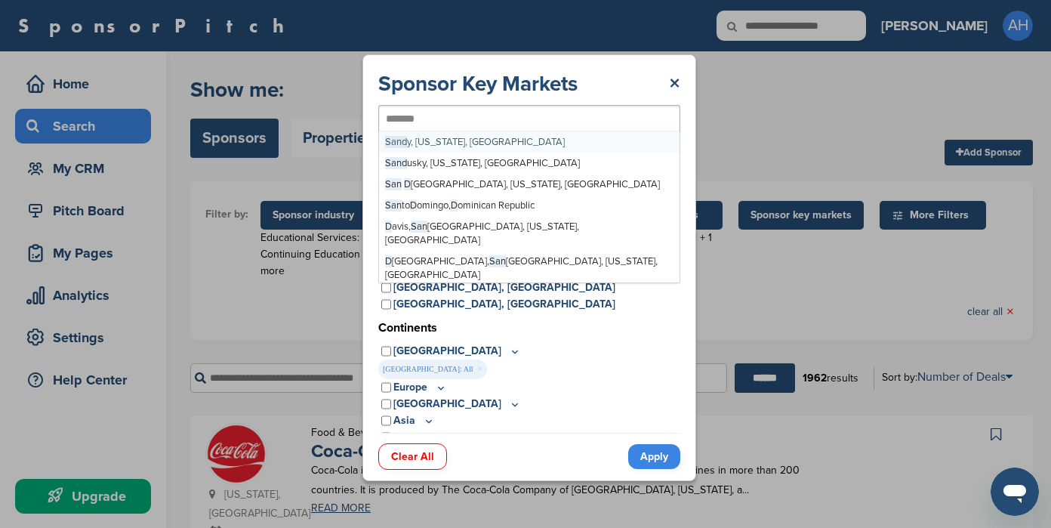
type input "*********"
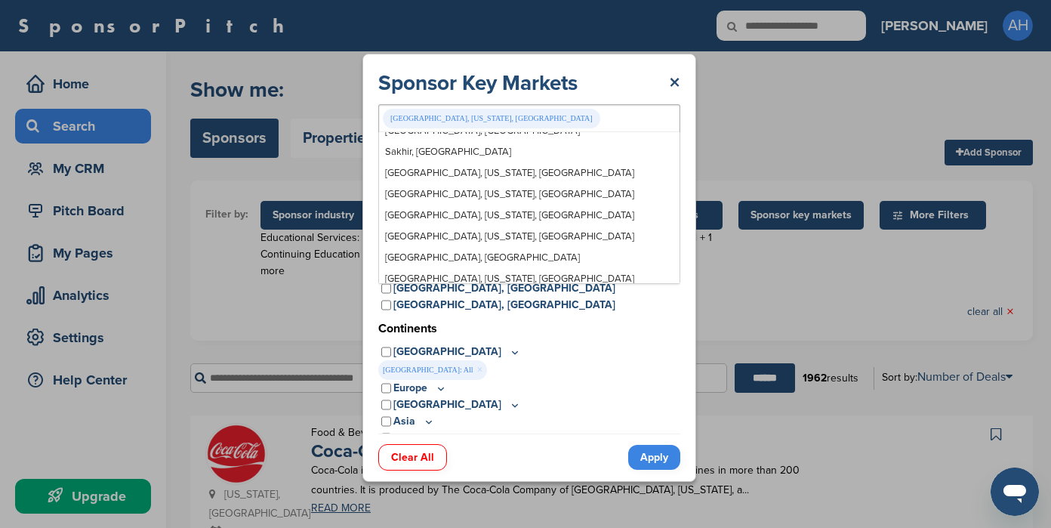
scroll to position [17076, 0]
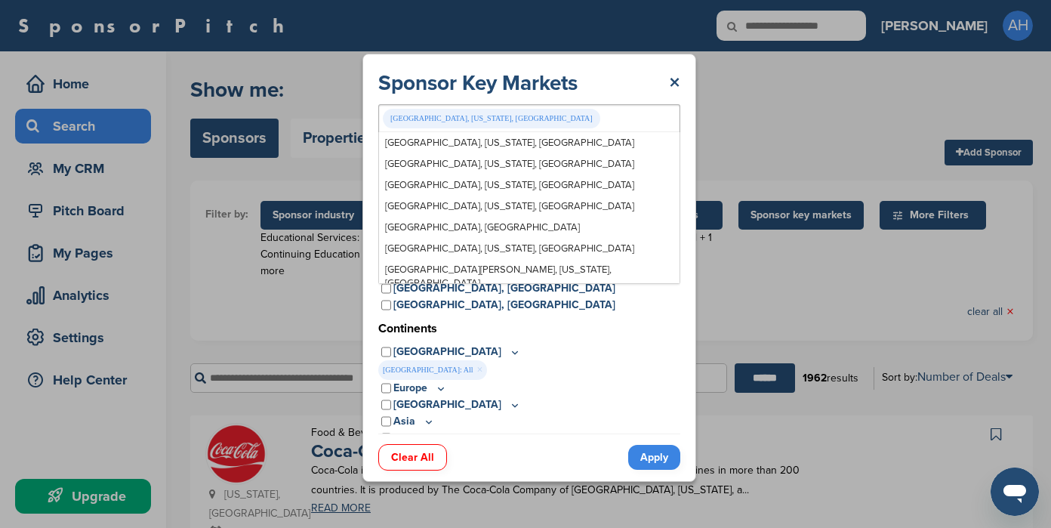
click at [682, 294] on div "Sponsor Key Markets × San Diego, California, USA Greater New York Metro Greater…" at bounding box center [529, 267] width 334 height 427
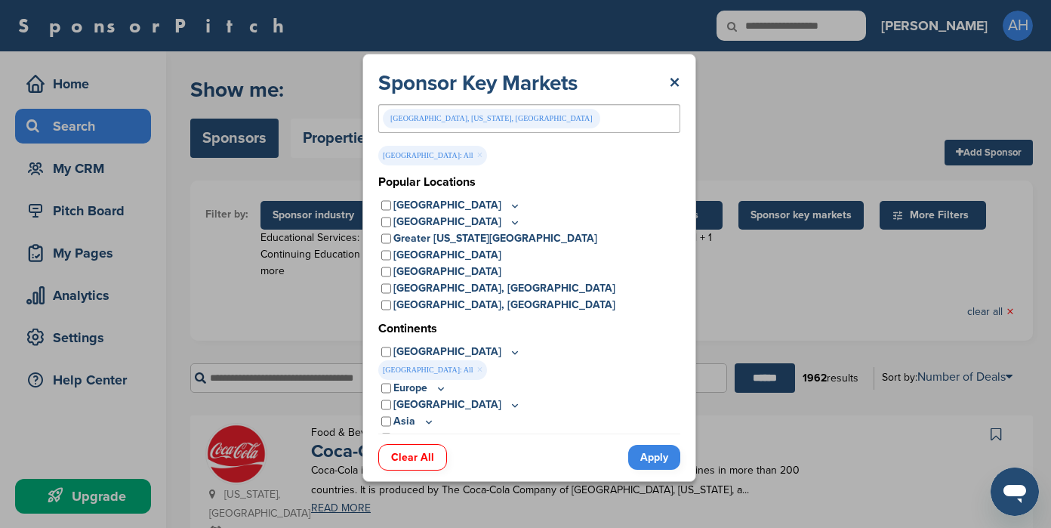
click at [513, 205] on icon at bounding box center [515, 206] width 5 height 2
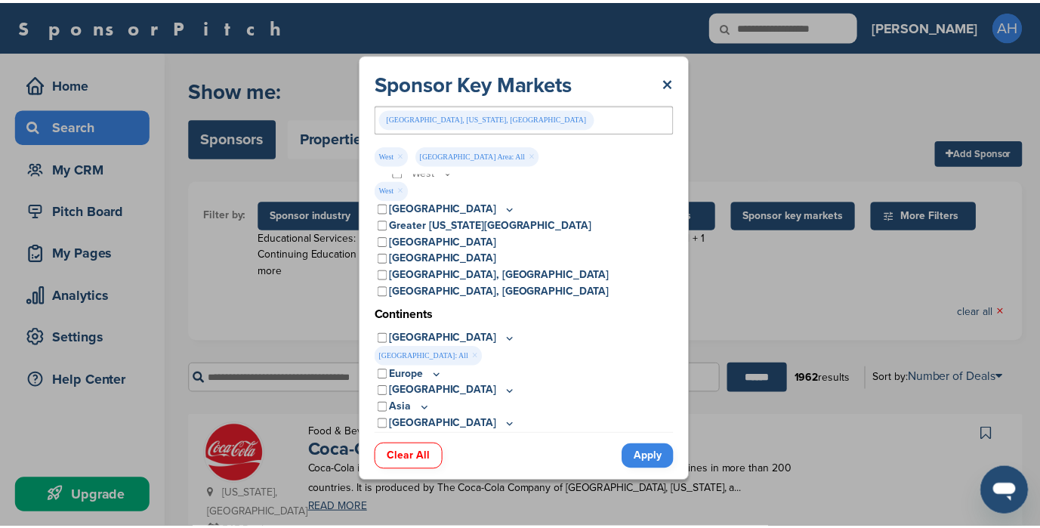
scroll to position [116, 0]
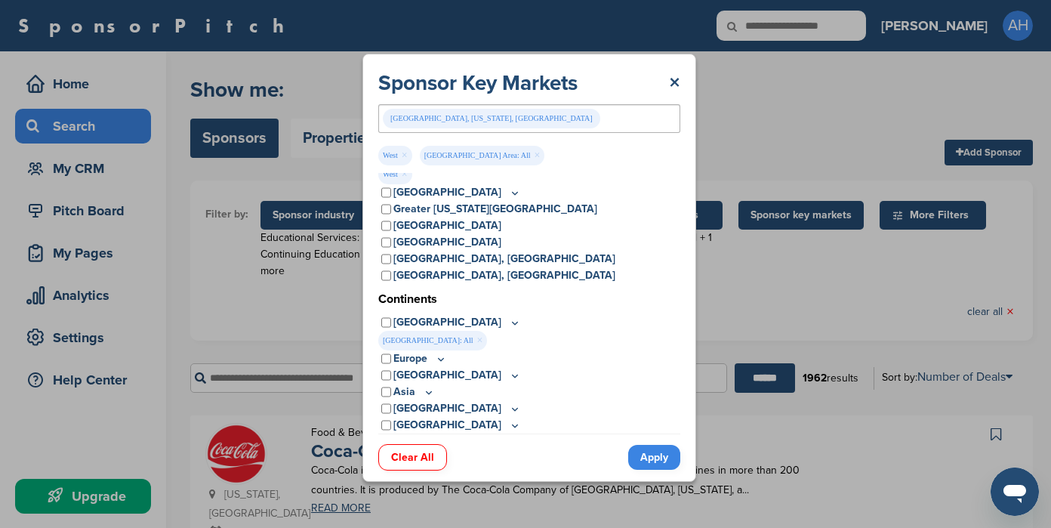
click at [657, 454] on link "Apply" at bounding box center [654, 457] width 52 height 25
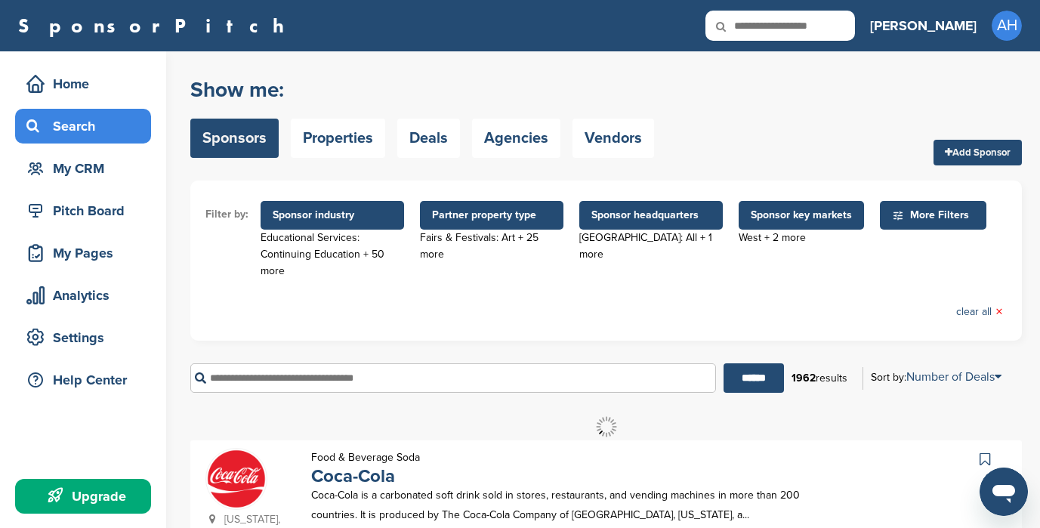
click at [655, 215] on span "Sponsor headquarters" at bounding box center [650, 215] width 119 height 17
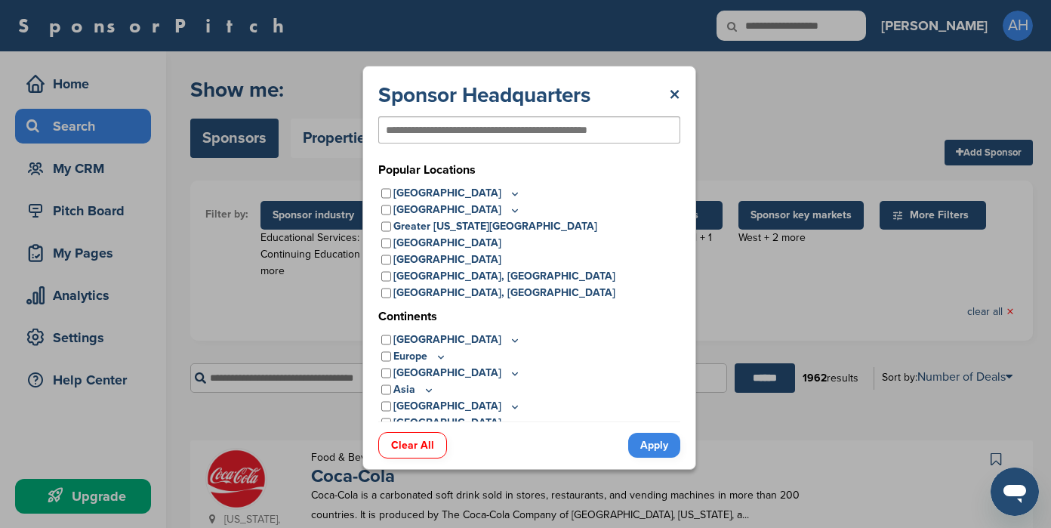
click at [412, 444] on link "Clear All" at bounding box center [412, 445] width 69 height 26
click at [667, 85] on div "Sponsor Headquarters ×" at bounding box center [529, 95] width 302 height 27
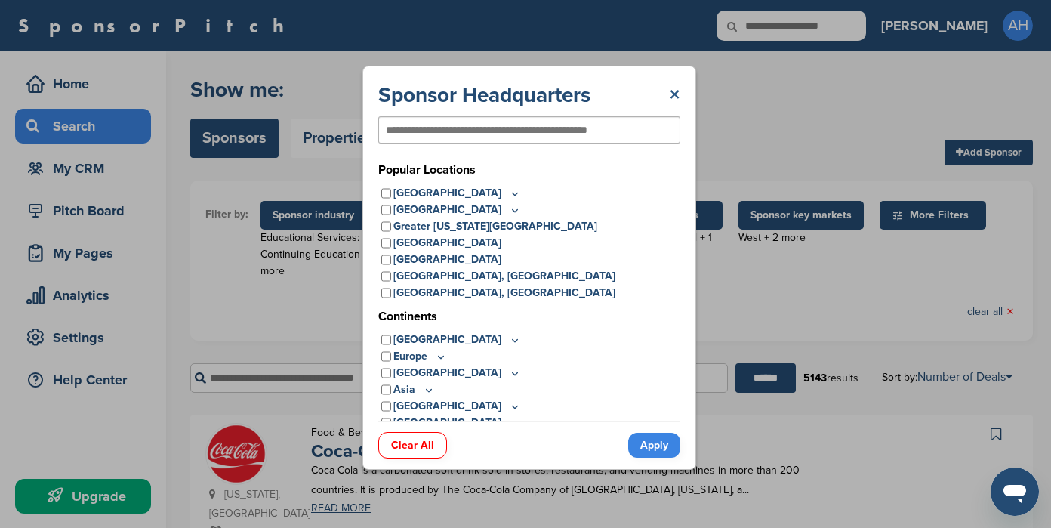
click at [676, 95] on link "×" at bounding box center [674, 95] width 11 height 27
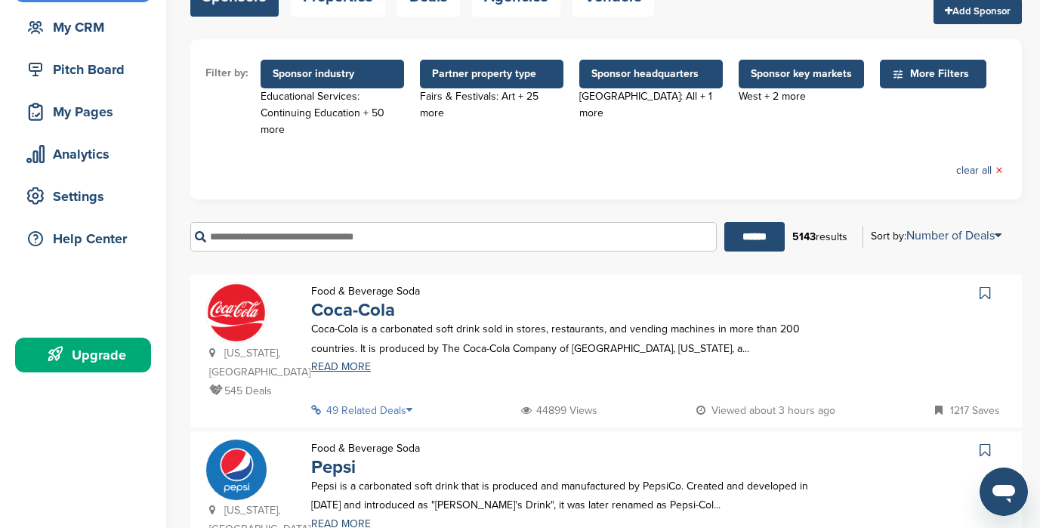
scroll to position [0, 0]
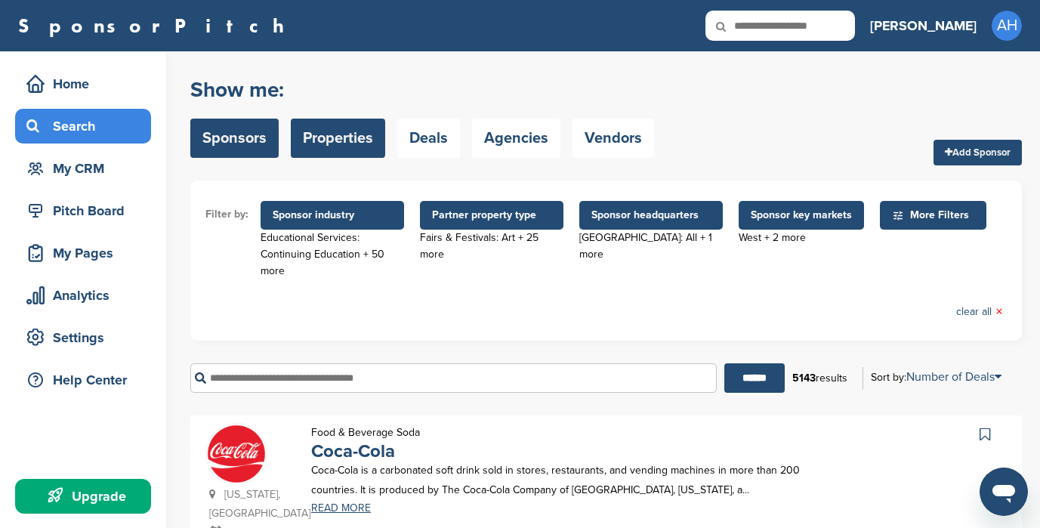
click at [367, 140] on link "Properties" at bounding box center [338, 138] width 94 height 39
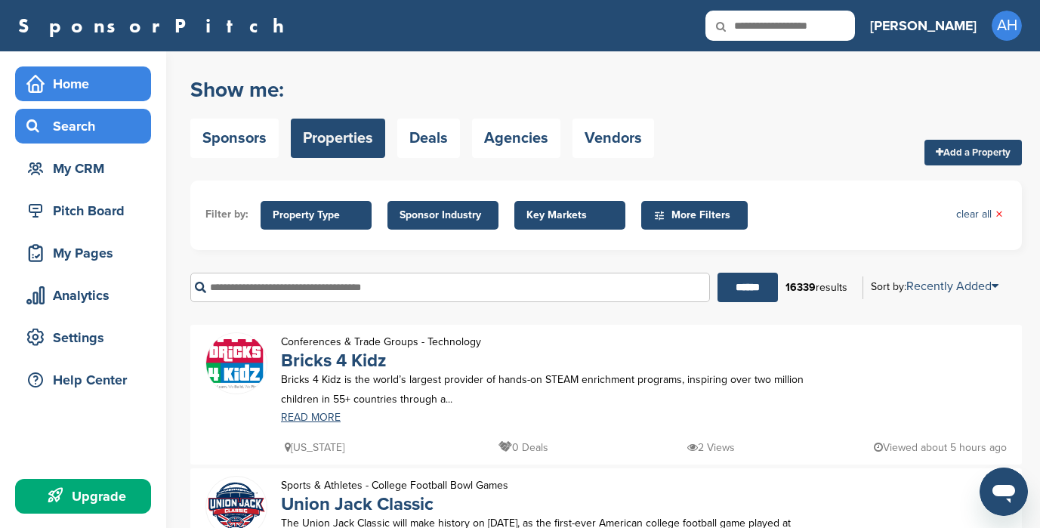
click at [110, 91] on div "Home" at bounding box center [87, 83] width 128 height 27
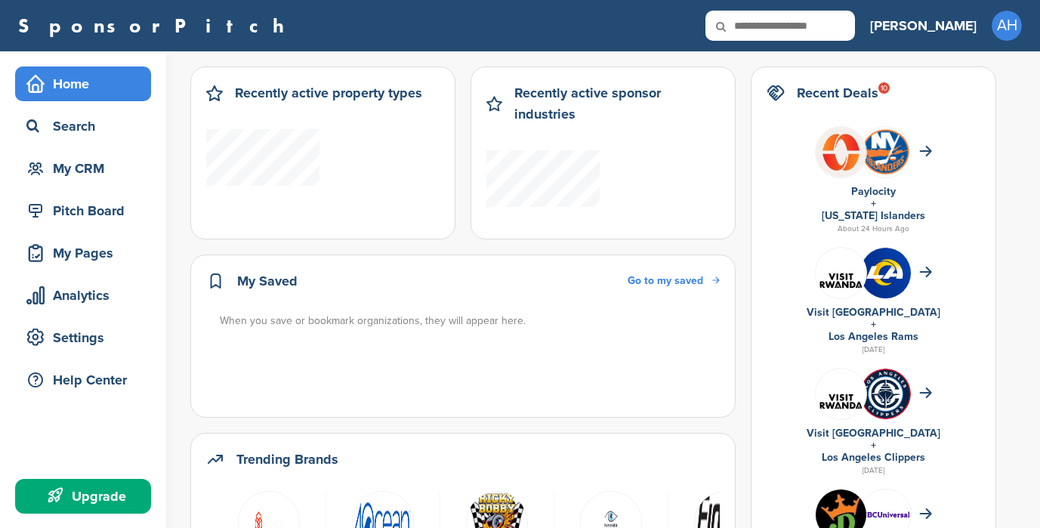
click at [1020, 32] on div "AH Getting Started CRM Settings Profile Messages 0 Plans & Pricing Sign Out" at bounding box center [1006, 26] width 30 height 30
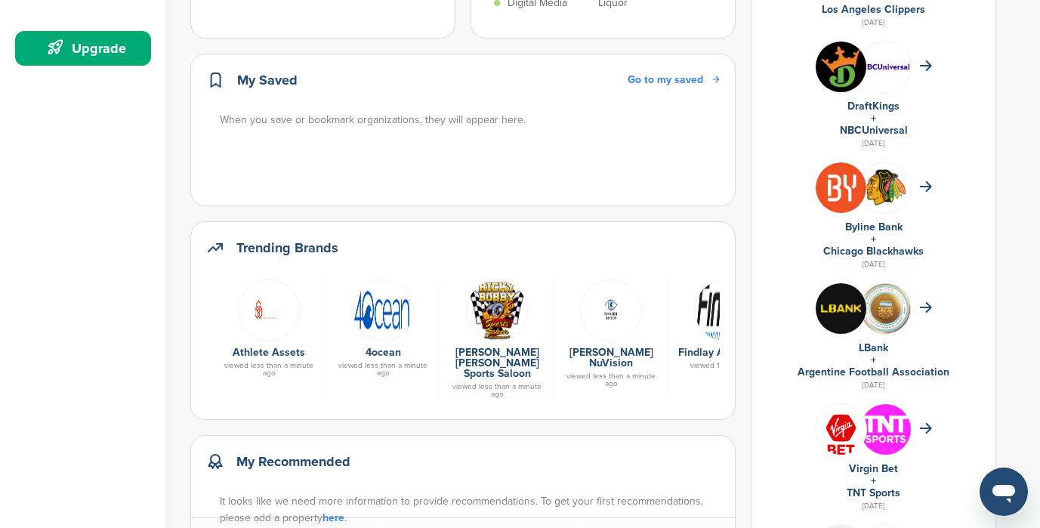
scroll to position [453, 0]
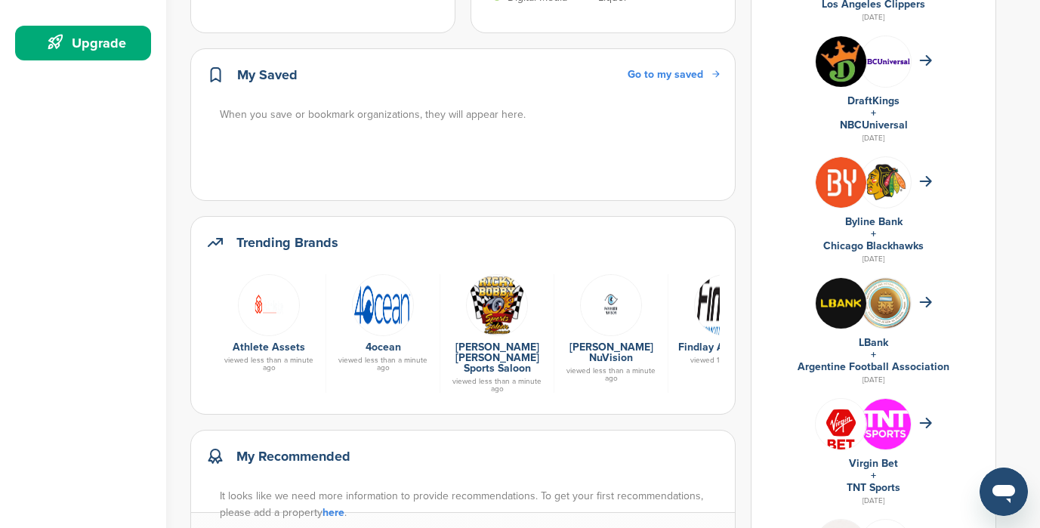
click at [372, 283] on img at bounding box center [383, 305] width 62 height 62
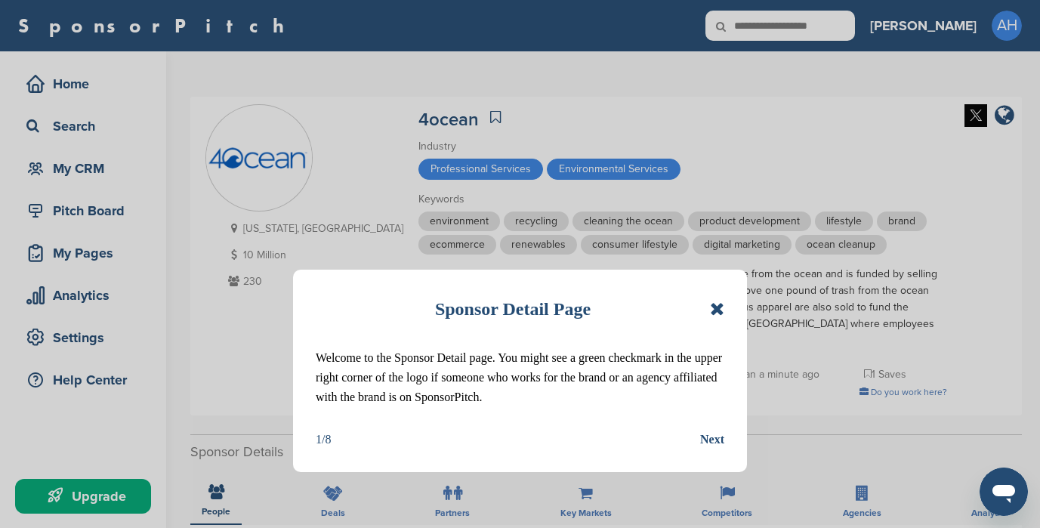
drag, startPoint x: 409, startPoint y: 339, endPoint x: 732, endPoint y: 412, distance: 330.6
click at [737, 415] on div "Sponsor Detail Page Welcome to the Sponsor Detail page. You might see a green c…" at bounding box center [520, 371] width 454 height 202
drag, startPoint x: 627, startPoint y: 387, endPoint x: 631, endPoint y: 296, distance: 91.5
click at [631, 296] on div "Sponsor Detail Page Welcome to the Sponsor Detail page. You might see a green c…" at bounding box center [520, 371] width 454 height 202
click at [630, 306] on div "Sponsor Detail Page" at bounding box center [520, 308] width 408 height 33
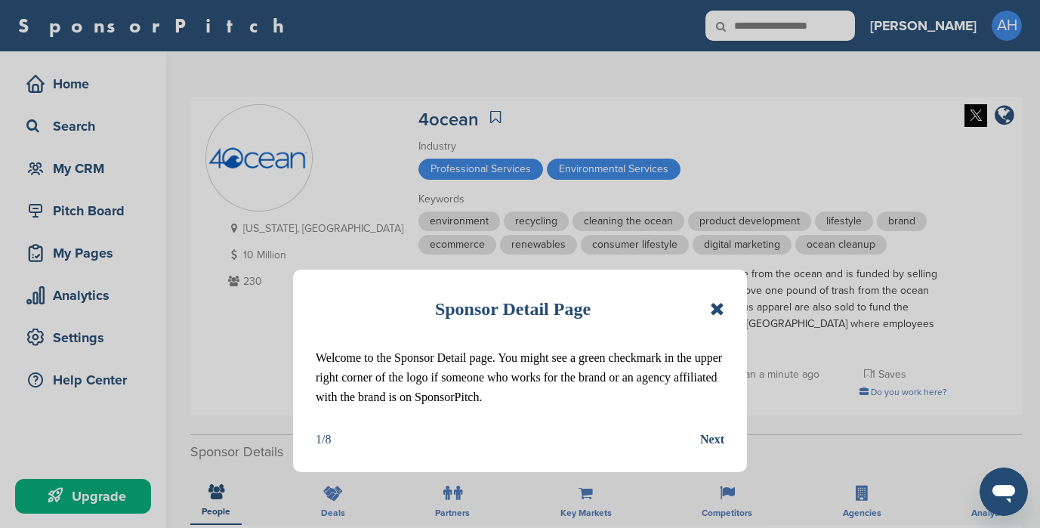
click at [716, 313] on icon at bounding box center [717, 309] width 14 height 18
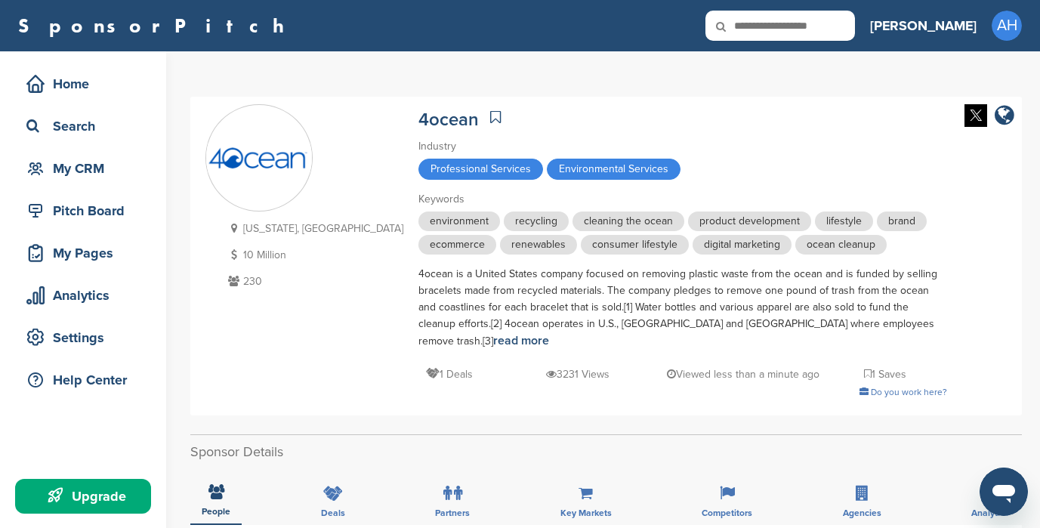
drag, startPoint x: 361, startPoint y: 270, endPoint x: 921, endPoint y: 347, distance: 565.4
click at [1039, 362] on html "This website uses cookies to improve your experience. By using the site, you ag…" at bounding box center [520, 264] width 1040 height 528
click at [921, 347] on div "[US_STATE], [GEOGRAPHIC_DATA] 10 Million 230 4ocean Industry Professional Servi…" at bounding box center [605, 256] width 801 height 304
drag, startPoint x: 914, startPoint y: 344, endPoint x: 835, endPoint y: 131, distance: 227.2
click at [836, 132] on div "Florida, USA 10 Million 230 4ocean Industry Professional Services Environmental…" at bounding box center [605, 256] width 801 height 304
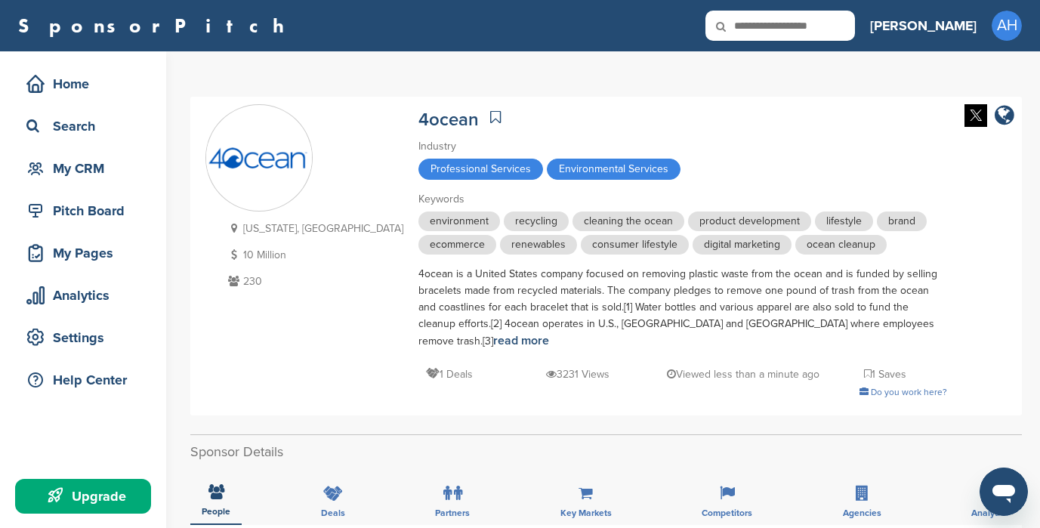
click at [831, 115] on div "4ocean" at bounding box center [682, 117] width 529 height 26
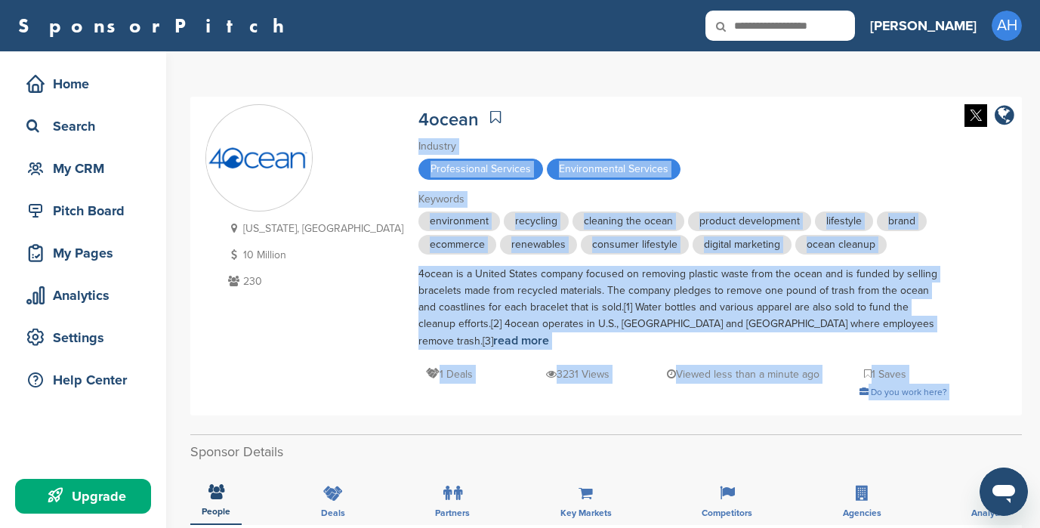
drag, startPoint x: 826, startPoint y: 71, endPoint x: 957, endPoint y: 385, distance: 340.5
click at [954, 368] on div "Florida, USA 10 Million 230 4ocean Industry Professional Services Environmental…" at bounding box center [605, 256] width 801 height 304
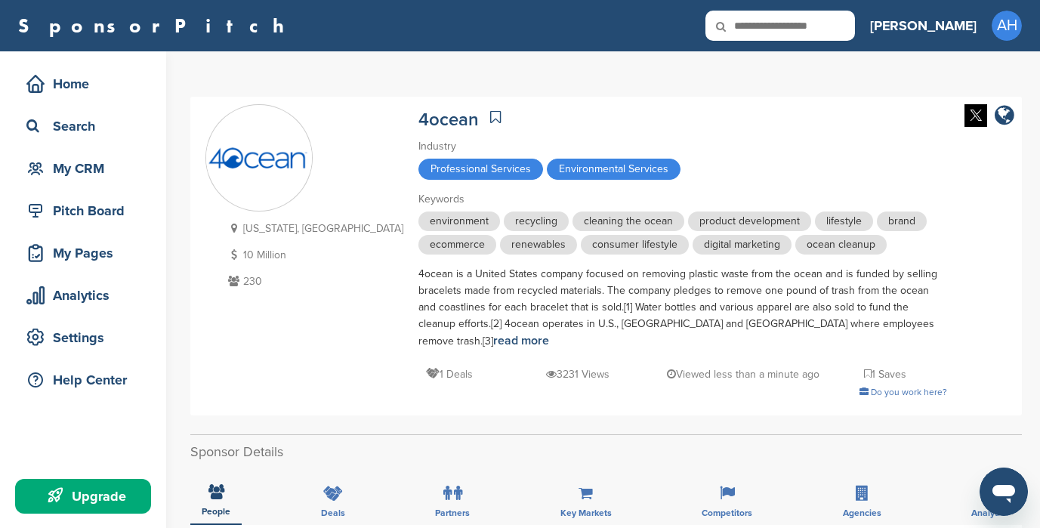
drag, startPoint x: 937, startPoint y: 372, endPoint x: 858, endPoint y: 131, distance: 254.3
click at [858, 131] on div "Florida, USA 10 Million 230 4ocean Industry Professional Services Environmental…" at bounding box center [605, 256] width 801 height 304
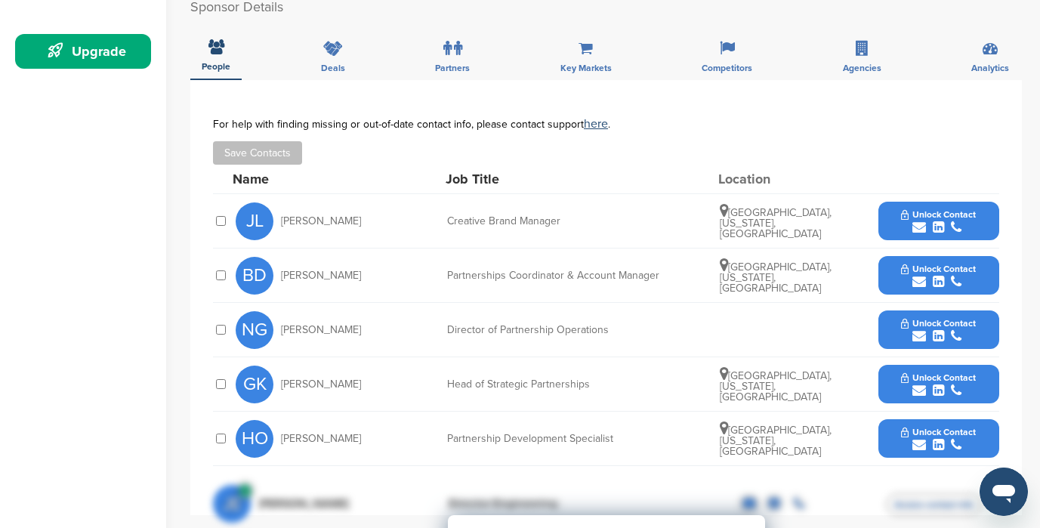
scroll to position [443, 0]
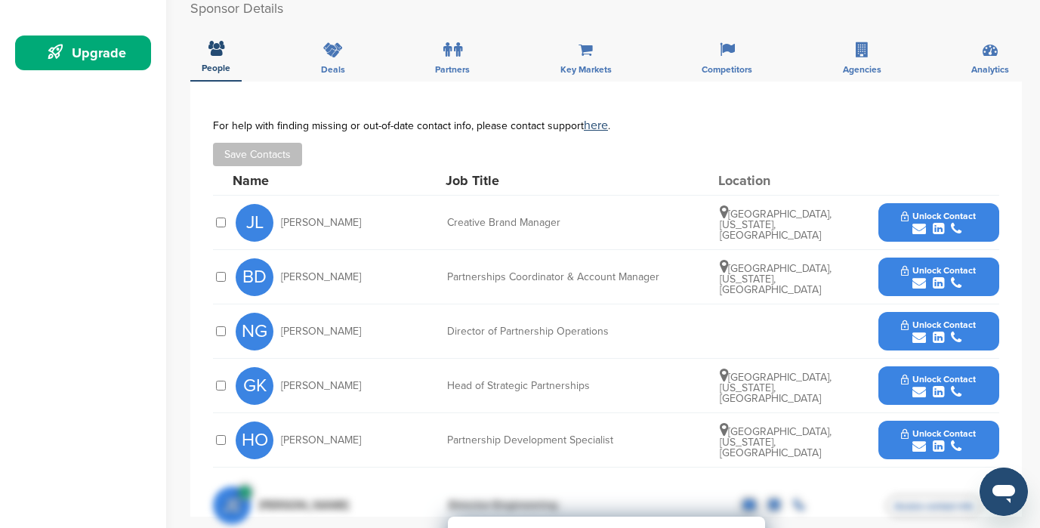
drag, startPoint x: 450, startPoint y: 257, endPoint x: 837, endPoint y: 279, distance: 387.2
click at [837, 279] on div "BD Brittany Dehler Partnerships Coordinator & Account Manager Pompano Beach, Fl…" at bounding box center [617, 277] width 763 height 54
click at [605, 272] on div "Partnerships Coordinator & Account Manager" at bounding box center [560, 277] width 227 height 11
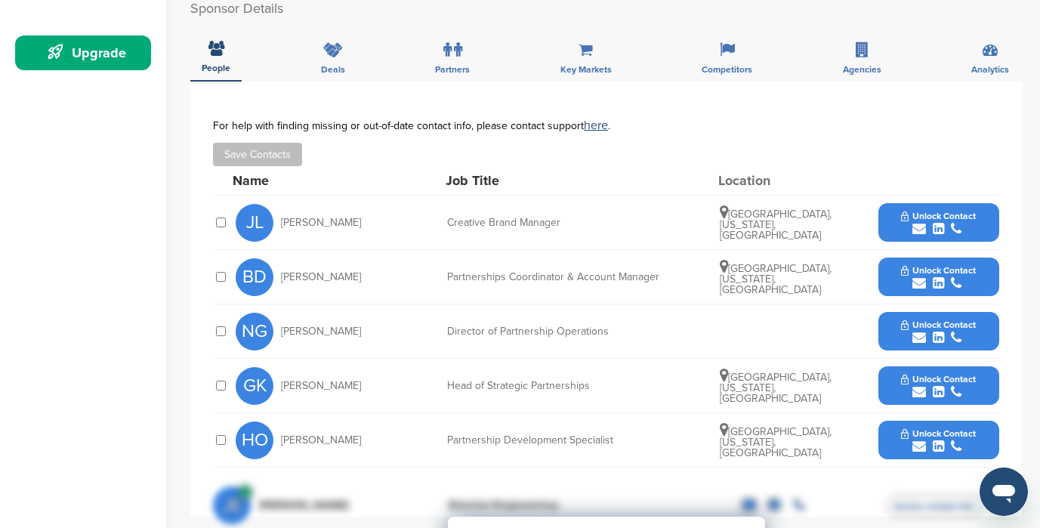
click at [602, 359] on div "GK Grant Kendzior Head of Strategic Partnerships Boca Raton, Florida, United St…" at bounding box center [617, 386] width 763 height 54
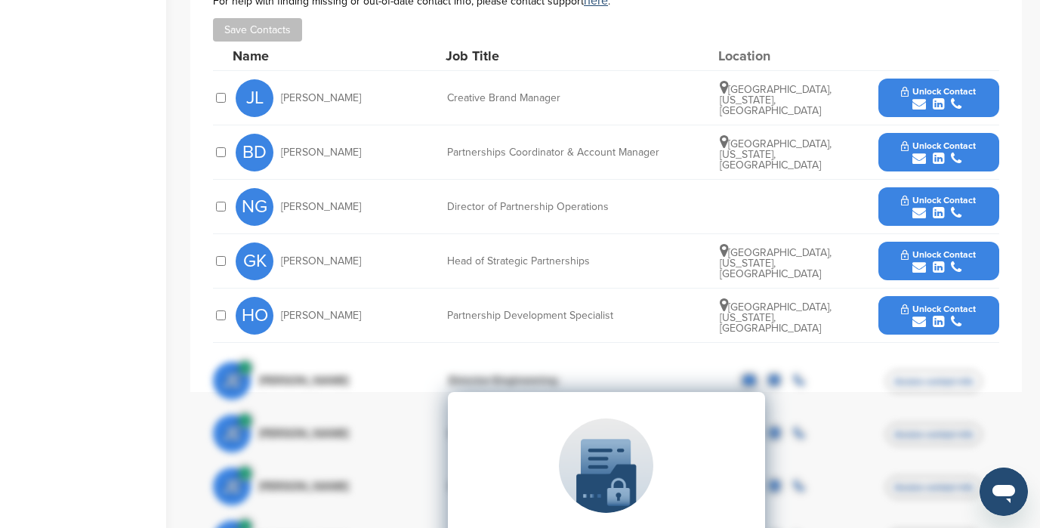
scroll to position [869, 0]
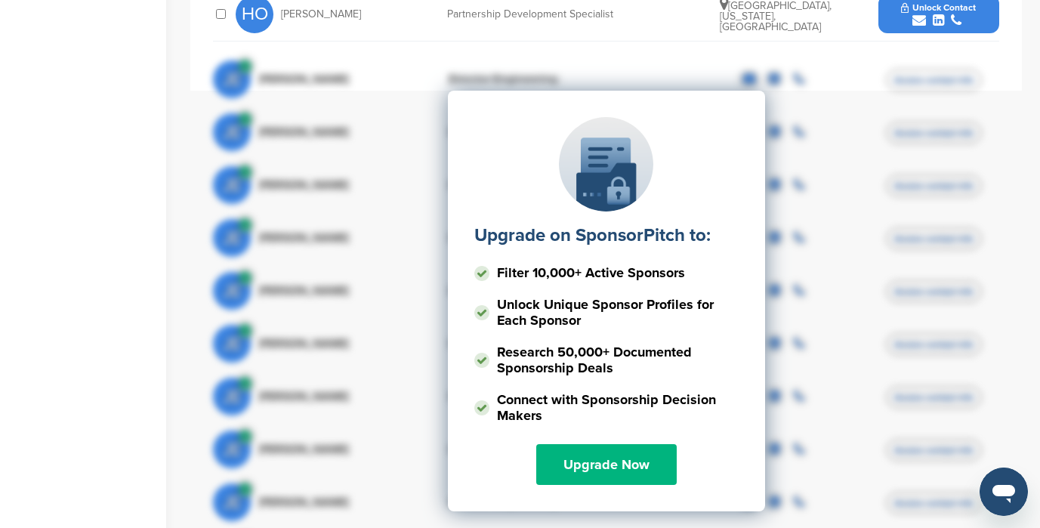
click at [600, 444] on link "Upgrade Now" at bounding box center [606, 464] width 140 height 41
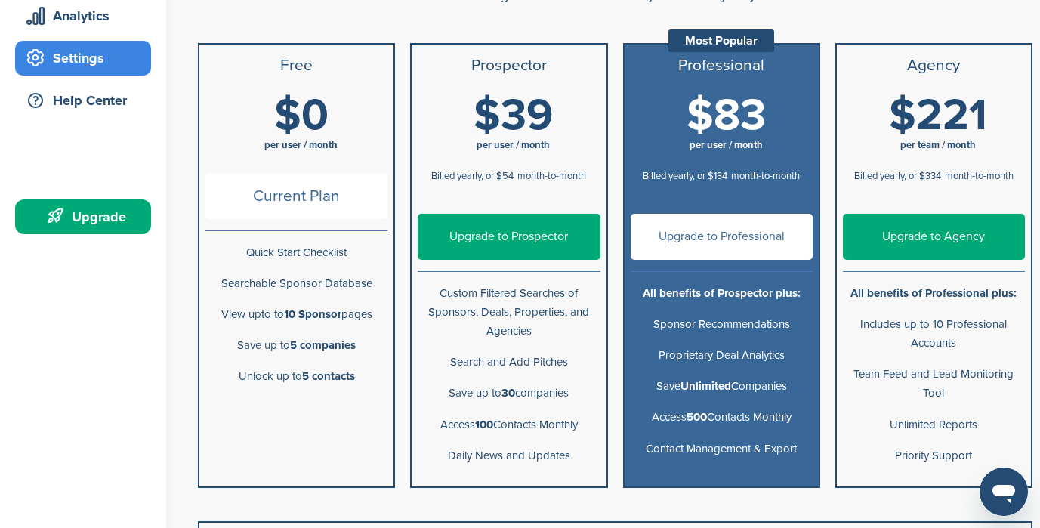
scroll to position [291, 0]
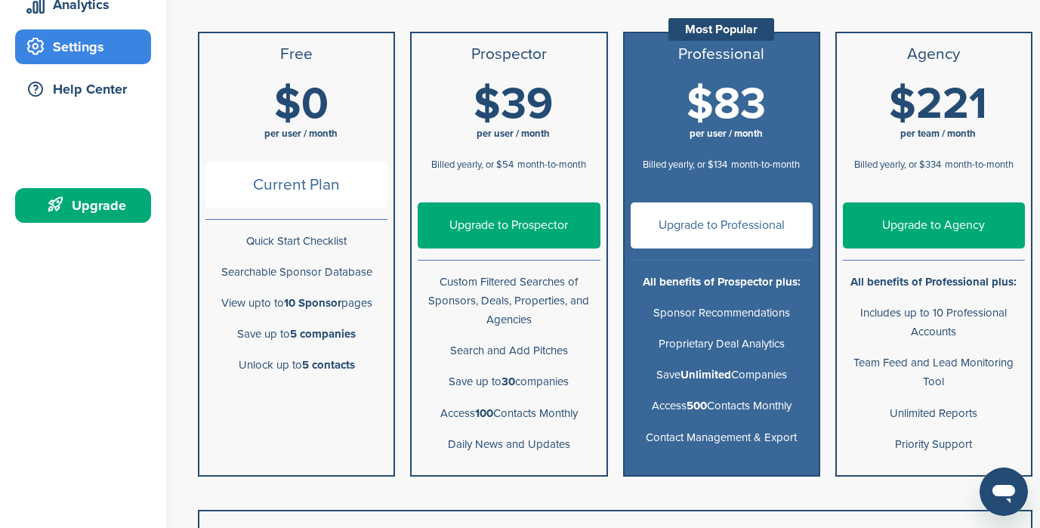
drag, startPoint x: 572, startPoint y: 300, endPoint x: 588, endPoint y: 467, distance: 166.9
click at [588, 467] on ul "Prospector $39 per user / month Billed yearly, or $54 month-to-month $54 per us…" at bounding box center [508, 254] width 197 height 445
click at [587, 436] on p "Daily News and Updates" at bounding box center [509, 444] width 182 height 19
drag, startPoint x: 579, startPoint y: 453, endPoint x: 396, endPoint y: 287, distance: 247.5
click at [396, 287] on div "Confirm Cancellation Are you sure that you would like to cancel your subscripti…" at bounding box center [615, 242] width 834 height 467
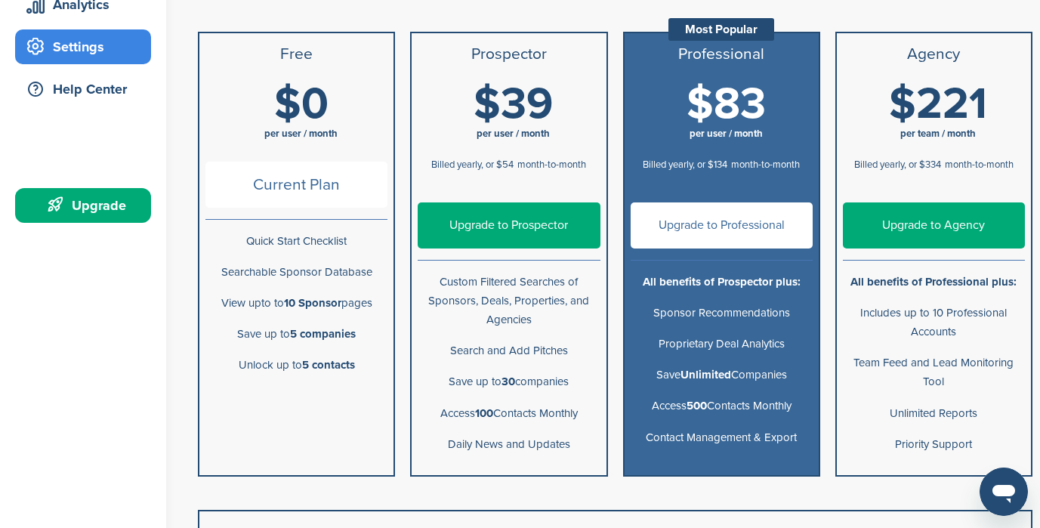
click at [408, 297] on div "Confirm Cancellation Are you sure that you would like to cancel your subscripti…" at bounding box center [615, 242] width 834 height 467
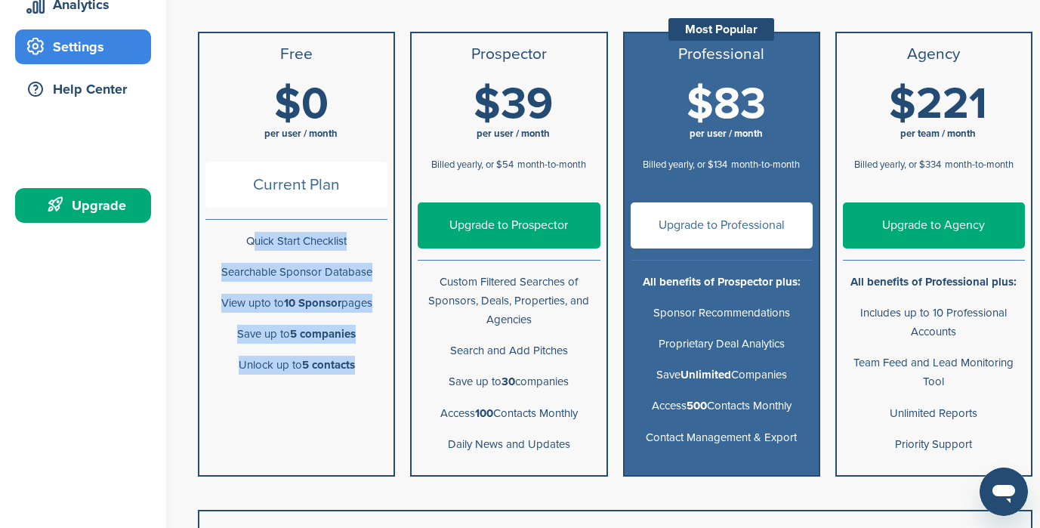
drag, startPoint x: 279, startPoint y: 231, endPoint x: 347, endPoint y: 387, distance: 169.7
click at [347, 387] on ul "Free $0 per user / month Current Plan Quick Start Checklist Searchable Sponsor …" at bounding box center [296, 254] width 197 height 445
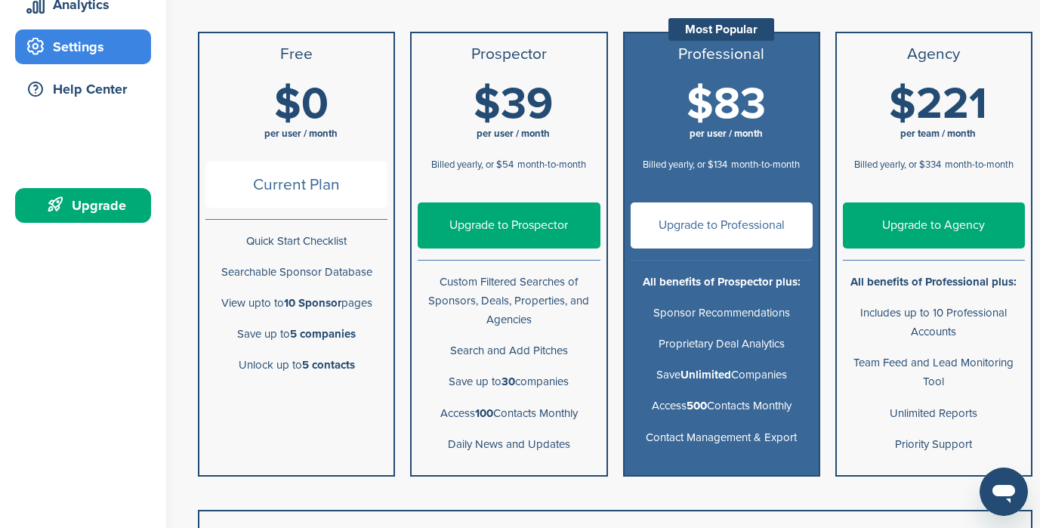
click at [347, 387] on ul "Free $0 per user / month Current Plan Quick Start Checklist Searchable Sponsor …" at bounding box center [296, 254] width 197 height 445
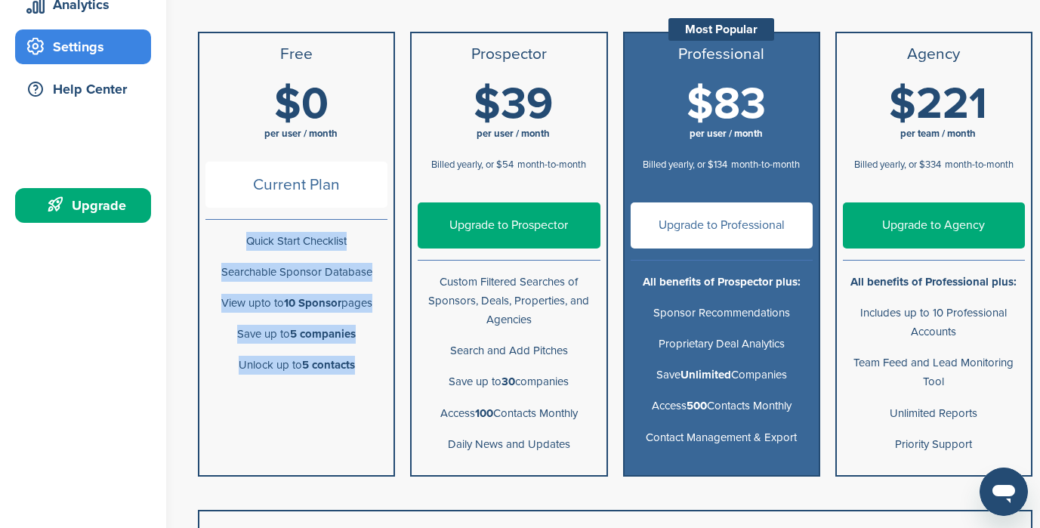
drag, startPoint x: 249, startPoint y: 273, endPoint x: 250, endPoint y: 212, distance: 60.4
click at [250, 212] on ul "Free $0 per user / month Current Plan Quick Start Checklist Searchable Sponsor …" at bounding box center [296, 254] width 197 height 445
click at [266, 251] on li "Quick Start Checklist" at bounding box center [296, 241] width 194 height 31
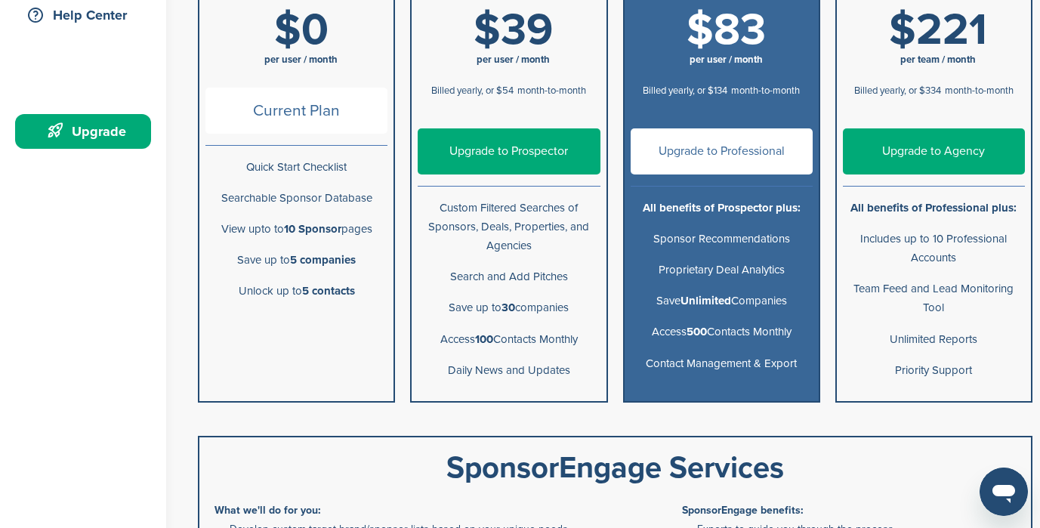
drag, startPoint x: 484, startPoint y: 45, endPoint x: 570, endPoint y: 447, distance: 410.8
click at [570, 493] on div "Yearly Monthly You get 3+ months free when you choose yearly You get 3+ months …" at bounding box center [614, 338] width 849 height 1025
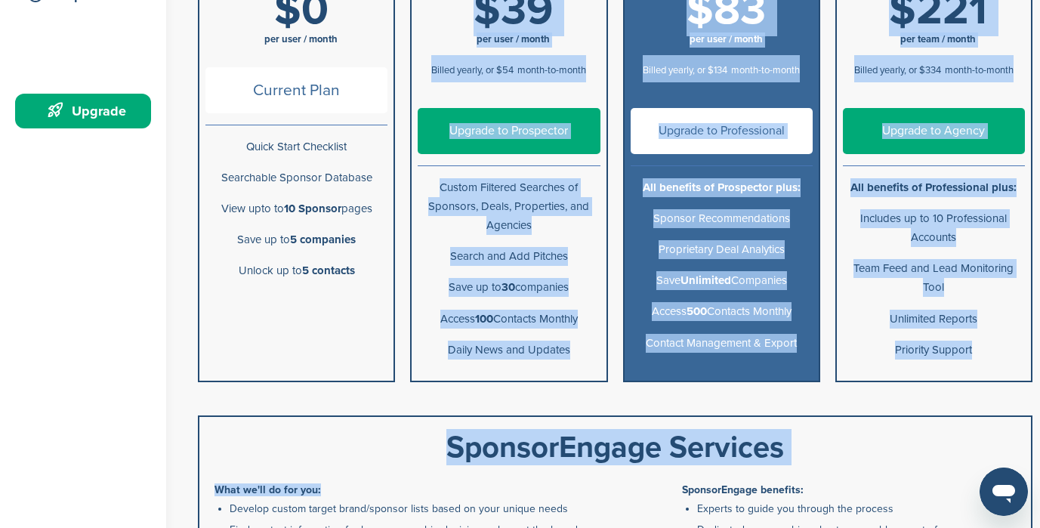
click at [582, 363] on li "Daily News and Updates" at bounding box center [508, 349] width 194 height 31
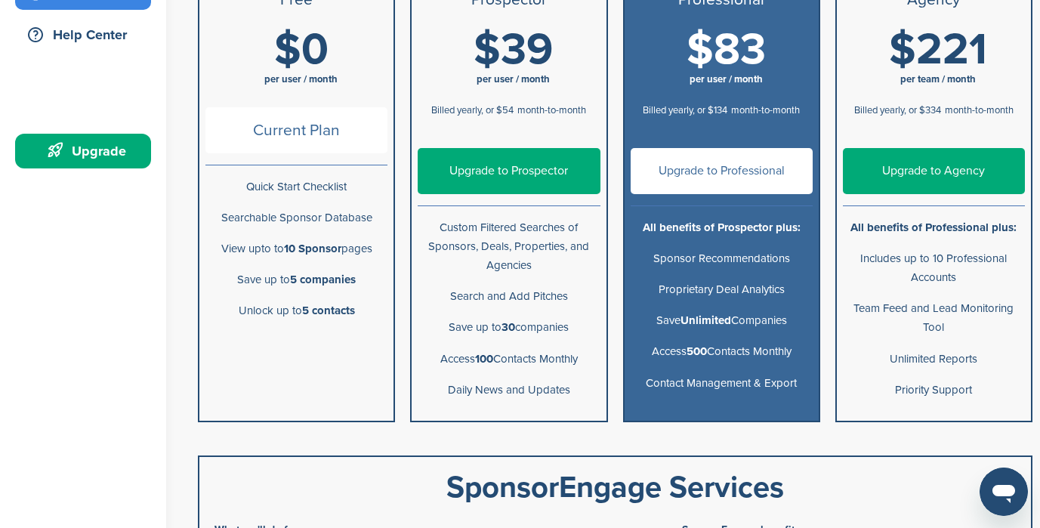
scroll to position [344, 0]
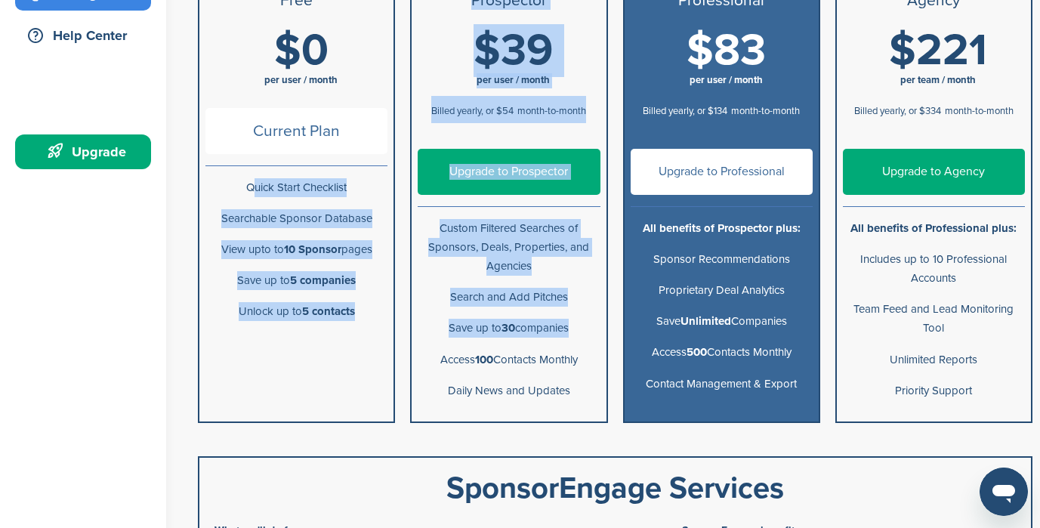
drag, startPoint x: 210, startPoint y: 190, endPoint x: 418, endPoint y: 359, distance: 267.3
click at [418, 359] on div "Confirm Cancellation Are you sure that you would like to cancel your subscripti…" at bounding box center [615, 188] width 834 height 467
click at [418, 359] on p "Access 100 Contacts Monthly" at bounding box center [509, 359] width 182 height 19
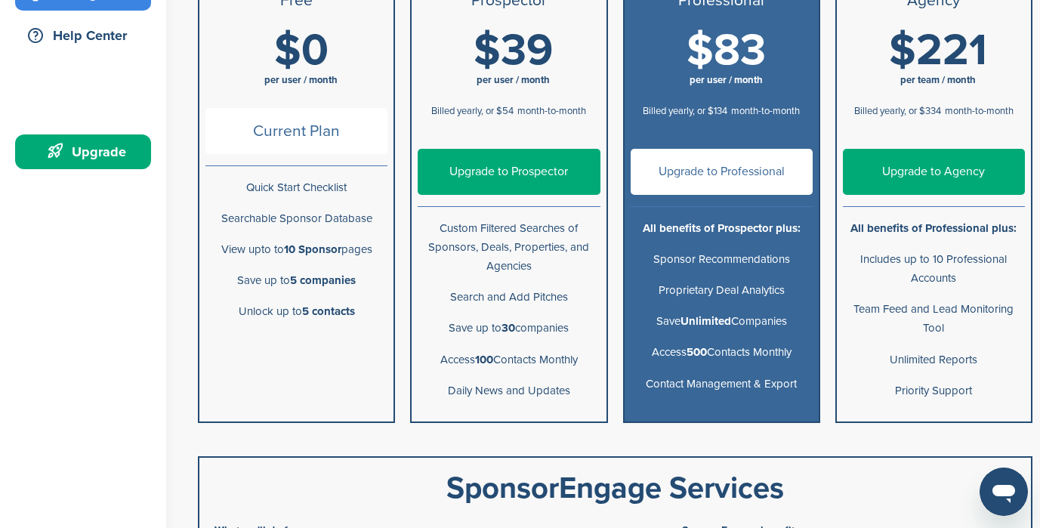
drag, startPoint x: 428, startPoint y: 216, endPoint x: 596, endPoint y: 397, distance: 247.4
click at [596, 397] on ul "Prospector $39 per user / month Billed yearly, or $54 month-to-month $54 per us…" at bounding box center [508, 200] width 197 height 445
click at [596, 397] on p "Daily News and Updates" at bounding box center [509, 390] width 182 height 19
drag, startPoint x: 583, startPoint y: 328, endPoint x: 573, endPoint y: 209, distance: 119.7
click at [573, 209] on ul "Prospector $39 per user / month Billed yearly, or $54 month-to-month $54 per us…" at bounding box center [508, 200] width 197 height 445
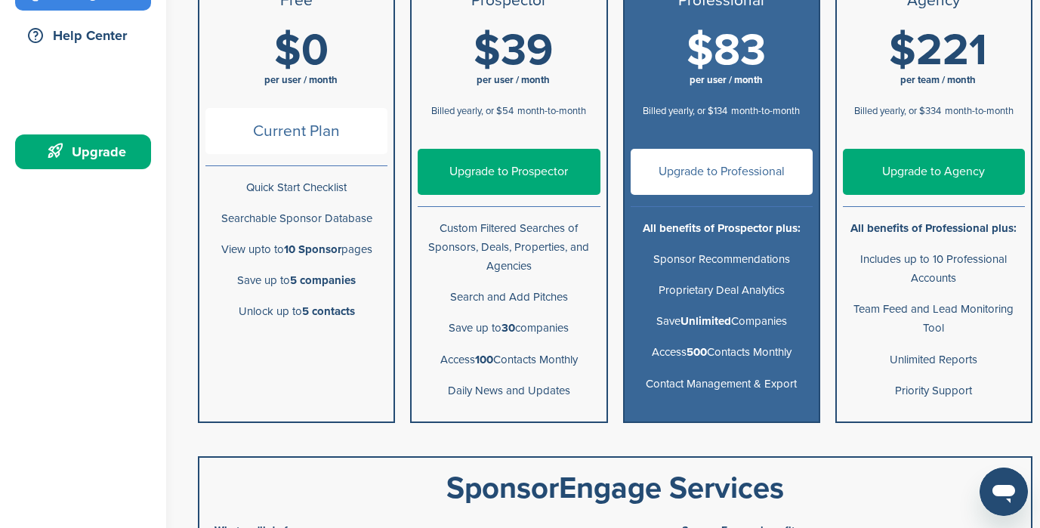
click at [572, 232] on p "Custom Filtered Searches of Sponsors, Deals, Properties, and Agencies" at bounding box center [509, 247] width 182 height 57
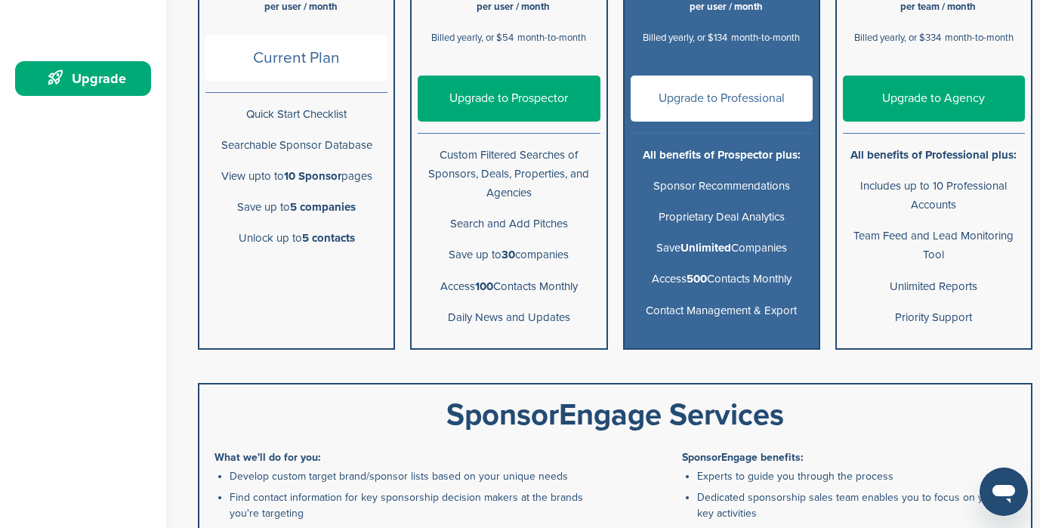
scroll to position [350, 0]
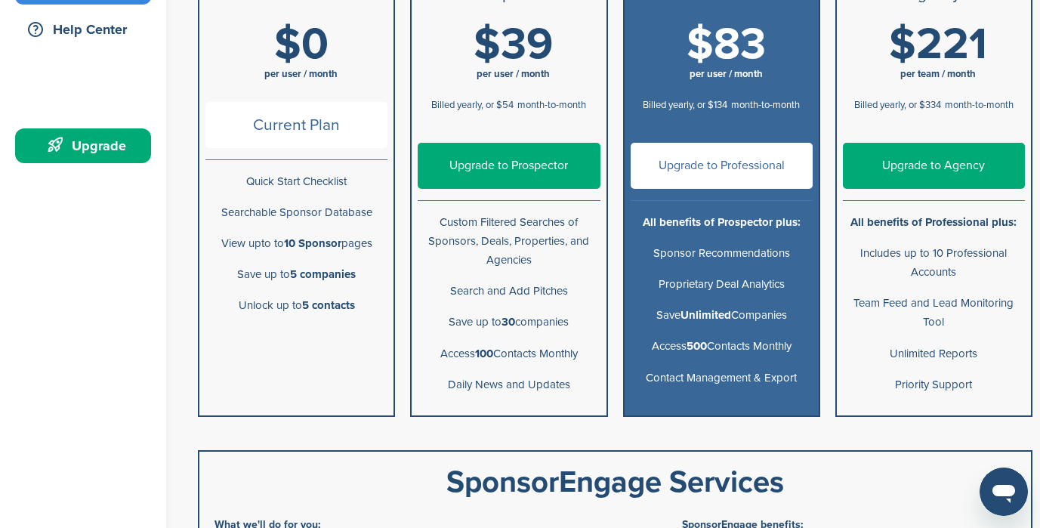
drag, startPoint x: 803, startPoint y: 203, endPoint x: 806, endPoint y: 385, distance: 182.0
click at [806, 385] on ul "Professional Most Popular $83 per user / month Billed yearly, or $134 month-to-…" at bounding box center [721, 194] width 197 height 445
click at [806, 385] on p "Contact Management & Export" at bounding box center [721, 377] width 182 height 19
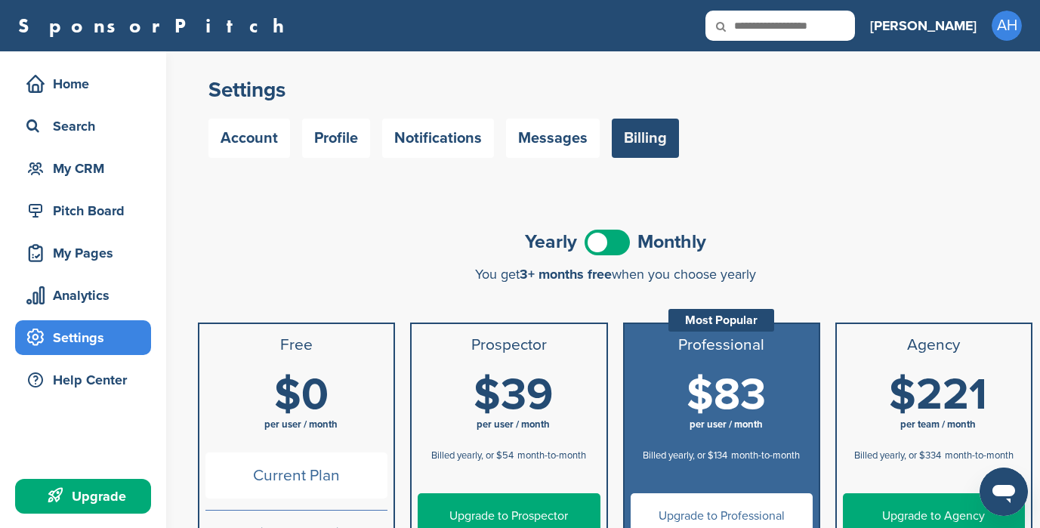
drag, startPoint x: 578, startPoint y: 365, endPoint x: 649, endPoint y: 408, distance: 83.4
click at [619, 385] on div "Confirm Cancellation Are you sure that you would like to cancel your subscripti…" at bounding box center [615, 533] width 834 height 467
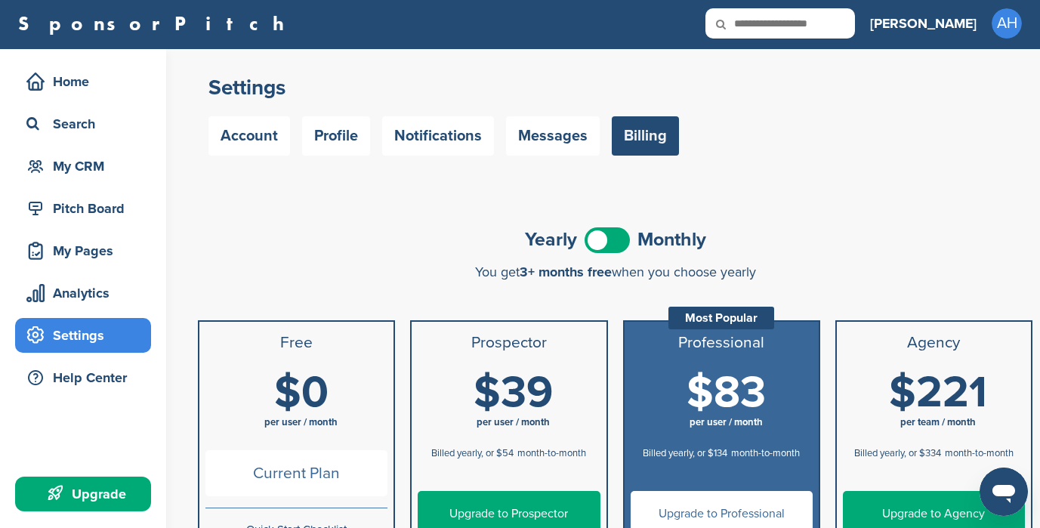
scroll to position [3, 0]
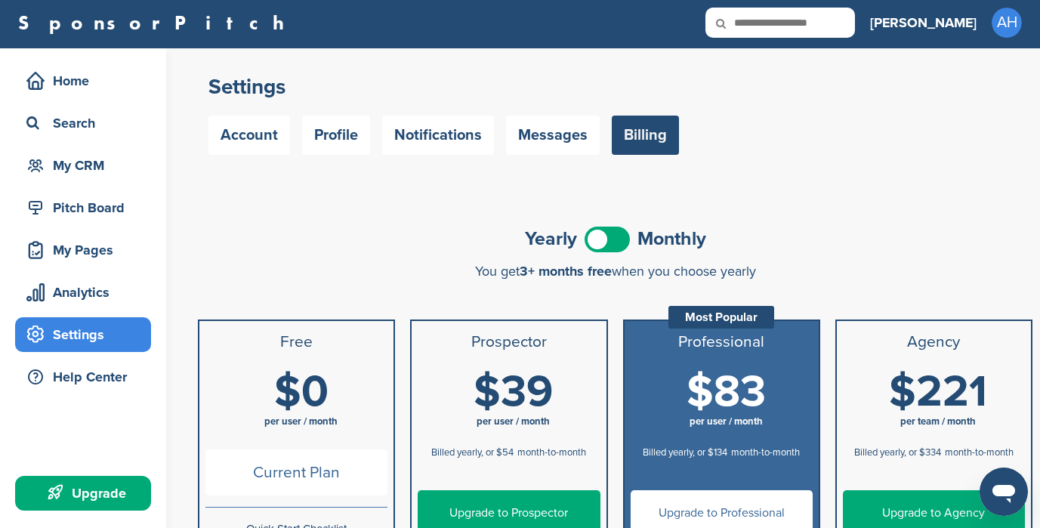
drag, startPoint x: 433, startPoint y: 260, endPoint x: 868, endPoint y: 264, distance: 435.7
click at [868, 264] on div "Yearly Monthly You get 3+ months free when you choose yearly You get 3+ months …" at bounding box center [615, 250] width 834 height 57
click at [868, 264] on div "You get 3+ months free when you choose yearly" at bounding box center [615, 271] width 834 height 15
drag, startPoint x: 868, startPoint y: 264, endPoint x: 868, endPoint y: 125, distance: 138.2
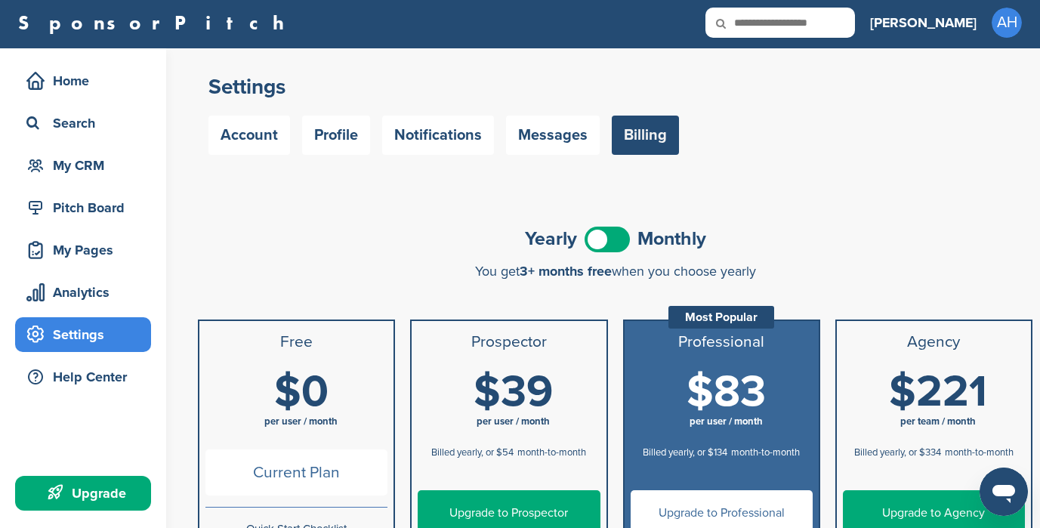
click at [868, 125] on div "Account Profile Notifications Messages Billing" at bounding box center [614, 135] width 813 height 39
drag, startPoint x: 868, startPoint y: 125, endPoint x: 849, endPoint y: 264, distance: 140.3
click at [849, 264] on div "You get 3+ months free when you choose yearly" at bounding box center [615, 271] width 834 height 15
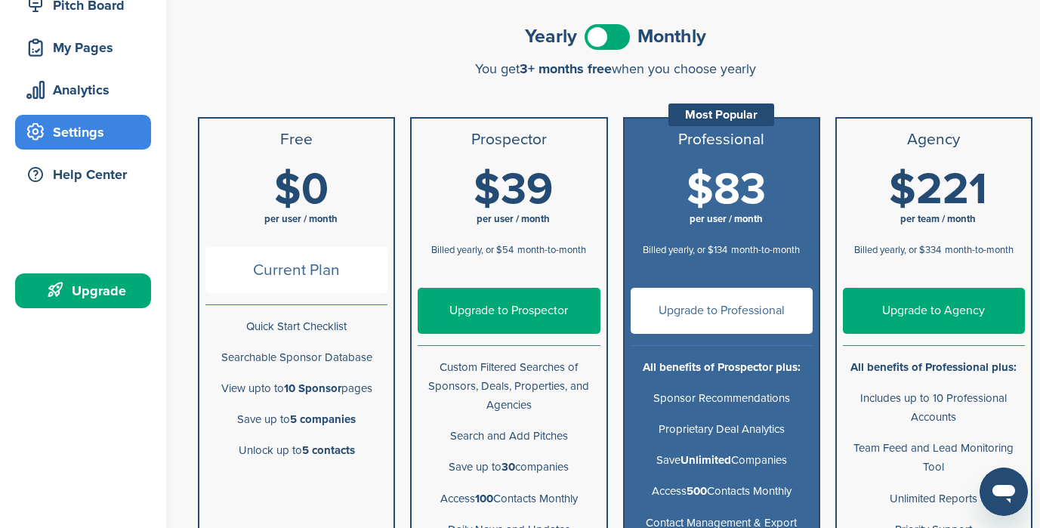
scroll to position [315, 0]
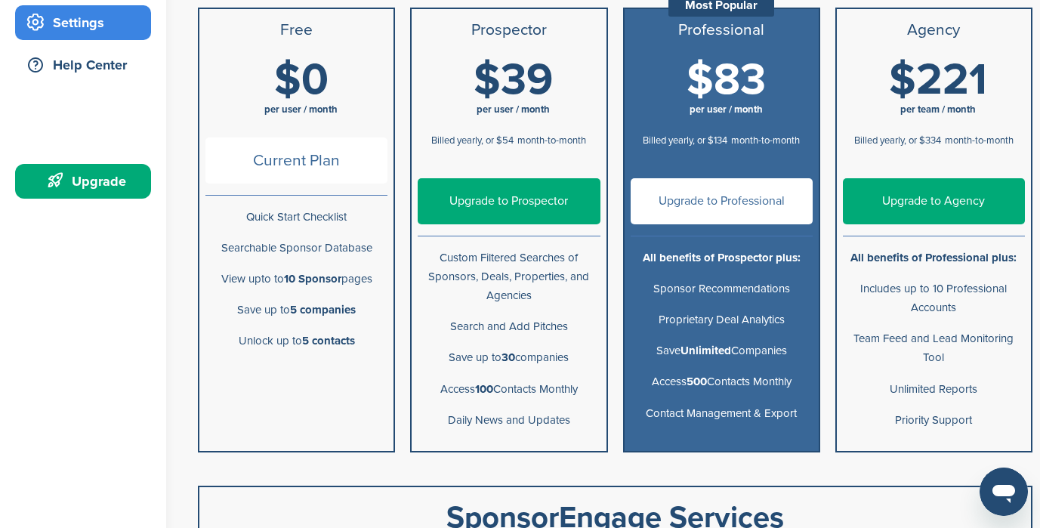
click at [545, 196] on link "Upgrade to Prospector" at bounding box center [509, 201] width 182 height 46
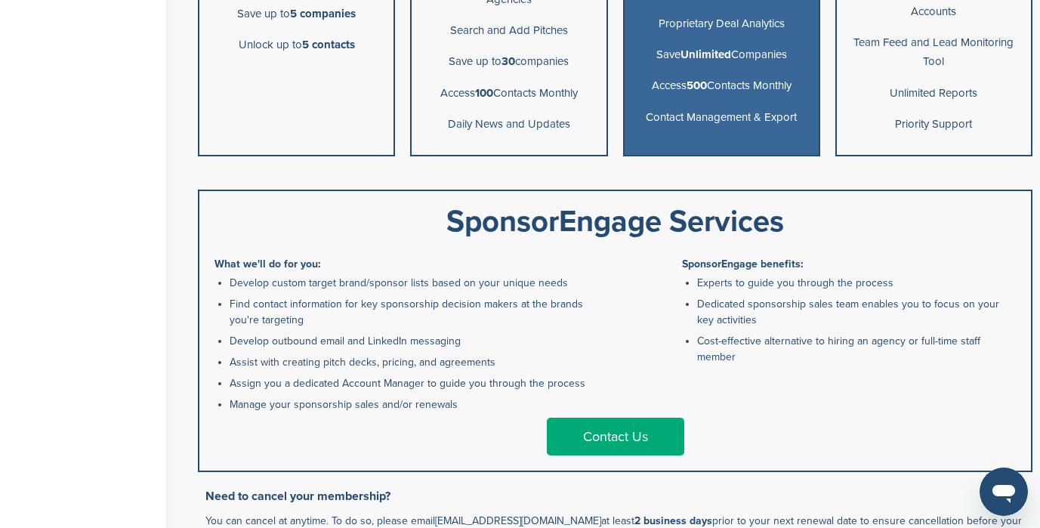
scroll to position [866, 0]
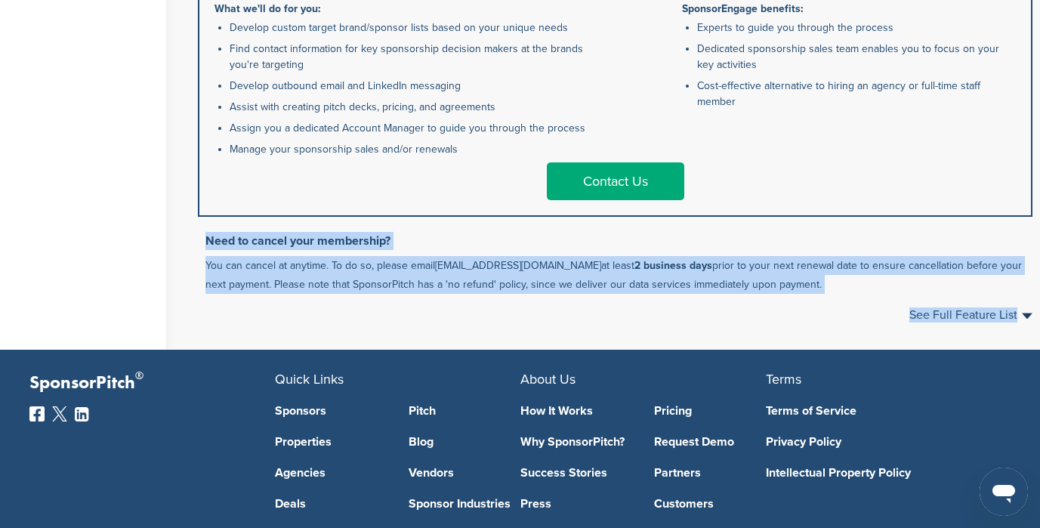
drag, startPoint x: 205, startPoint y: 241, endPoint x: 795, endPoint y: 323, distance: 596.1
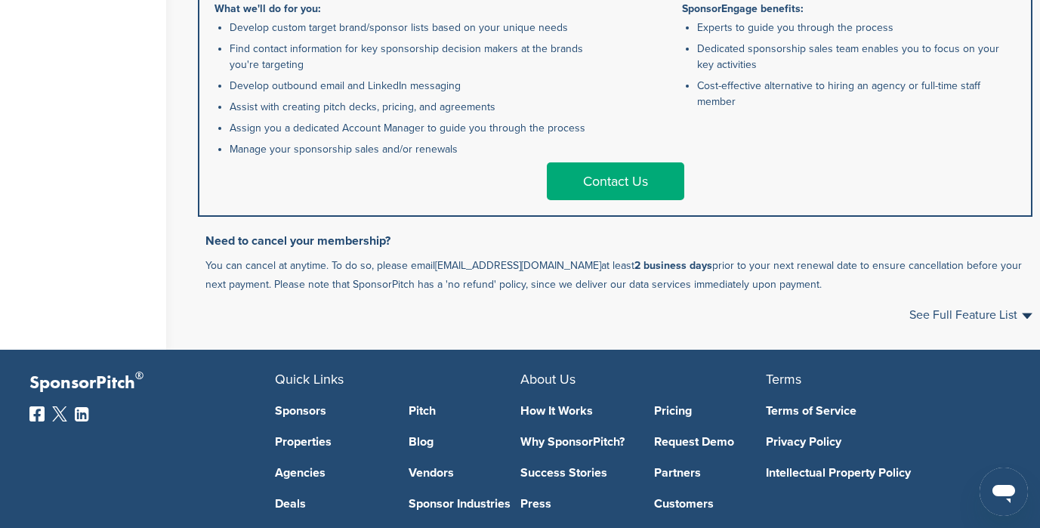
drag, startPoint x: 808, startPoint y: 277, endPoint x: 827, endPoint y: 170, distance: 108.9
click at [827, 170] on div "Contact Us" at bounding box center [614, 181] width 801 height 38
drag, startPoint x: 827, startPoint y: 170, endPoint x: 828, endPoint y: 300, distance: 129.9
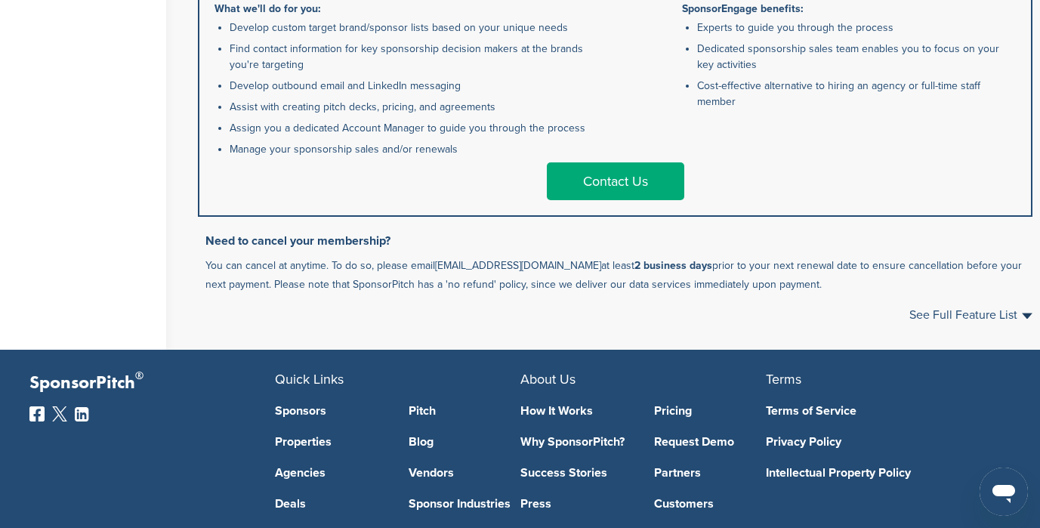
drag, startPoint x: 814, startPoint y: 301, endPoint x: 796, endPoint y: 171, distance: 131.9
click at [796, 171] on div "Contact Us" at bounding box center [614, 181] width 801 height 38
drag, startPoint x: 803, startPoint y: 186, endPoint x: 799, endPoint y: 311, distance: 125.4
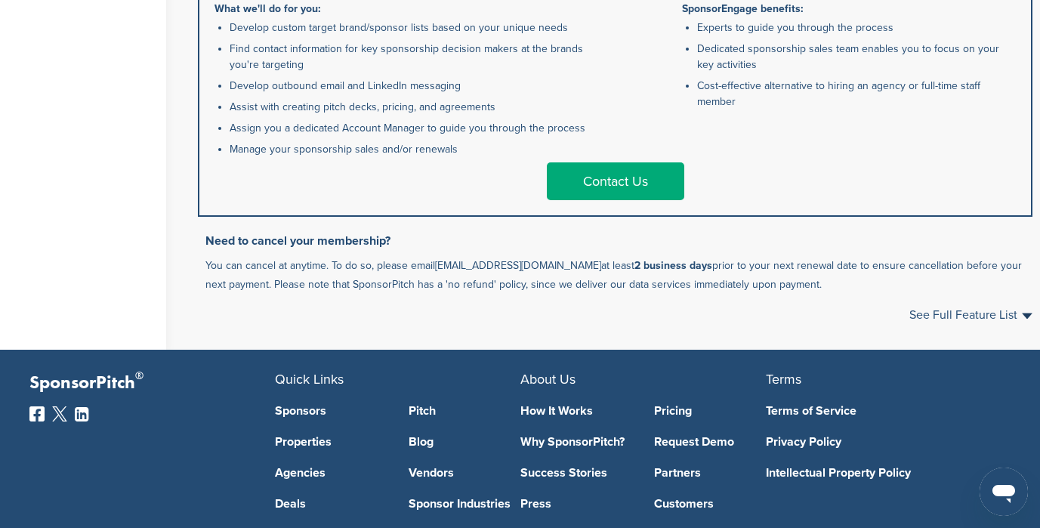
click at [799, 311] on div "See Full Feature List Close" at bounding box center [615, 315] width 834 height 12
drag, startPoint x: 783, startPoint y: 222, endPoint x: 784, endPoint y: 173, distance: 49.1
click at [784, 173] on div "Contact Us" at bounding box center [614, 181] width 801 height 38
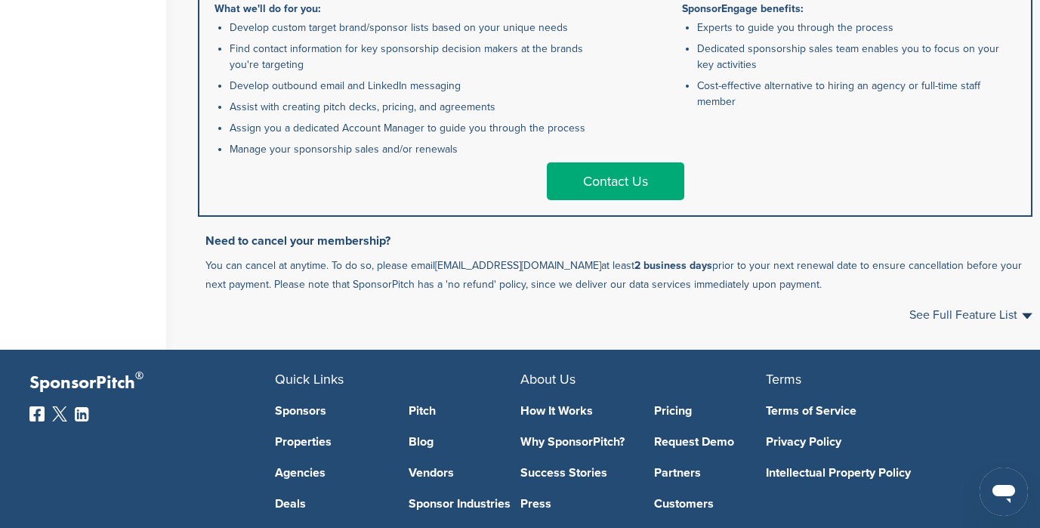
drag, startPoint x: 795, startPoint y: 233, endPoint x: 809, endPoint y: 332, distance: 100.7
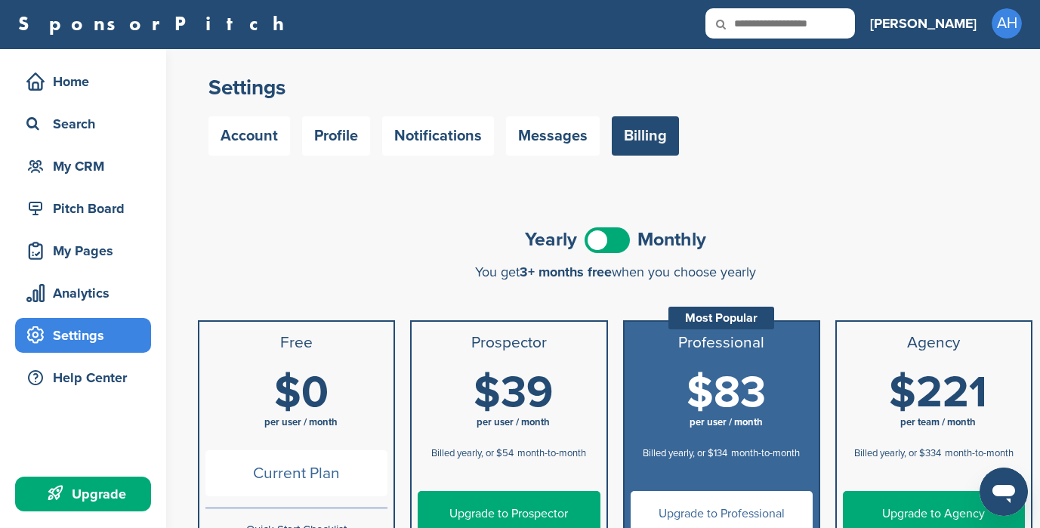
scroll to position [0, 0]
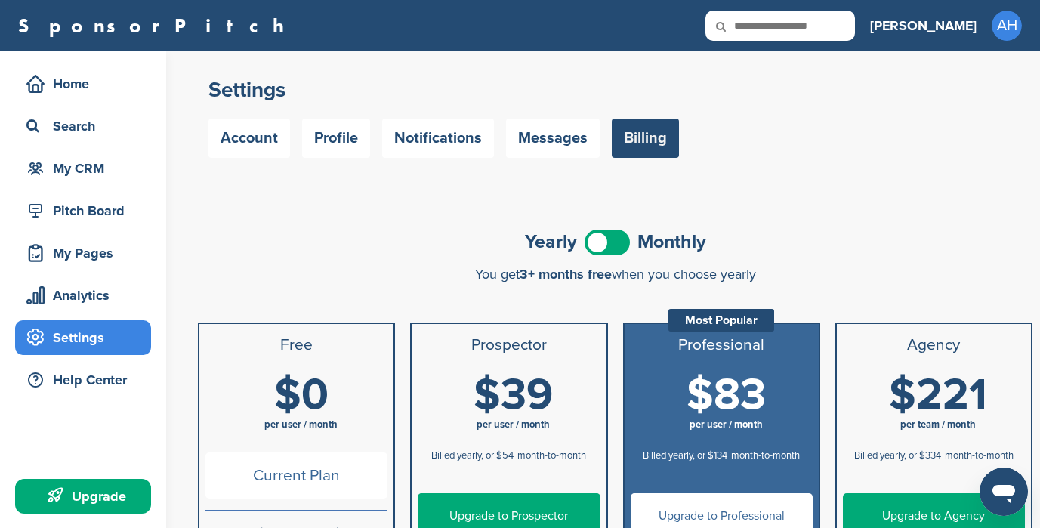
click at [629, 239] on div "Yearly Monthly" at bounding box center [615, 242] width 834 height 34
click at [622, 239] on span at bounding box center [606, 243] width 45 height 26
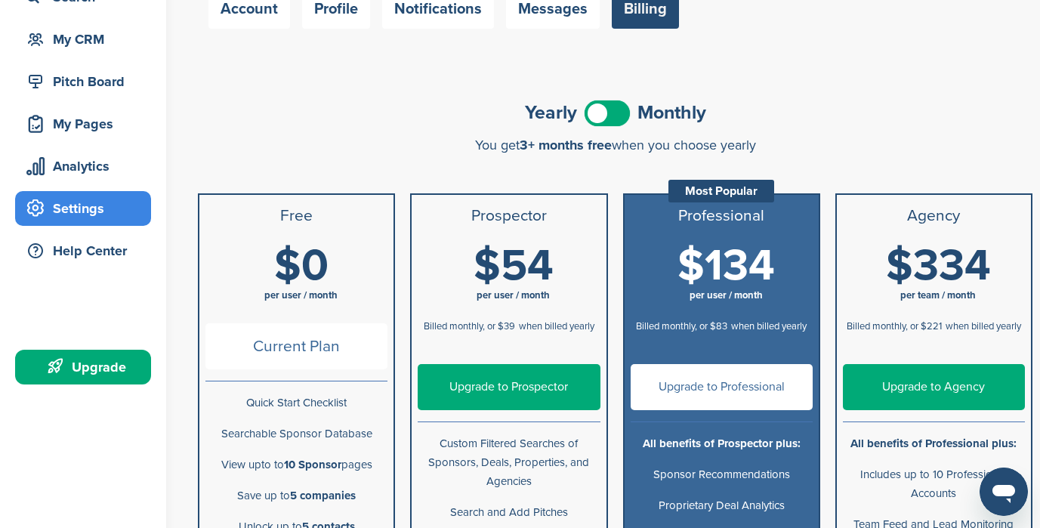
scroll to position [131, 0]
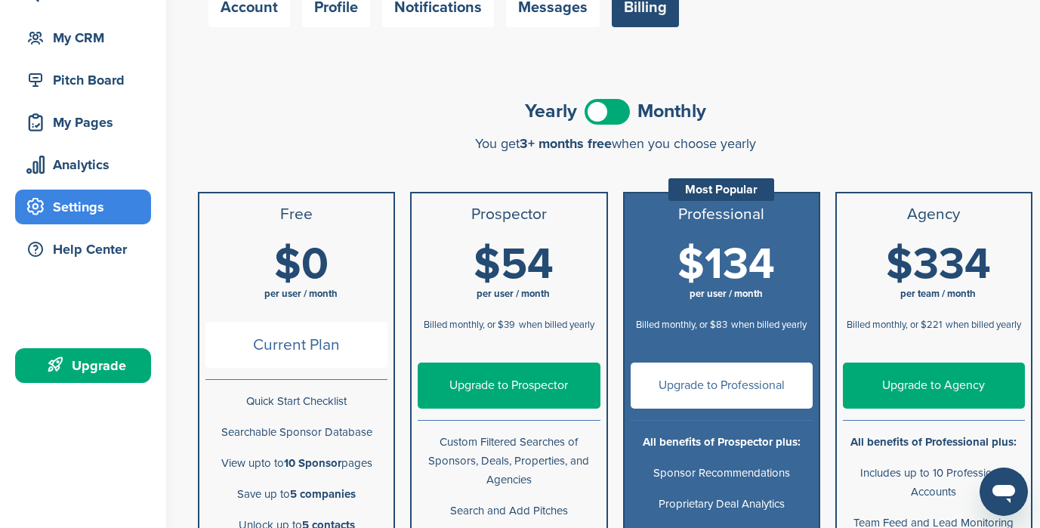
click at [535, 376] on link "Upgrade to Prospector" at bounding box center [509, 385] width 182 height 46
